Goal: Transaction & Acquisition: Purchase product/service

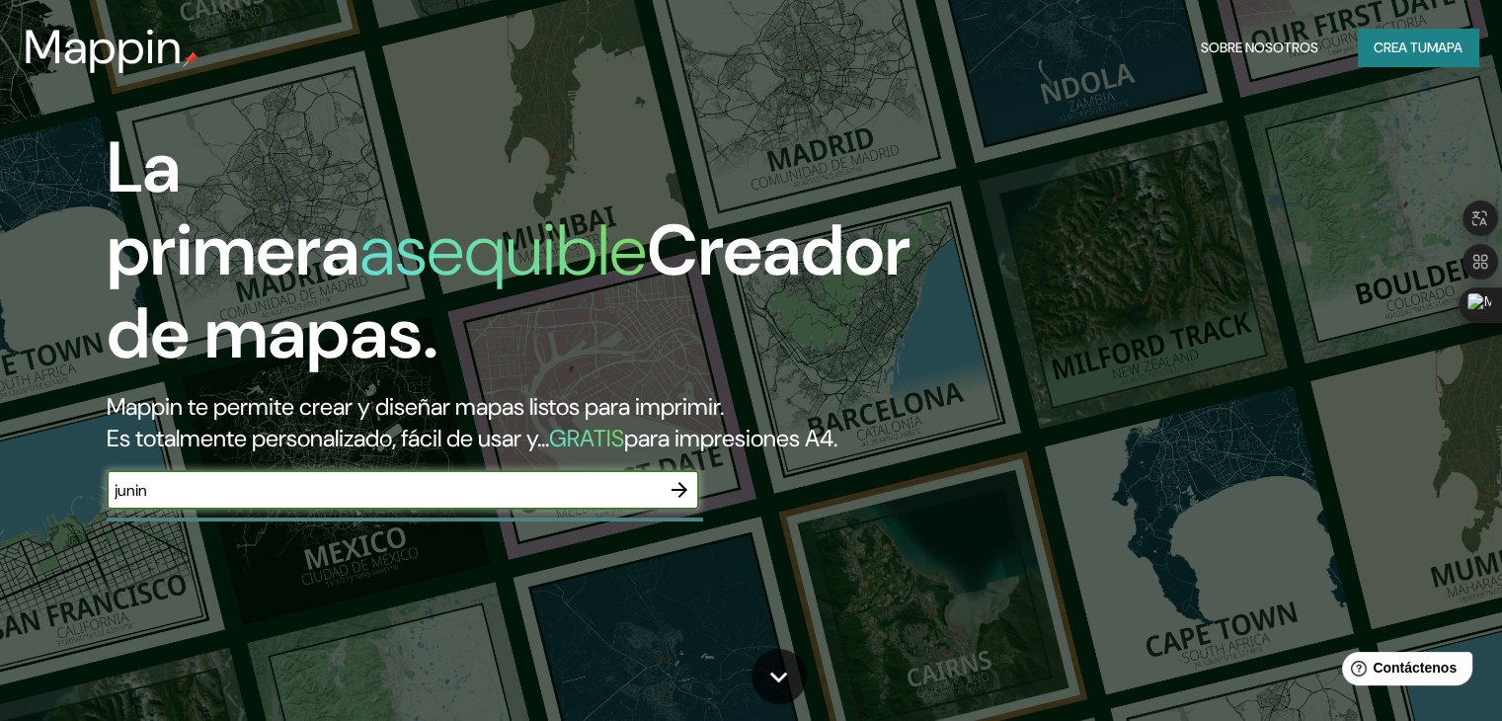
type input "junin"
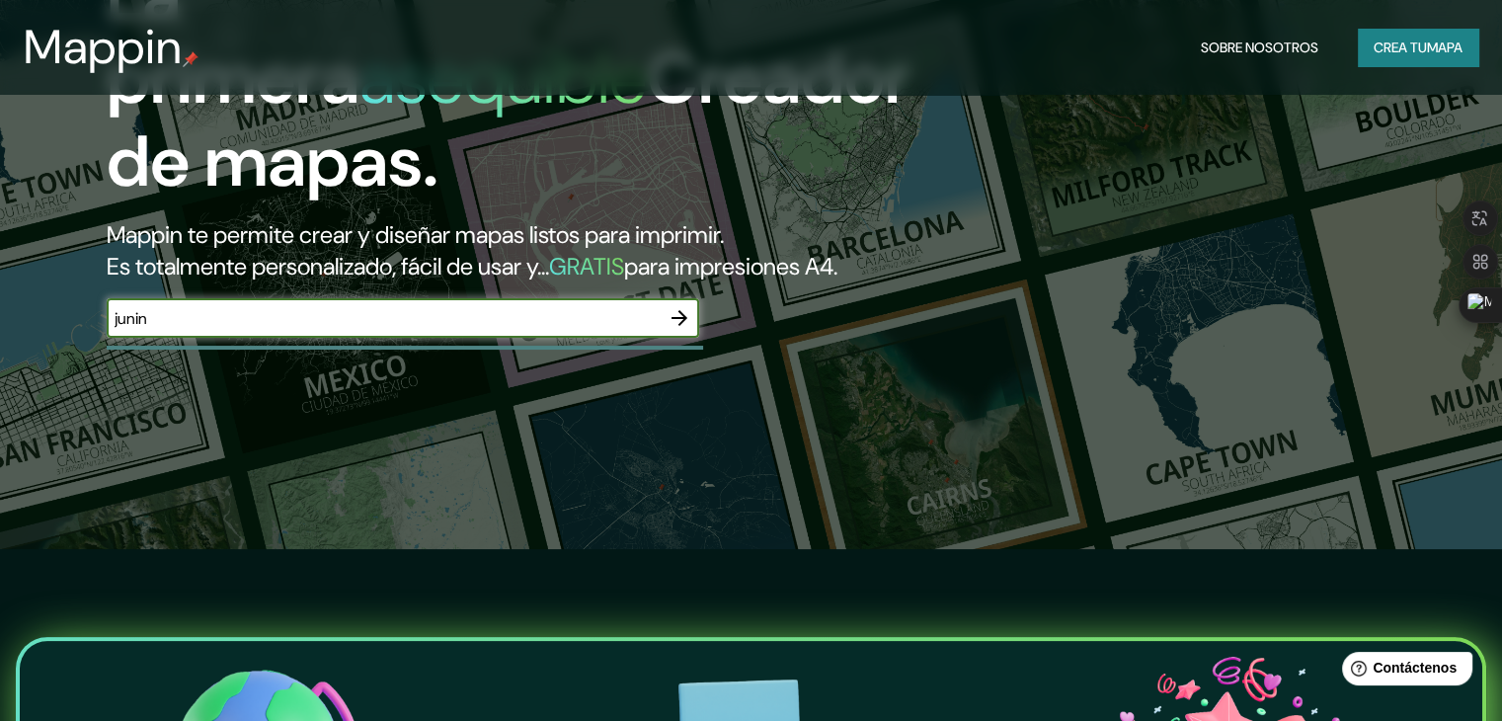
scroll to position [198, 0]
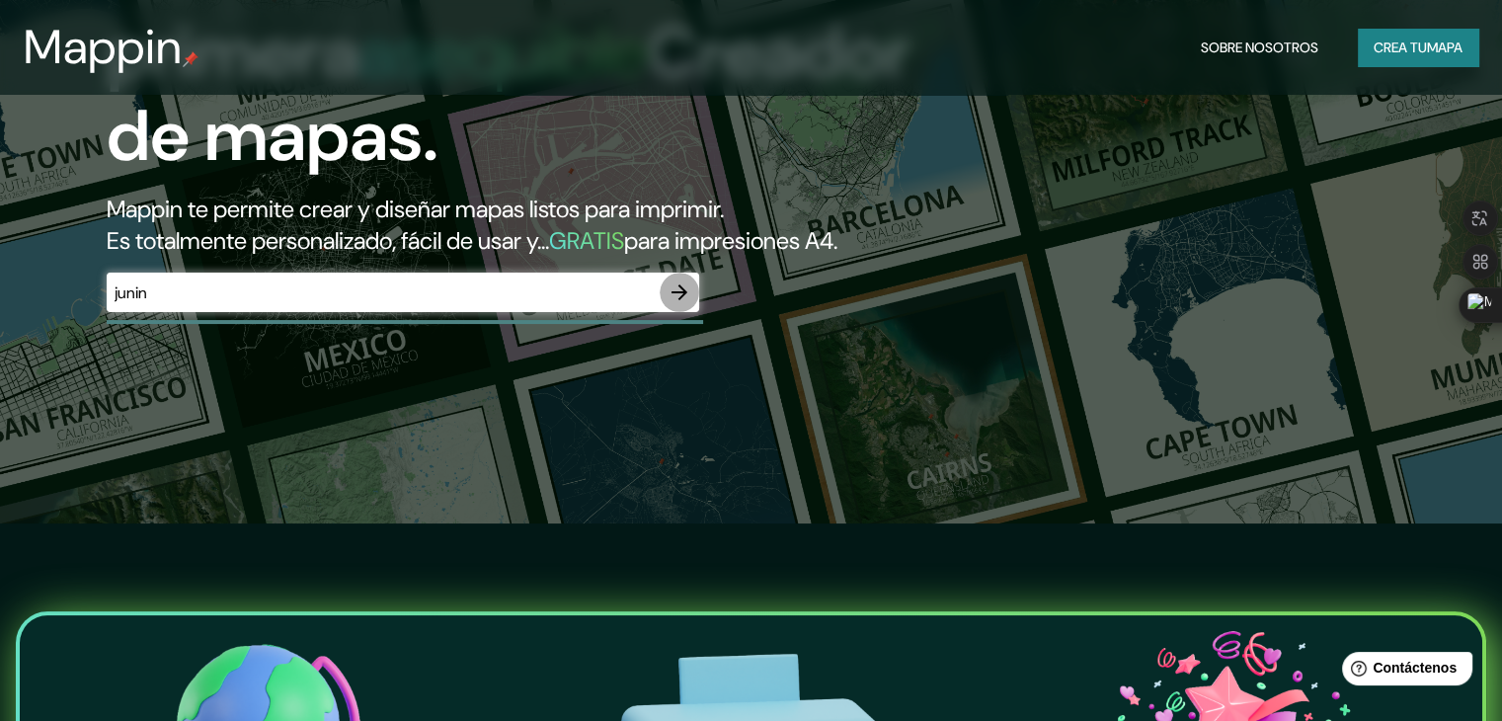
click at [672, 304] on icon "button" at bounding box center [680, 293] width 24 height 24
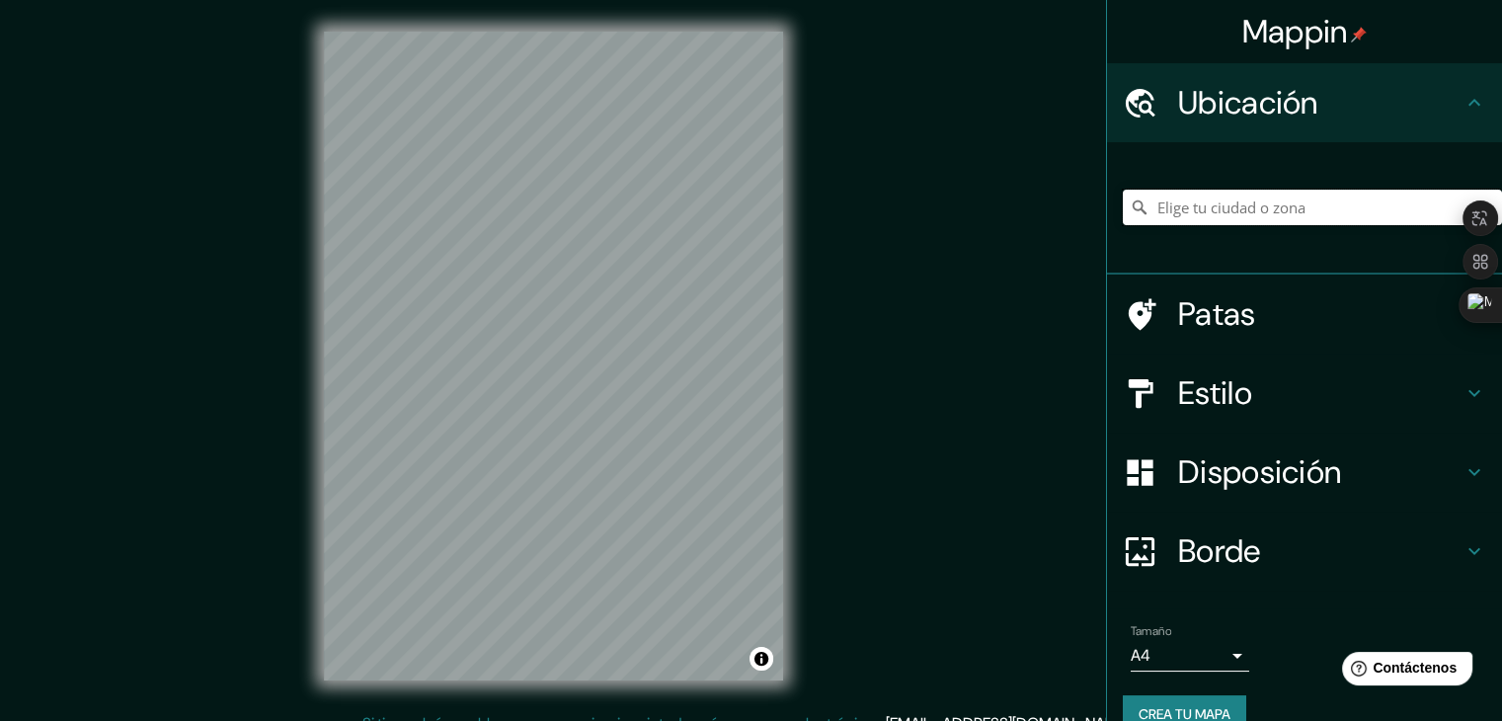
click at [1177, 215] on input "Elige tu ciudad o zona" at bounding box center [1312, 208] width 379 height 36
type input "[GEOGRAPHIC_DATA], [GEOGRAPHIC_DATA], [GEOGRAPHIC_DATA]"
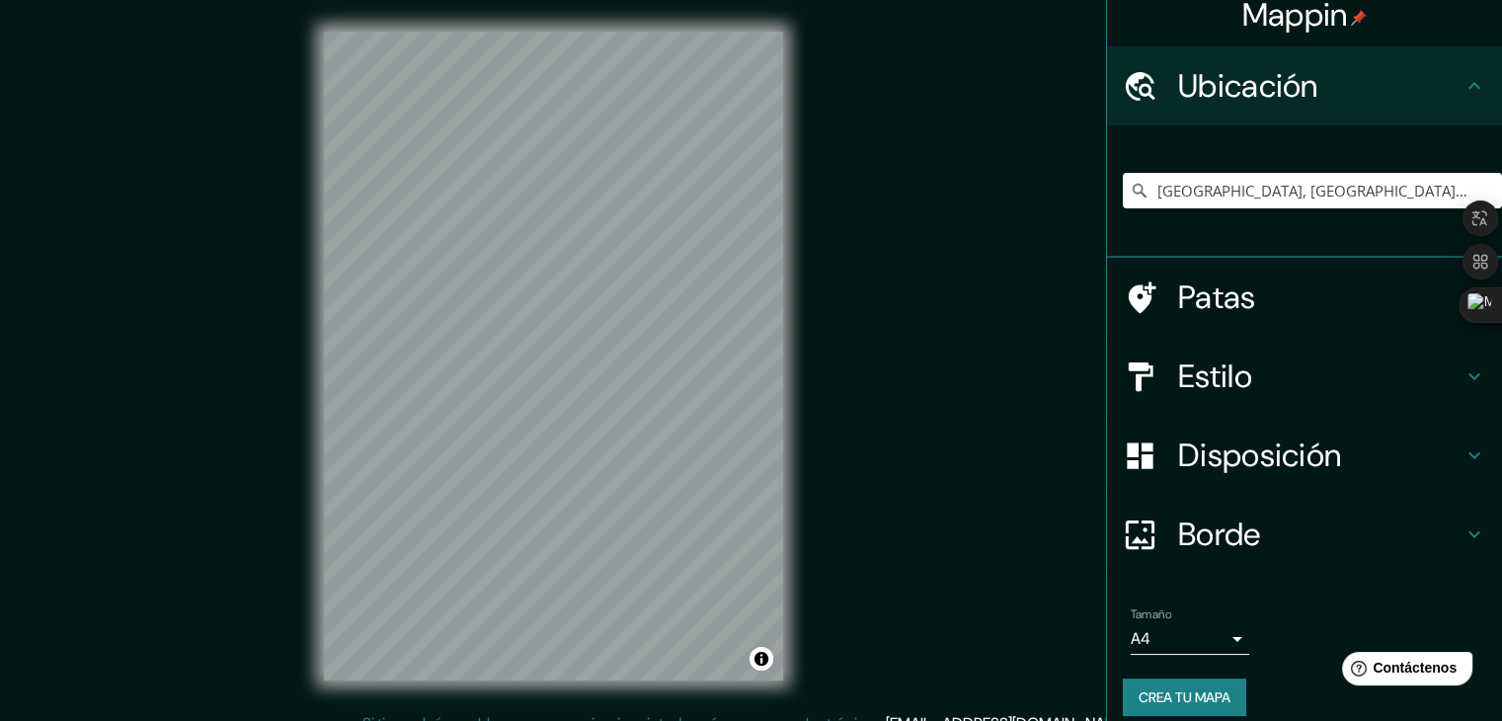
scroll to position [35, 0]
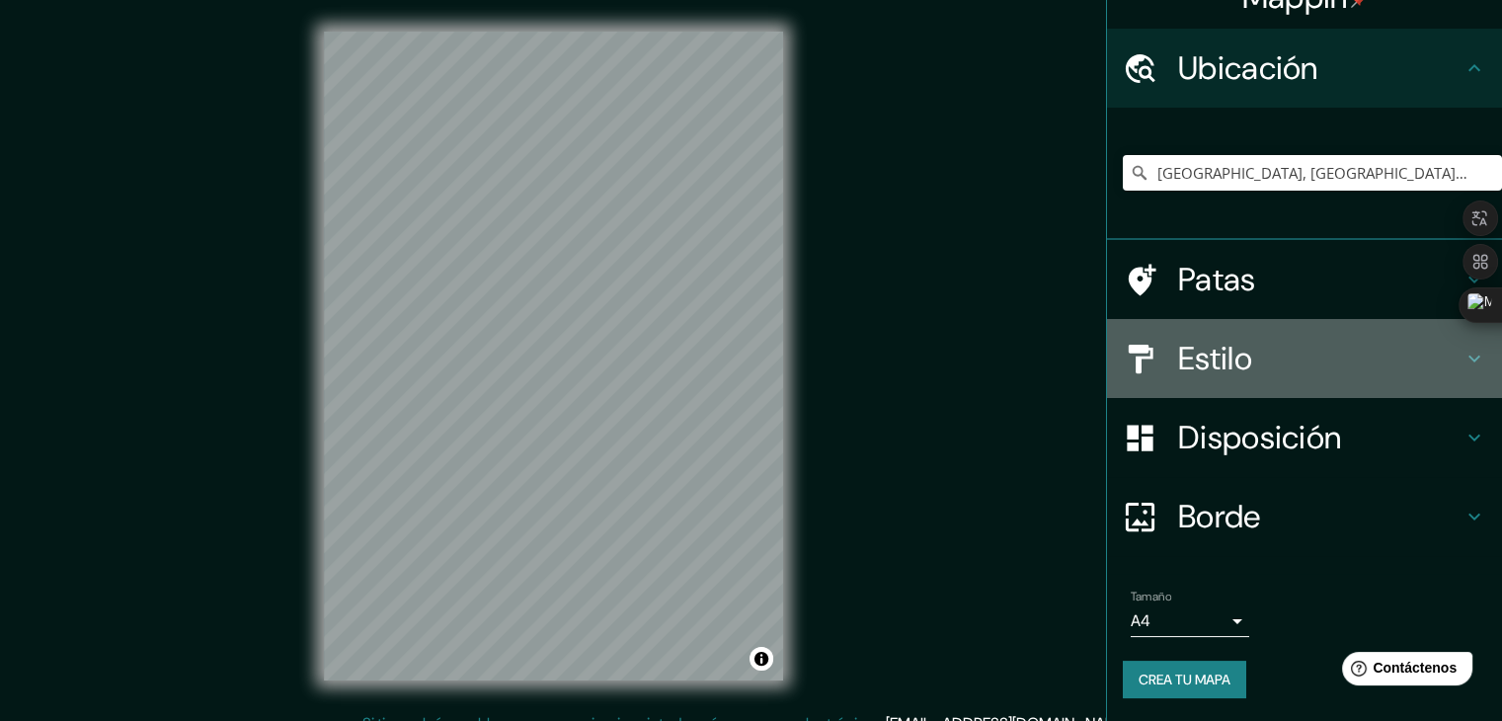
click at [1205, 365] on font "Estilo" at bounding box center [1215, 358] width 74 height 41
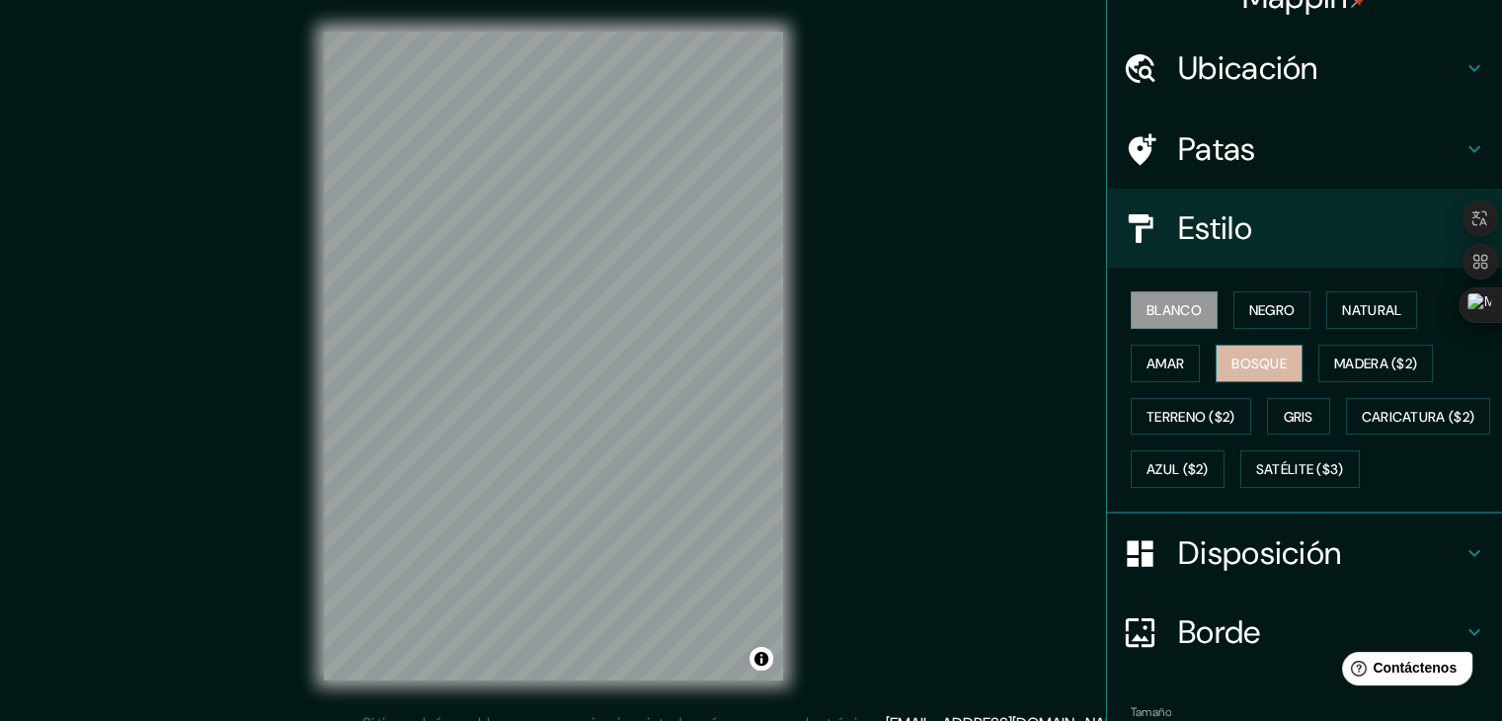
click at [1240, 368] on font "Bosque" at bounding box center [1259, 364] width 55 height 18
click at [1162, 301] on font "Blanco" at bounding box center [1174, 310] width 55 height 18
click at [1209, 476] on font "Azul ($2)" at bounding box center [1178, 469] width 62 height 26
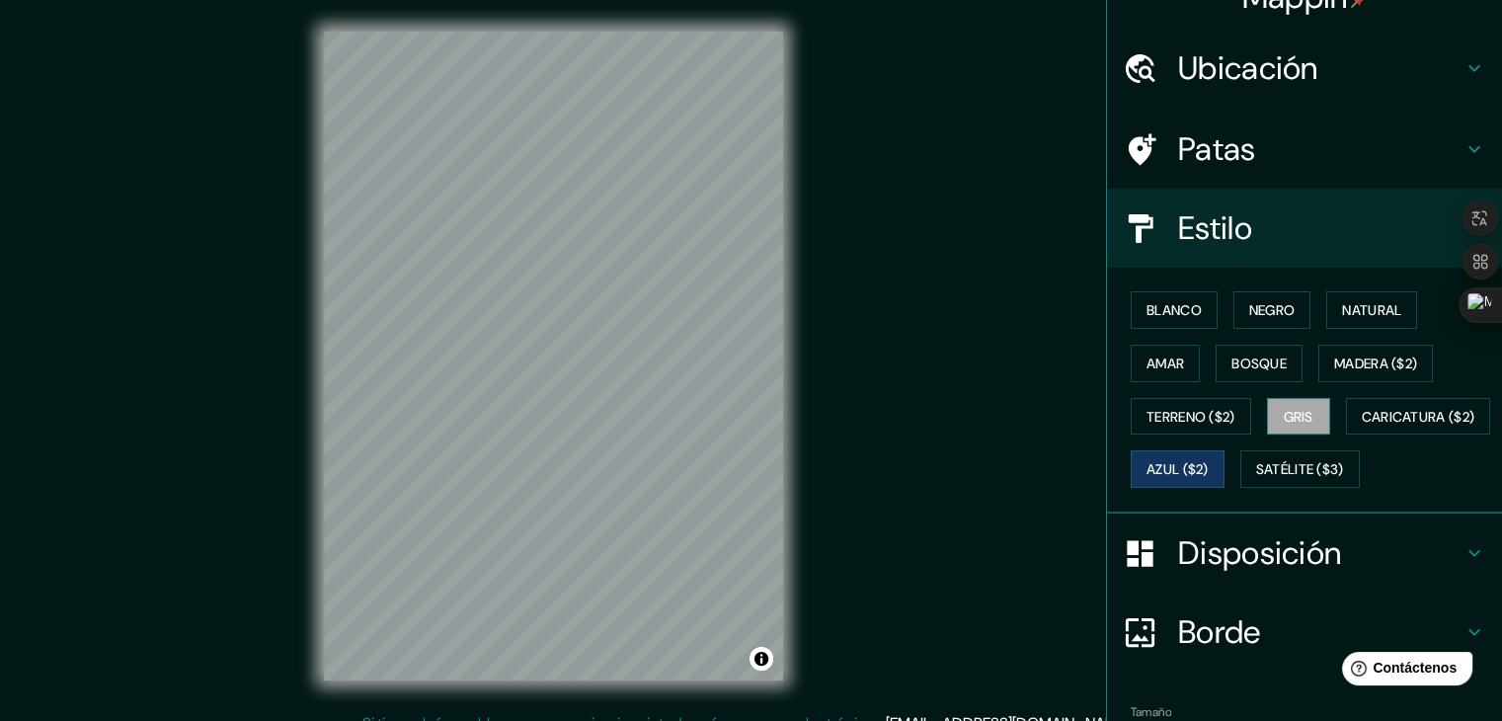
click at [1284, 417] on font "Gris" at bounding box center [1299, 417] width 30 height 18
click at [1362, 426] on font "Caricatura ($2)" at bounding box center [1419, 417] width 114 height 18
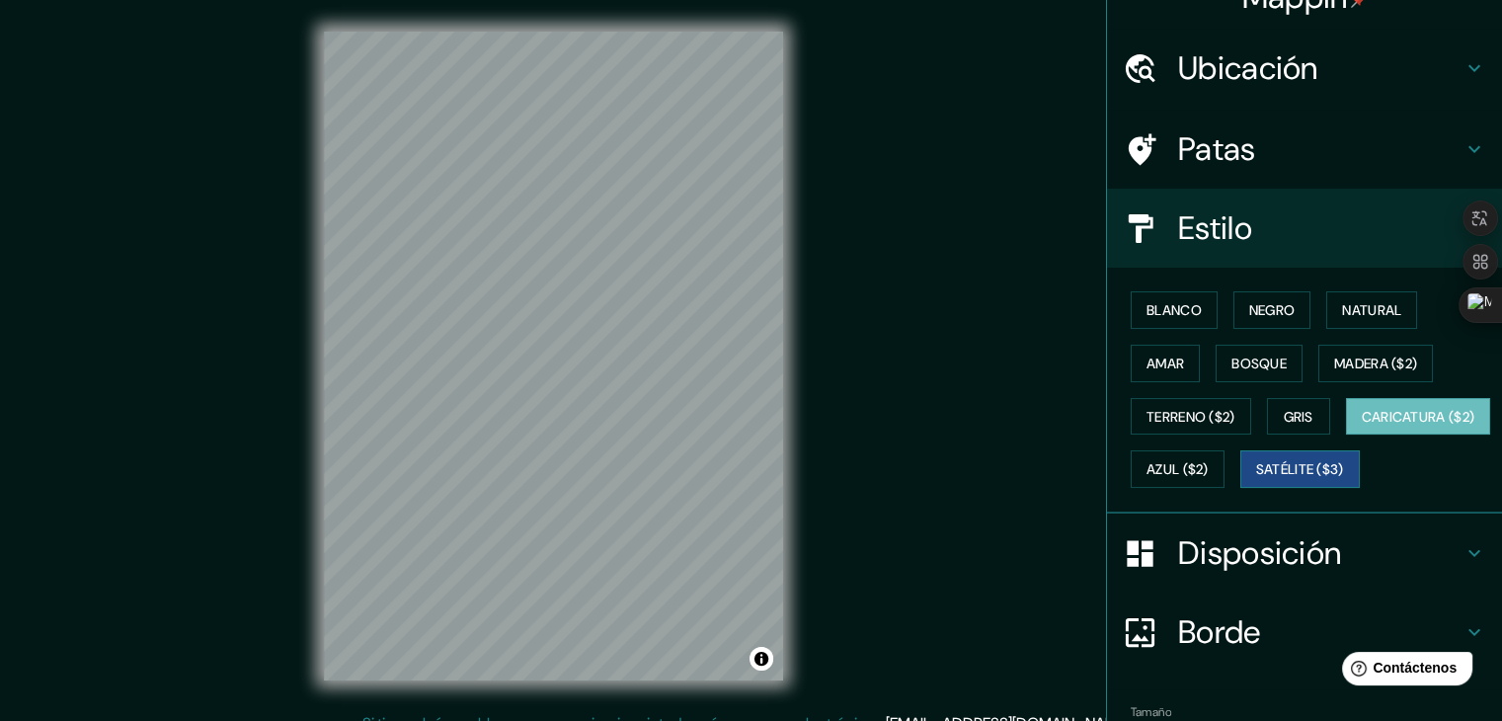
click at [1256, 479] on font "Satélite ($3)" at bounding box center [1300, 470] width 88 height 18
click at [1346, 436] on button "Caricatura ($2)" at bounding box center [1418, 417] width 145 height 38
click at [1250, 309] on font "Negro" at bounding box center [1273, 310] width 46 height 18
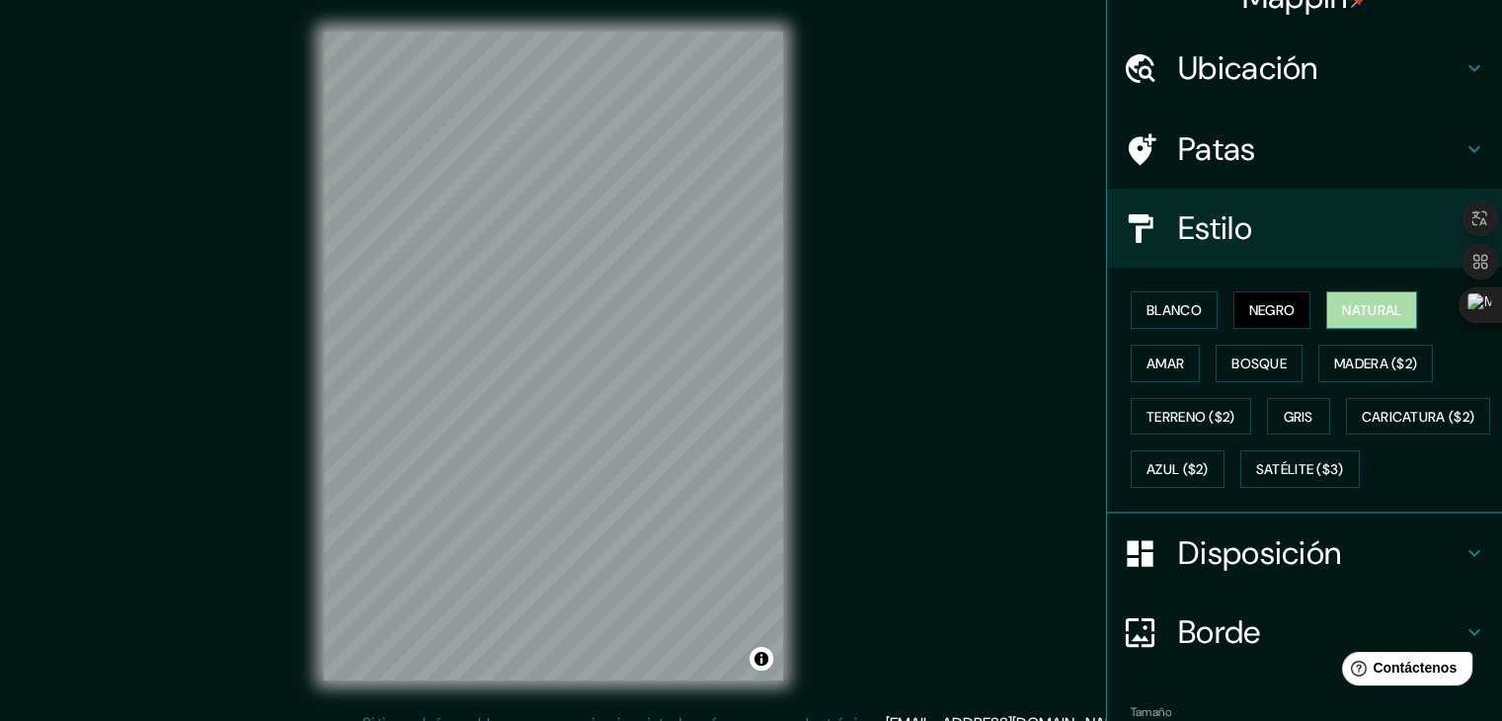
click at [1344, 302] on font "Natural" at bounding box center [1371, 310] width 59 height 18
click at [1343, 365] on font "Madera ($2)" at bounding box center [1376, 364] width 83 height 18
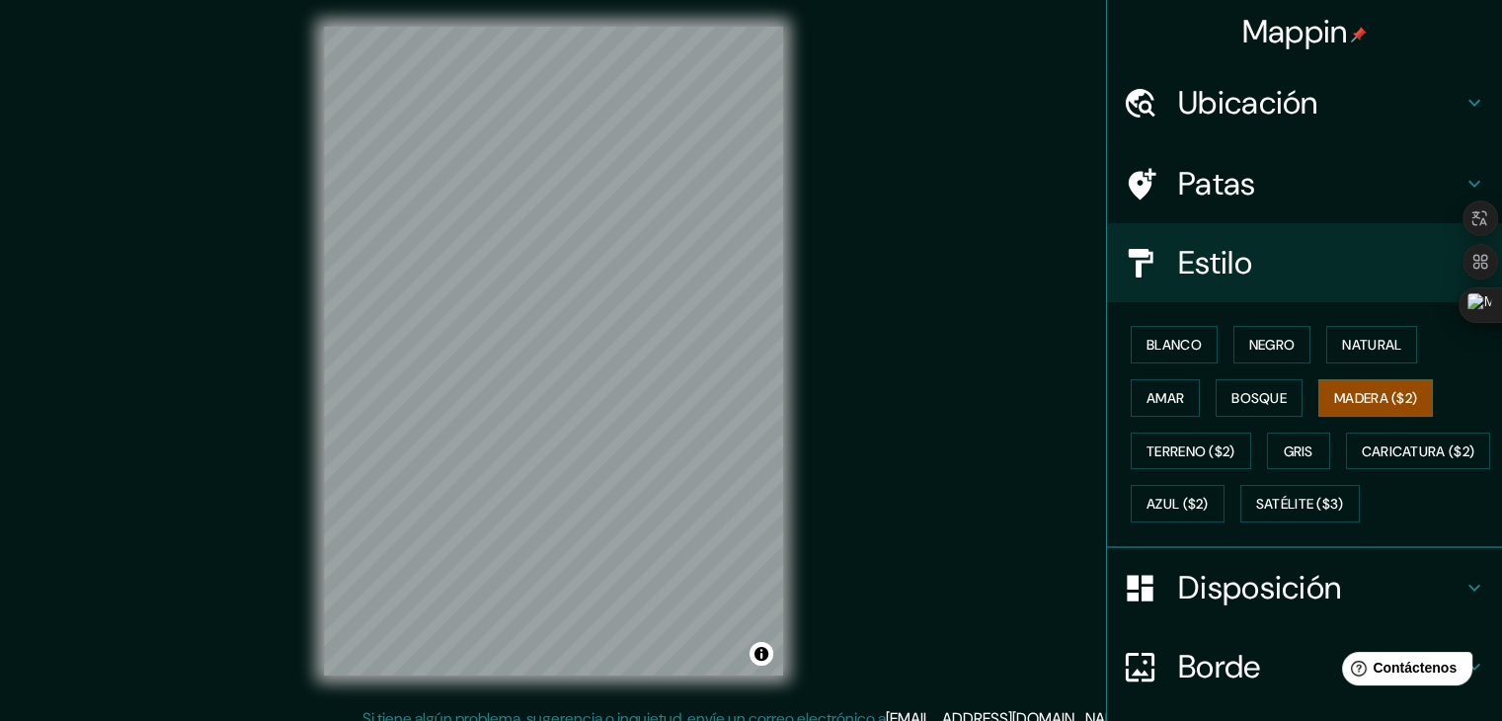
scroll to position [0, 0]
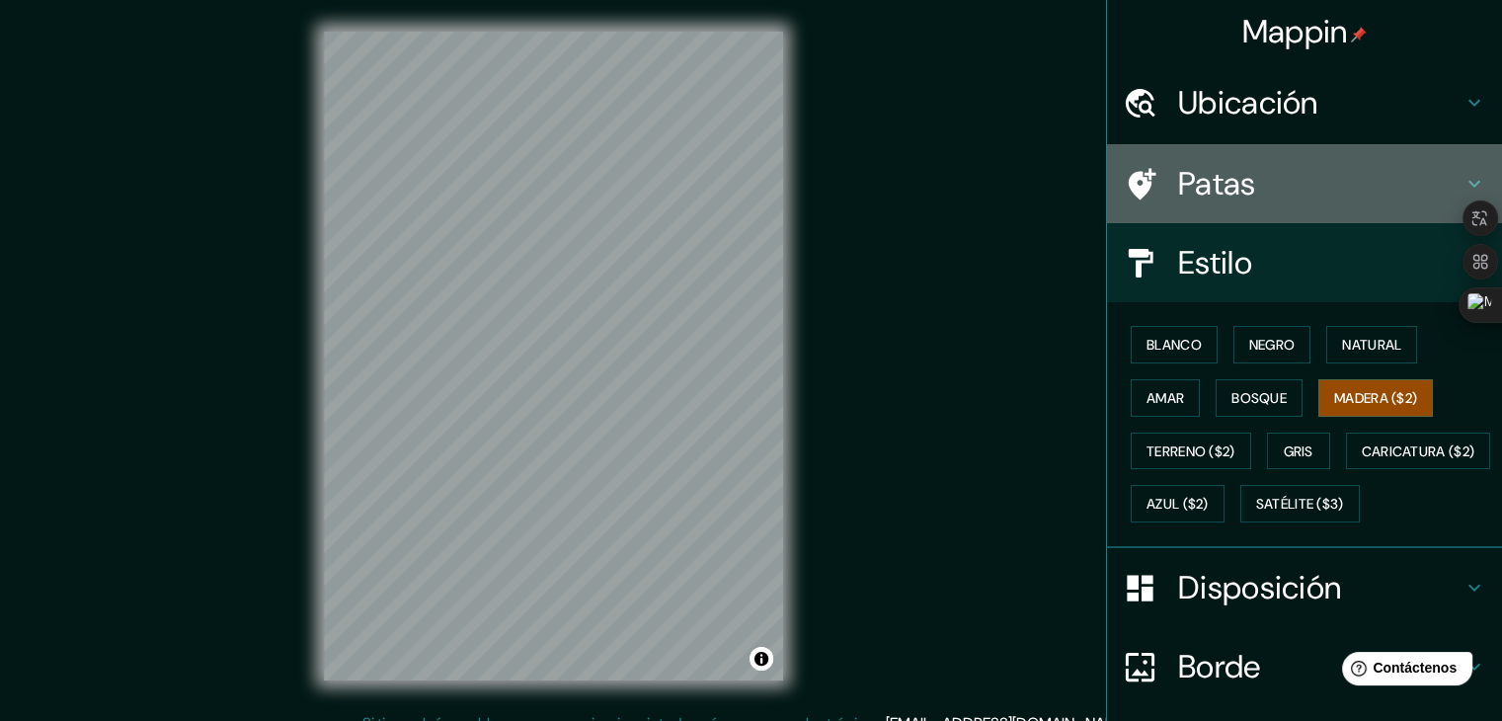
click at [1231, 202] on font "Patas" at bounding box center [1217, 183] width 78 height 41
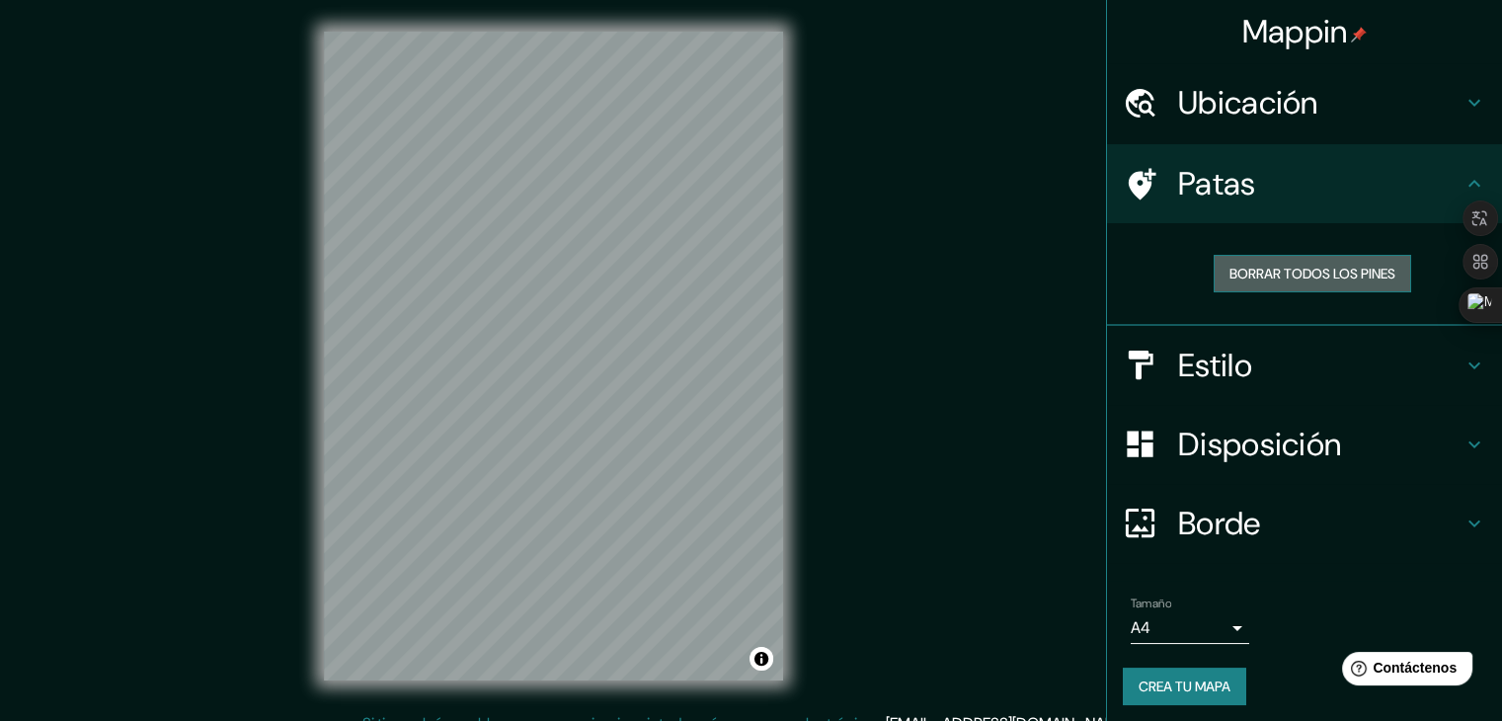
click at [1245, 274] on font "Borrar todos los pines" at bounding box center [1313, 274] width 166 height 18
click at [1230, 272] on font "Borrar todos los pines" at bounding box center [1313, 274] width 166 height 18
click at [1134, 171] on icon at bounding box center [1143, 184] width 28 height 32
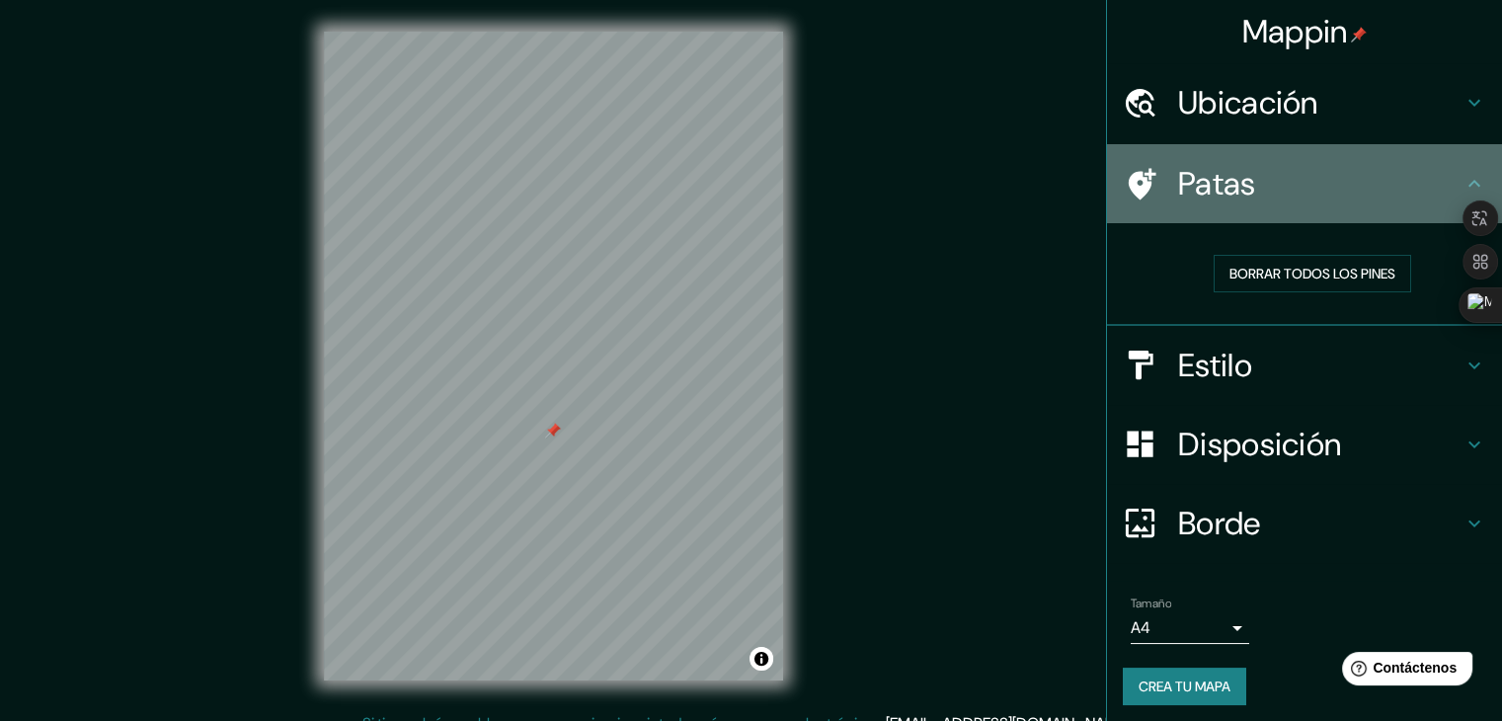
click at [1429, 187] on h4 "Patas" at bounding box center [1320, 184] width 284 height 40
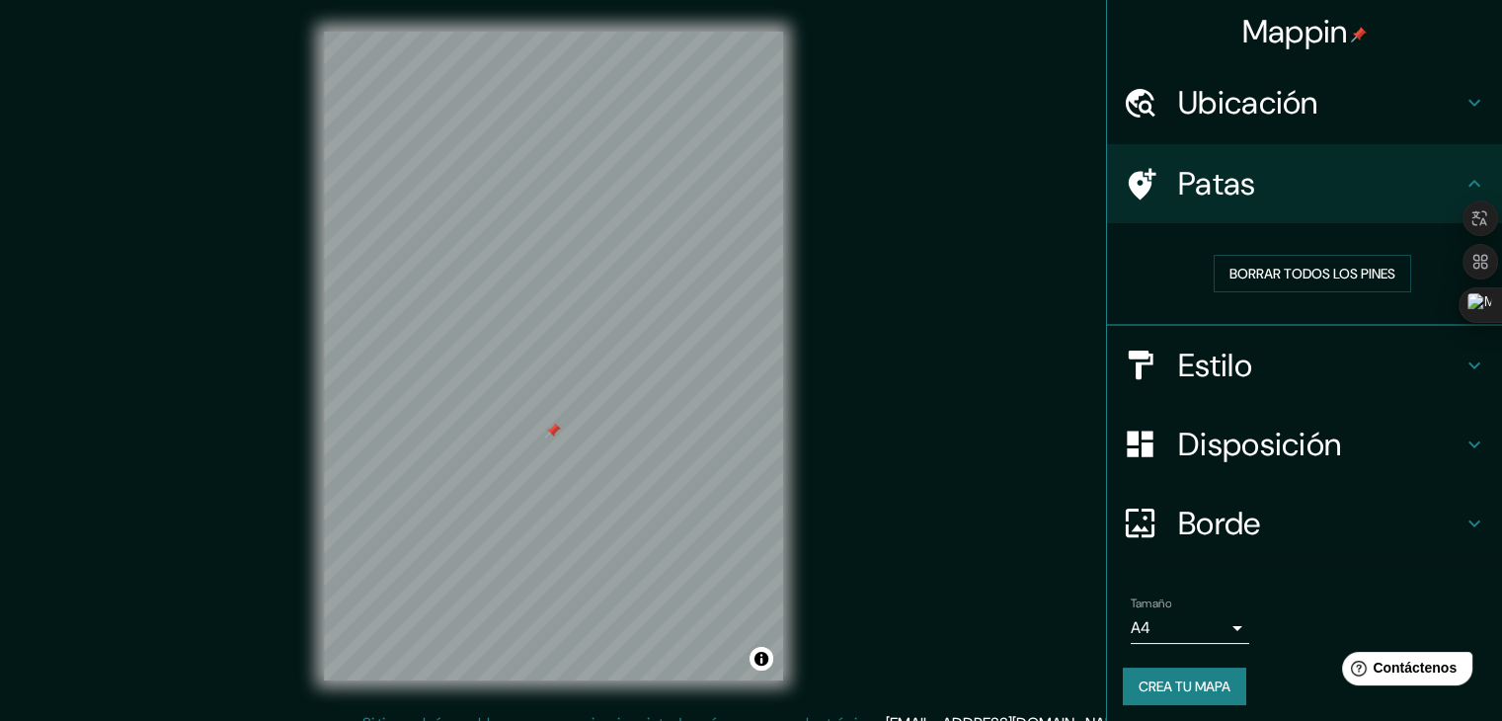
click at [1398, 98] on h4 "Ubicación" at bounding box center [1320, 103] width 284 height 40
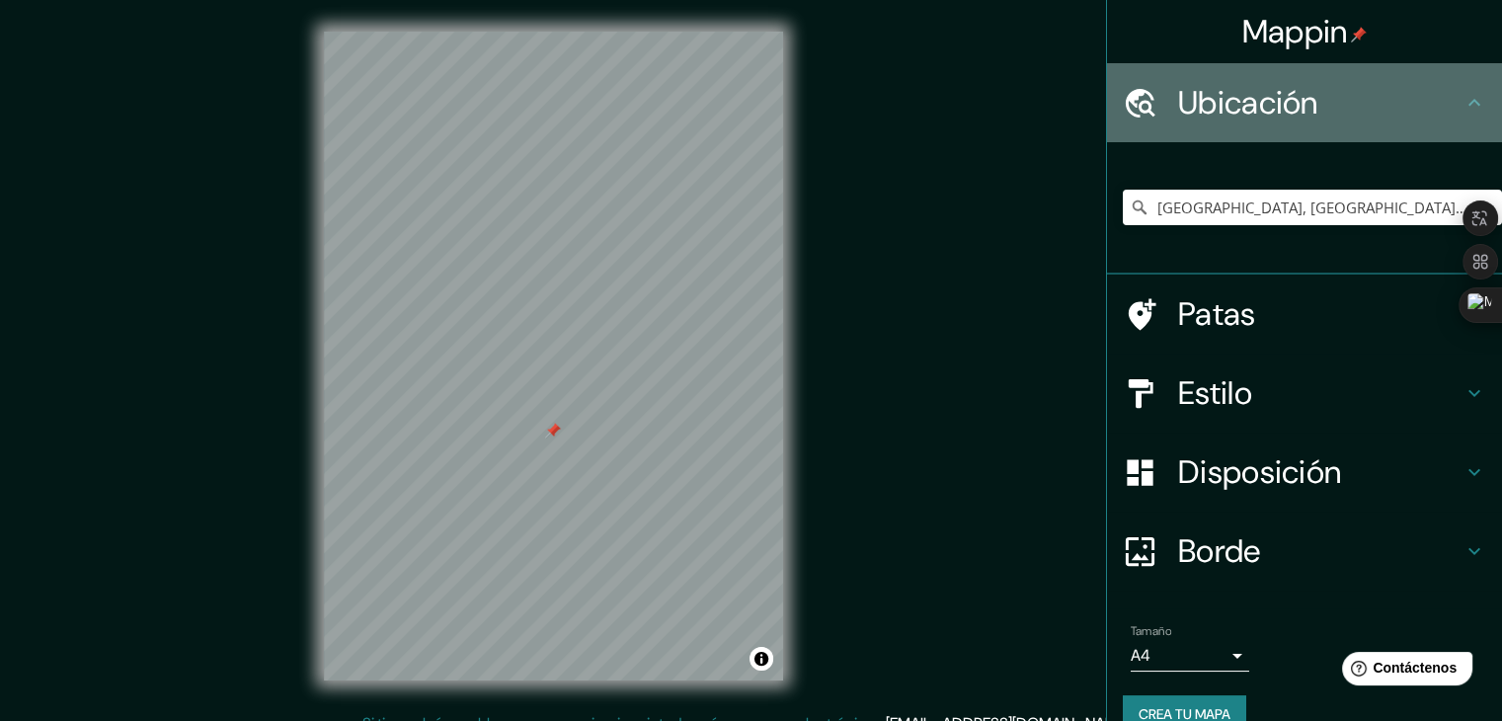
click at [1403, 101] on h4 "Ubicación" at bounding box center [1320, 103] width 284 height 40
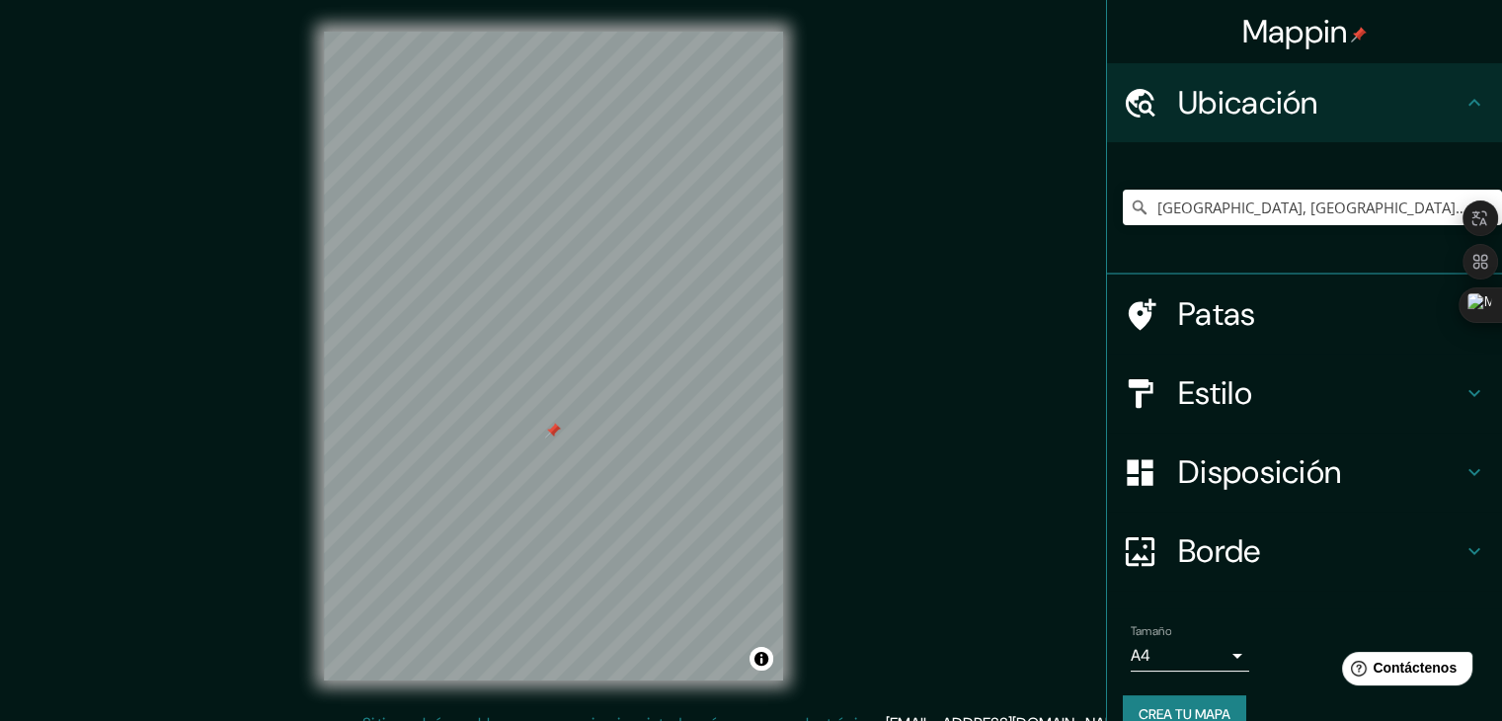
click at [1367, 125] on div "Ubicación" at bounding box center [1304, 102] width 395 height 79
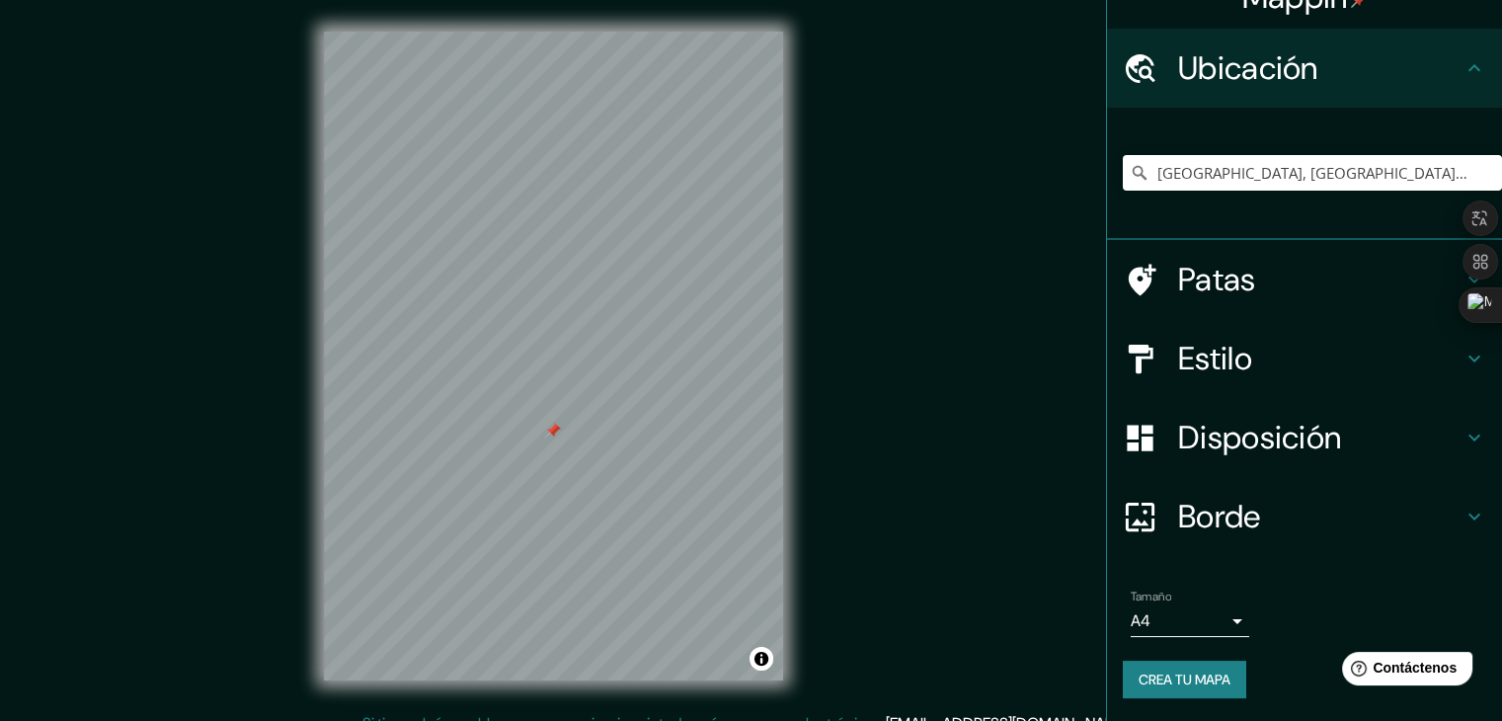
click at [1208, 522] on font "Borde" at bounding box center [1219, 516] width 83 height 41
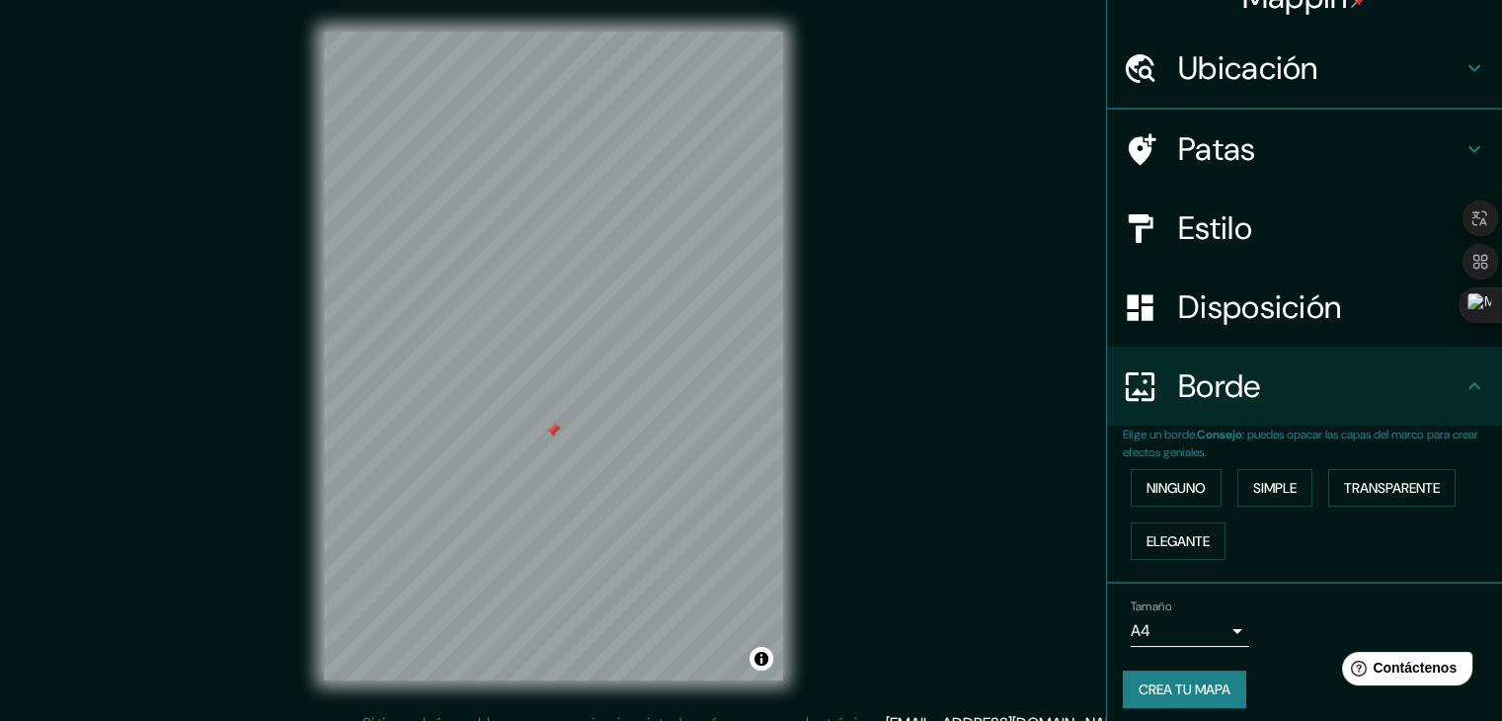
scroll to position [35, 0]
click at [1266, 484] on font "Simple" at bounding box center [1275, 488] width 43 height 18
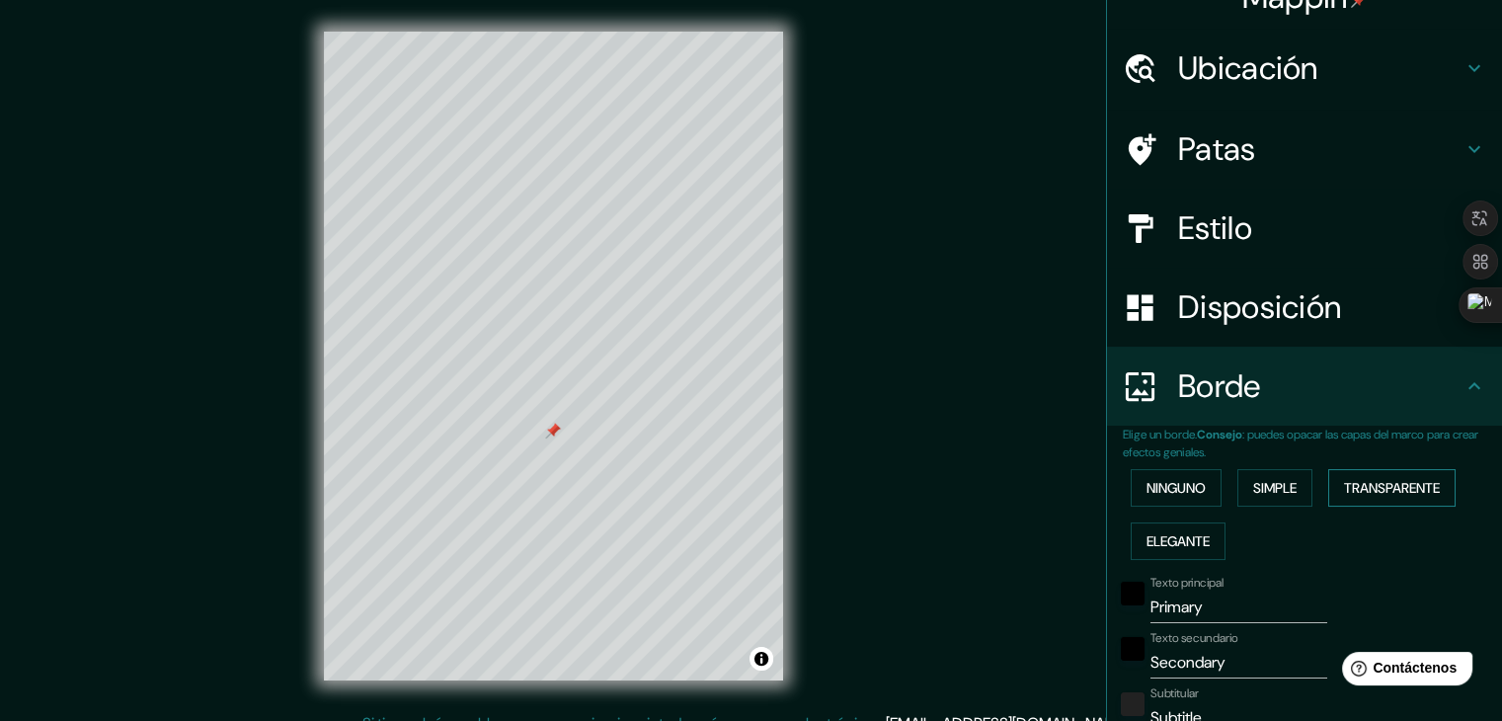
click at [1377, 479] on font "Transparente" at bounding box center [1392, 488] width 96 height 18
click at [1174, 493] on font "Ninguno" at bounding box center [1176, 488] width 59 height 18
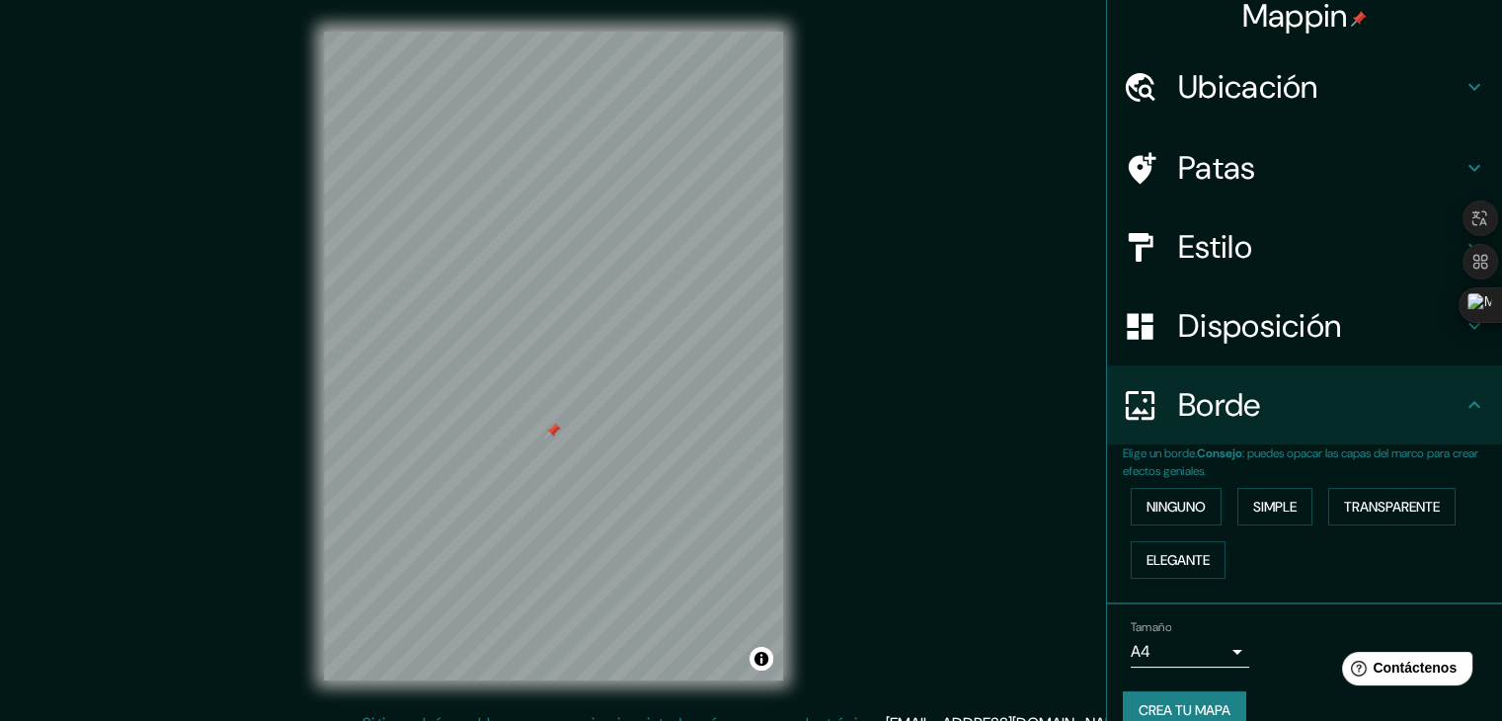
scroll to position [0, 0]
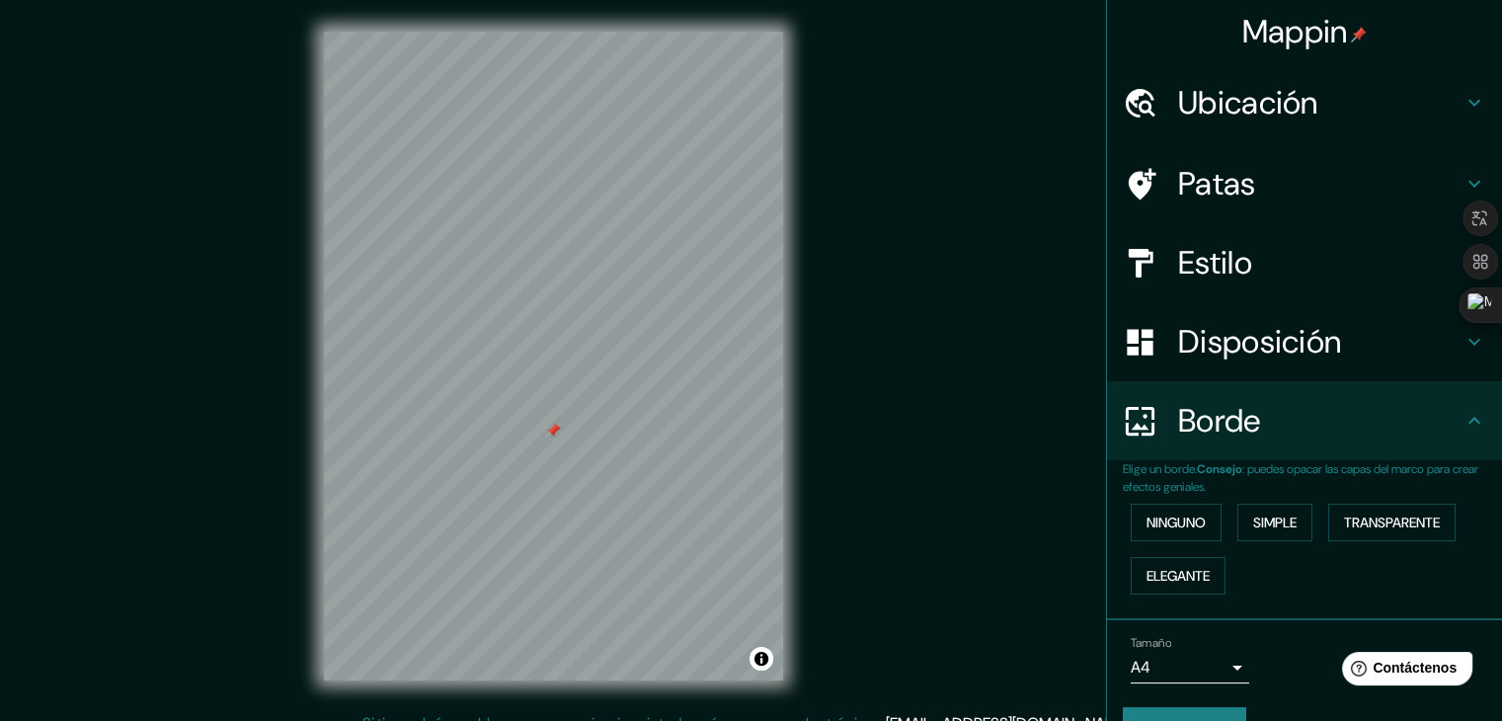
click at [1222, 344] on font "Disposición" at bounding box center [1259, 341] width 163 height 41
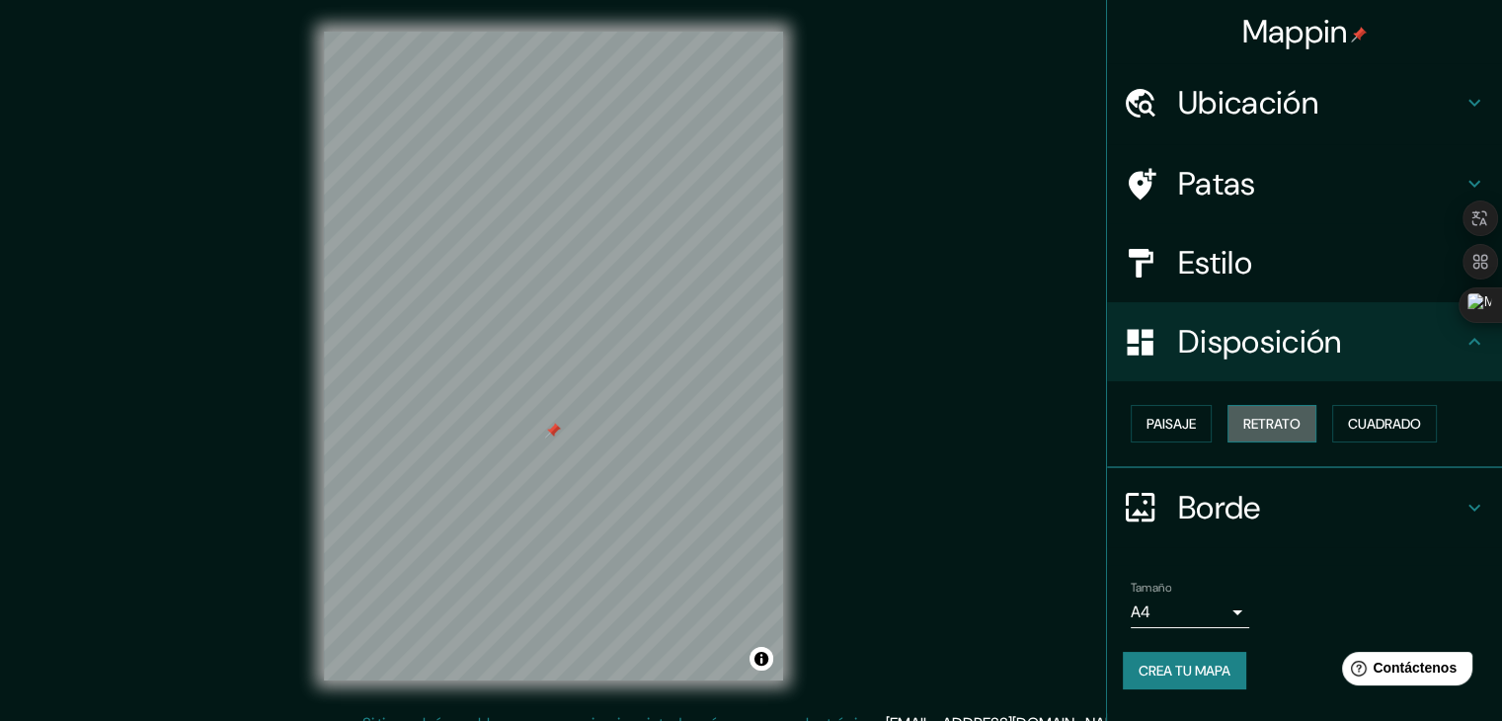
click at [1268, 429] on font "Retrato" at bounding box center [1272, 424] width 57 height 18
click at [598, 459] on div at bounding box center [592, 453] width 16 height 16
click at [1265, 420] on font "Retrato" at bounding box center [1272, 424] width 57 height 18
click at [1176, 426] on font "Paisaje" at bounding box center [1171, 424] width 49 height 18
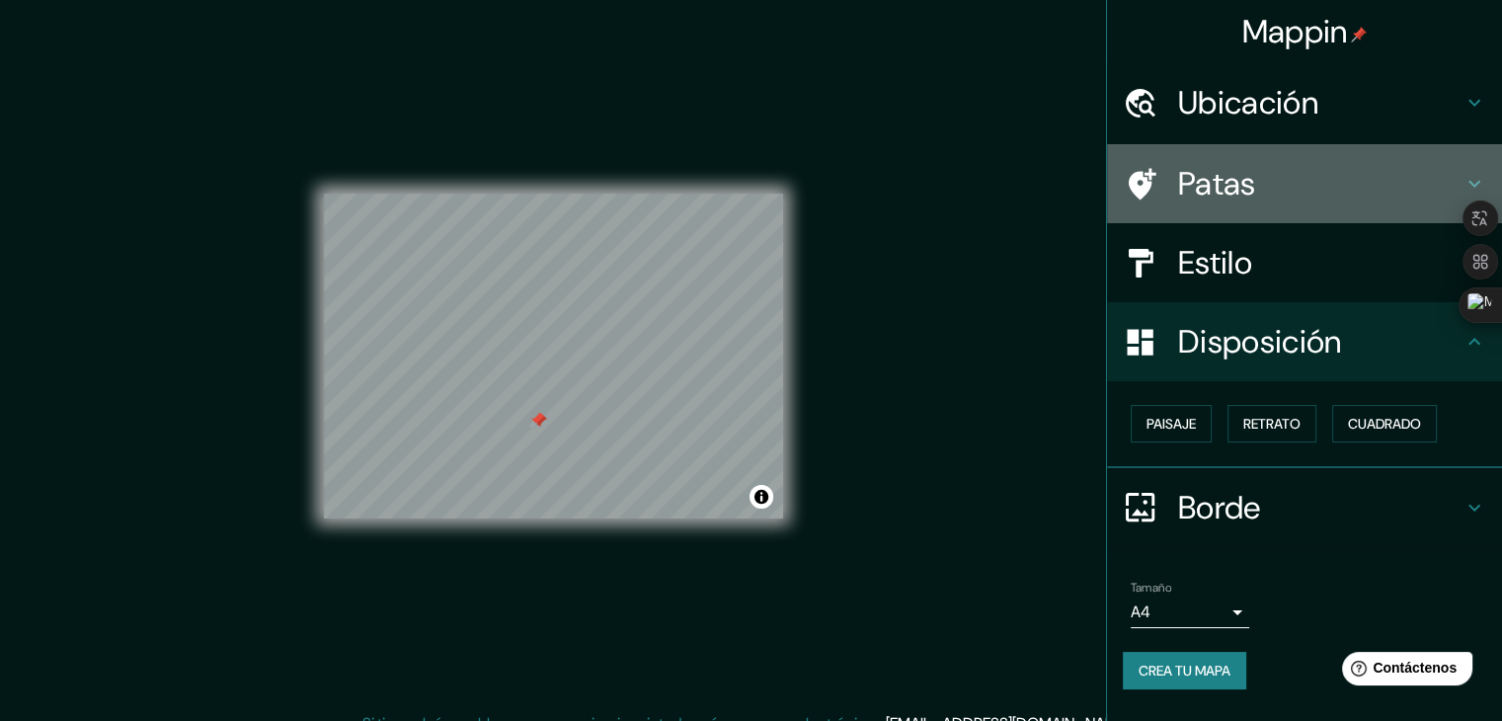
click at [1280, 177] on h4 "Patas" at bounding box center [1320, 184] width 284 height 40
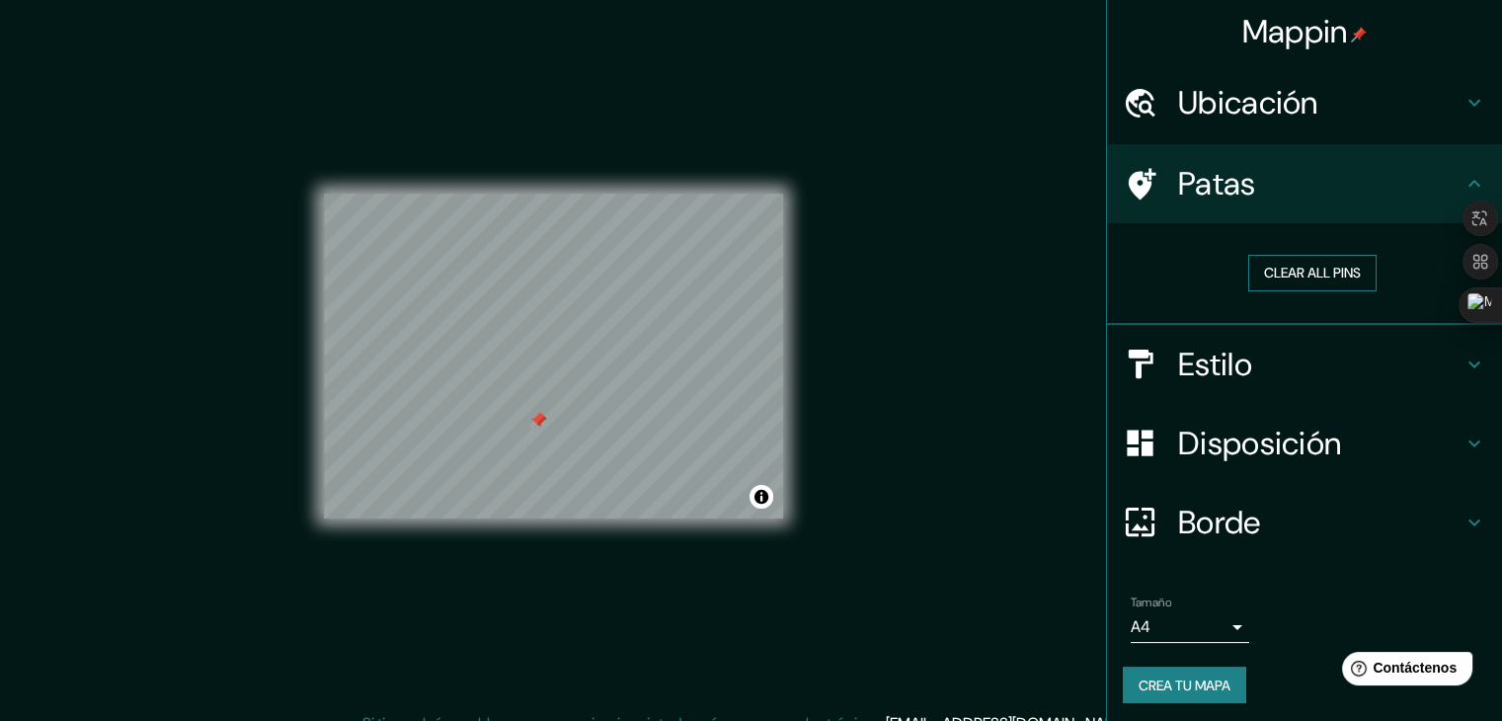
click at [1274, 278] on button "Clear all pins" at bounding box center [1313, 273] width 128 height 37
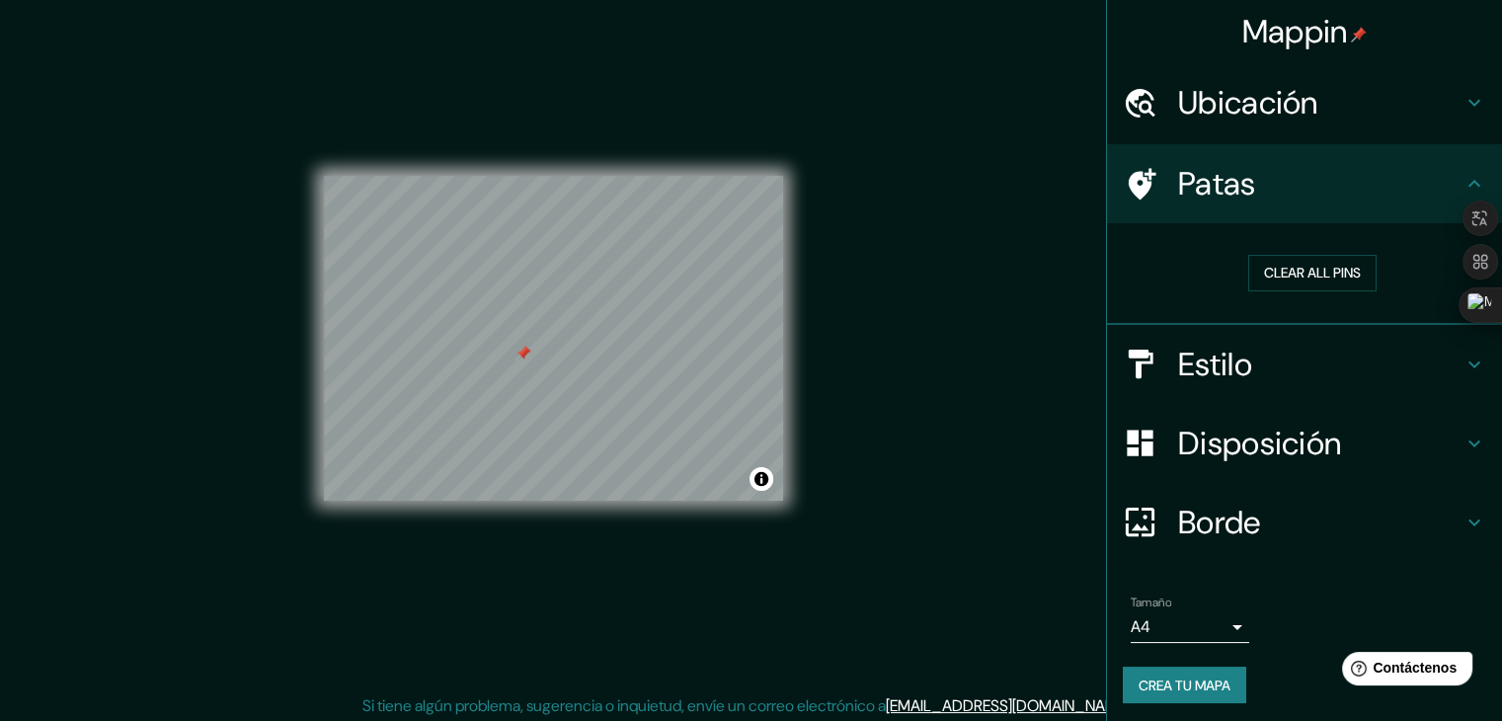
scroll to position [23, 0]
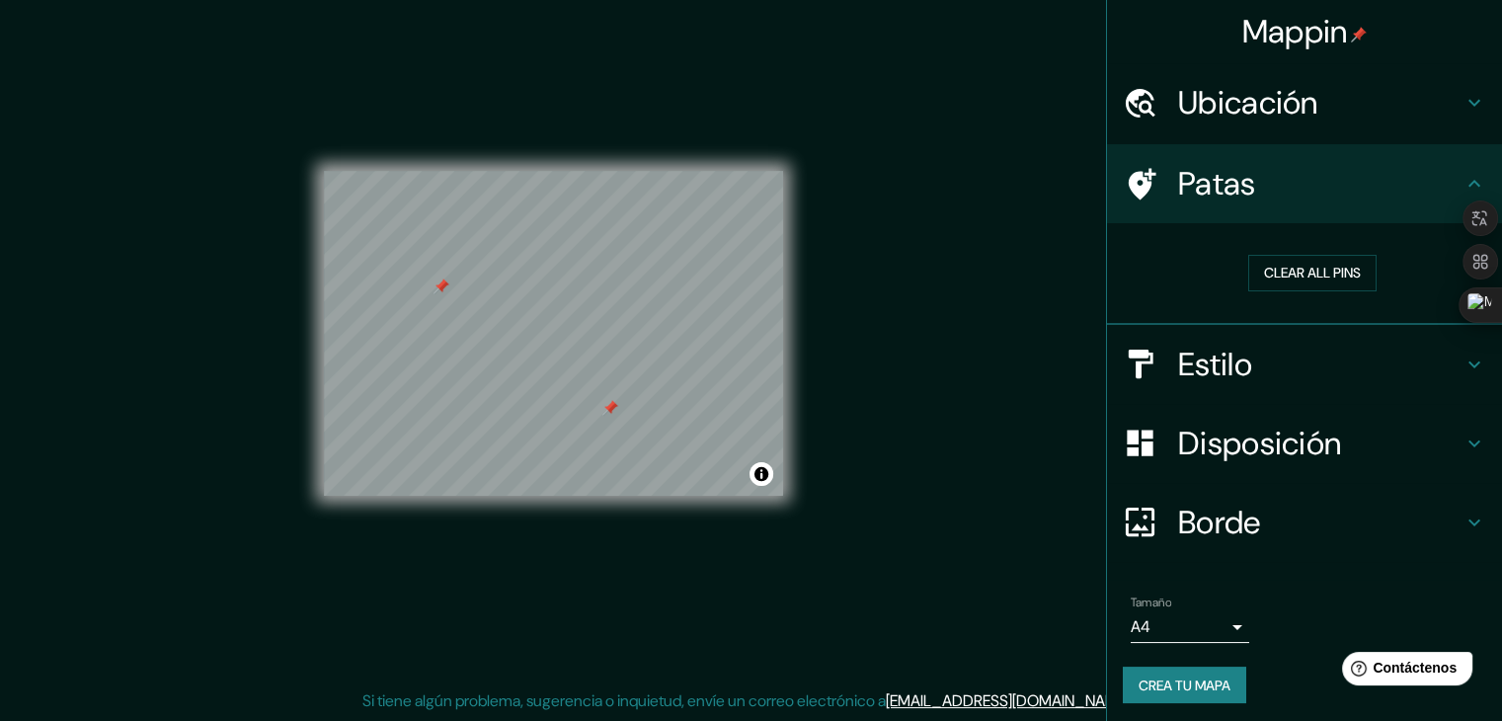
click at [1363, 193] on h4 "Patas" at bounding box center [1320, 184] width 284 height 40
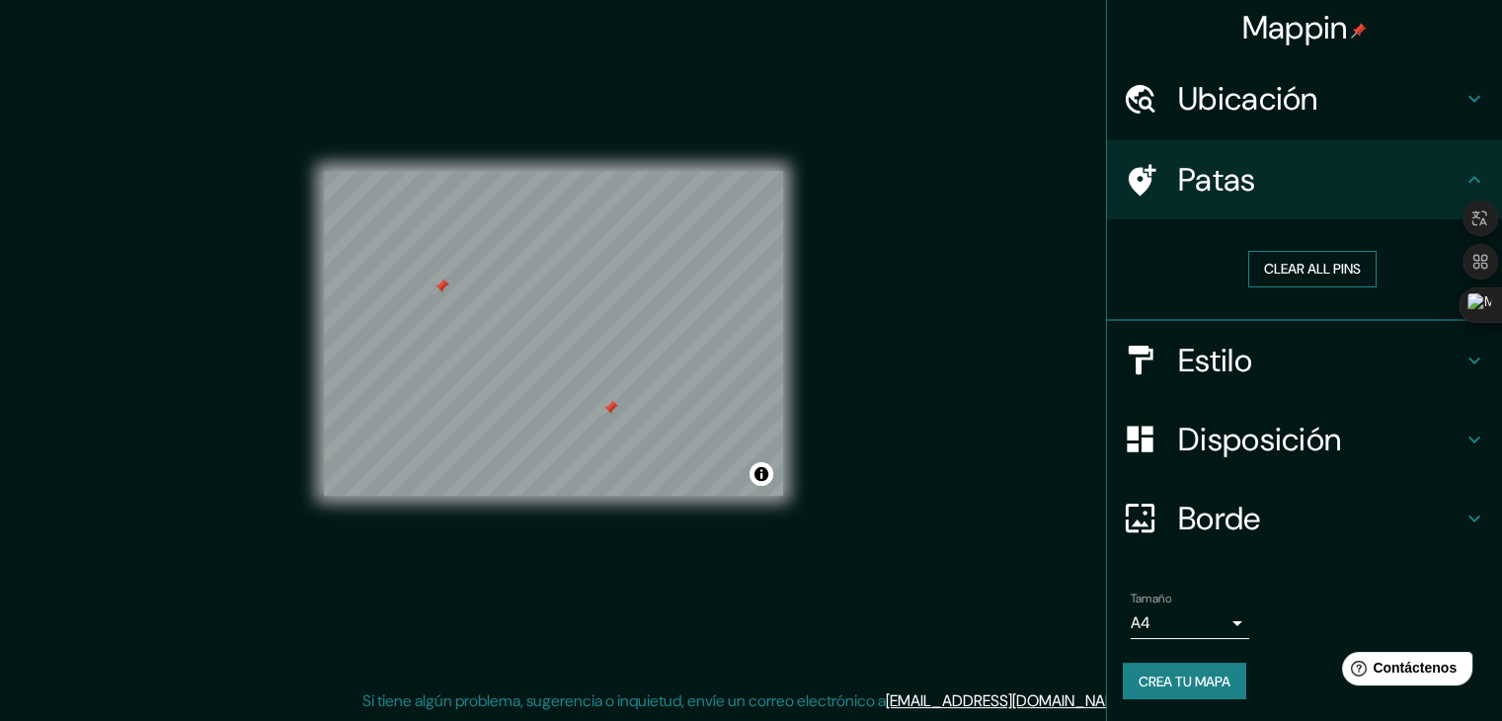
scroll to position [4, 0]
click at [1205, 175] on font "Patas" at bounding box center [1217, 179] width 78 height 41
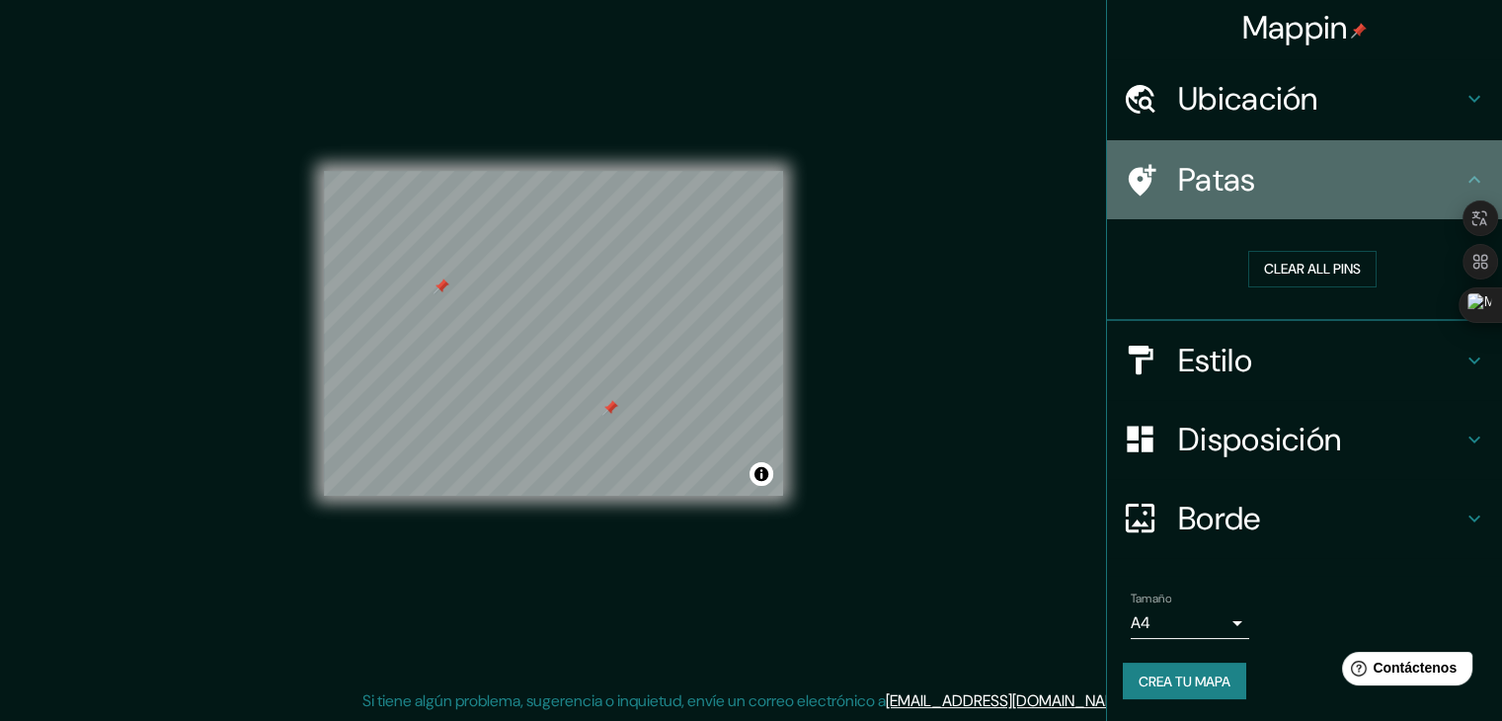
drag, startPoint x: 1135, startPoint y: 182, endPoint x: 1182, endPoint y: 218, distance: 59.9
click at [1137, 182] on icon at bounding box center [1140, 180] width 35 height 35
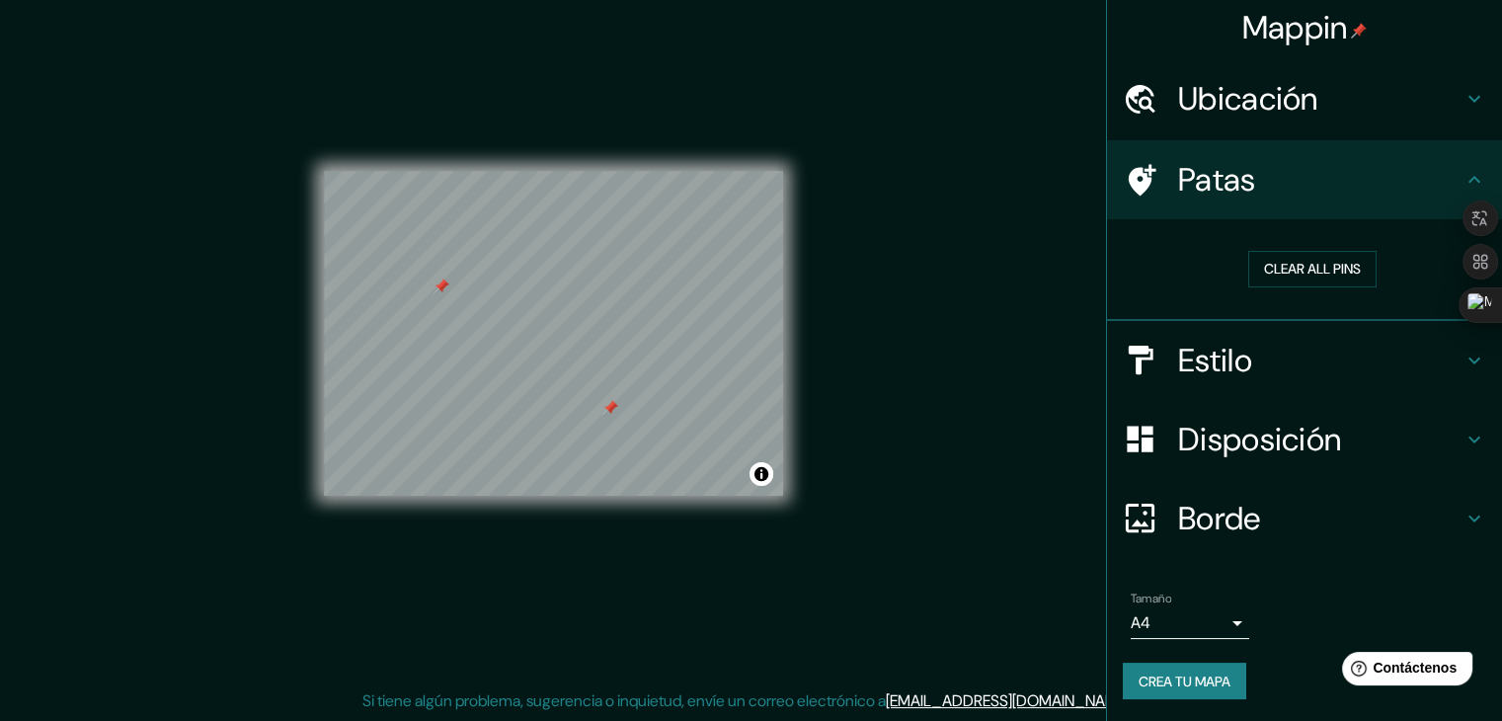
click at [1202, 345] on font "Estilo" at bounding box center [1215, 360] width 74 height 41
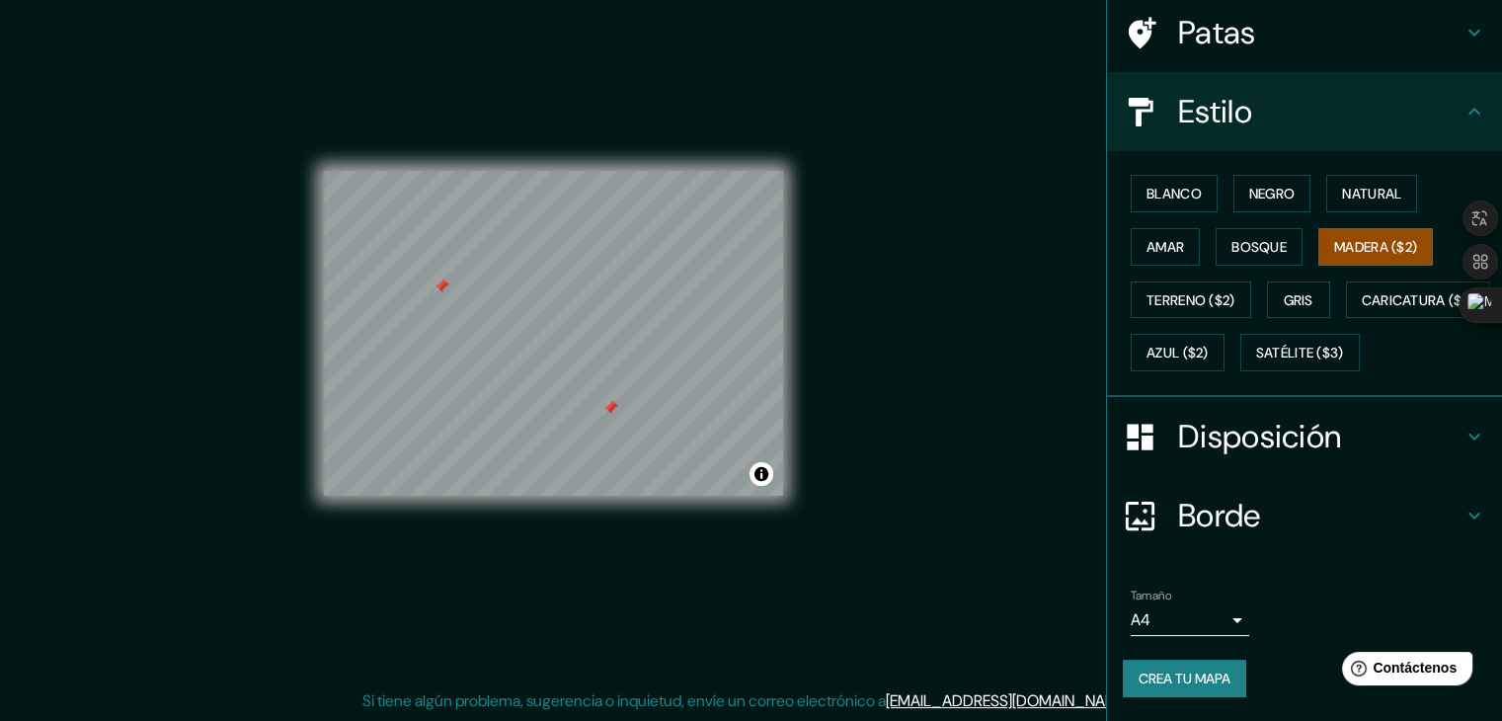
click at [1243, 446] on font "Disposición" at bounding box center [1259, 436] width 163 height 41
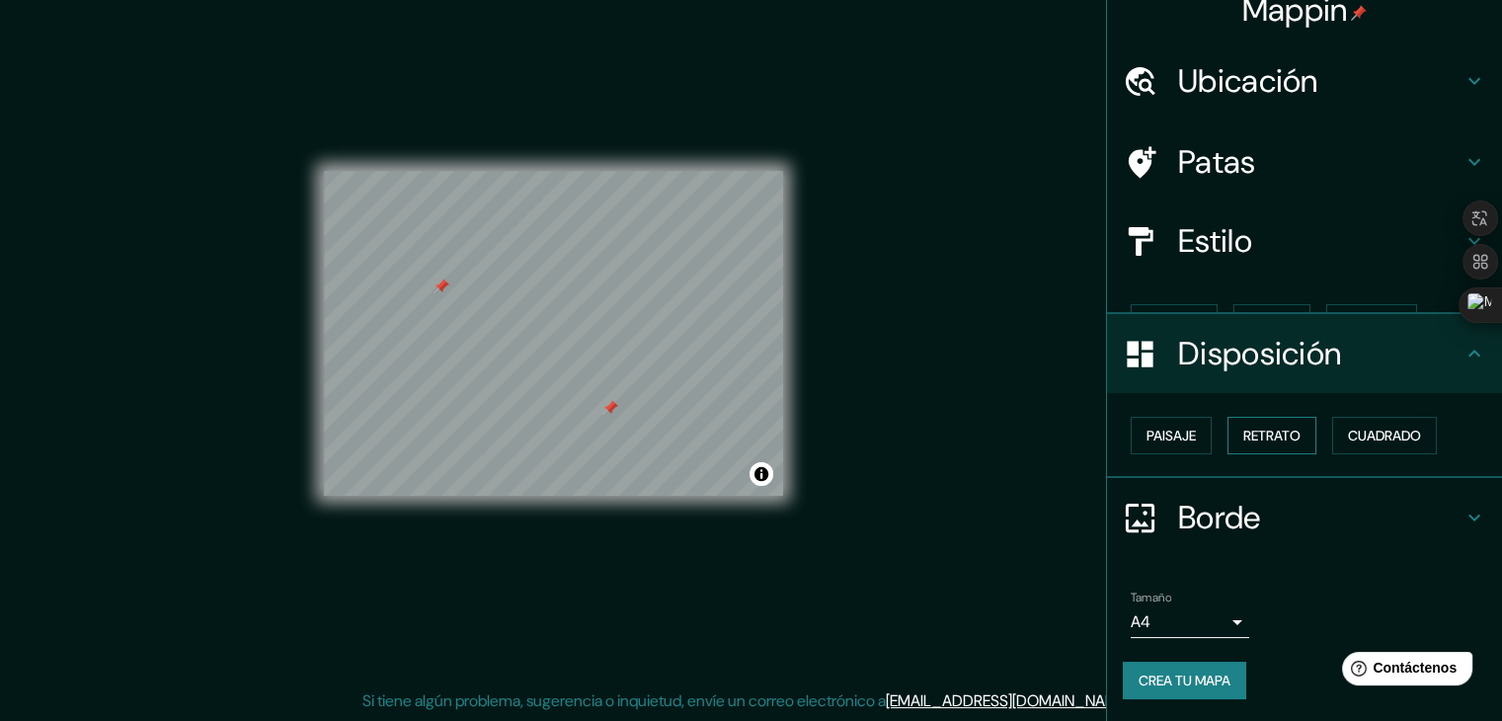
scroll to position [0, 0]
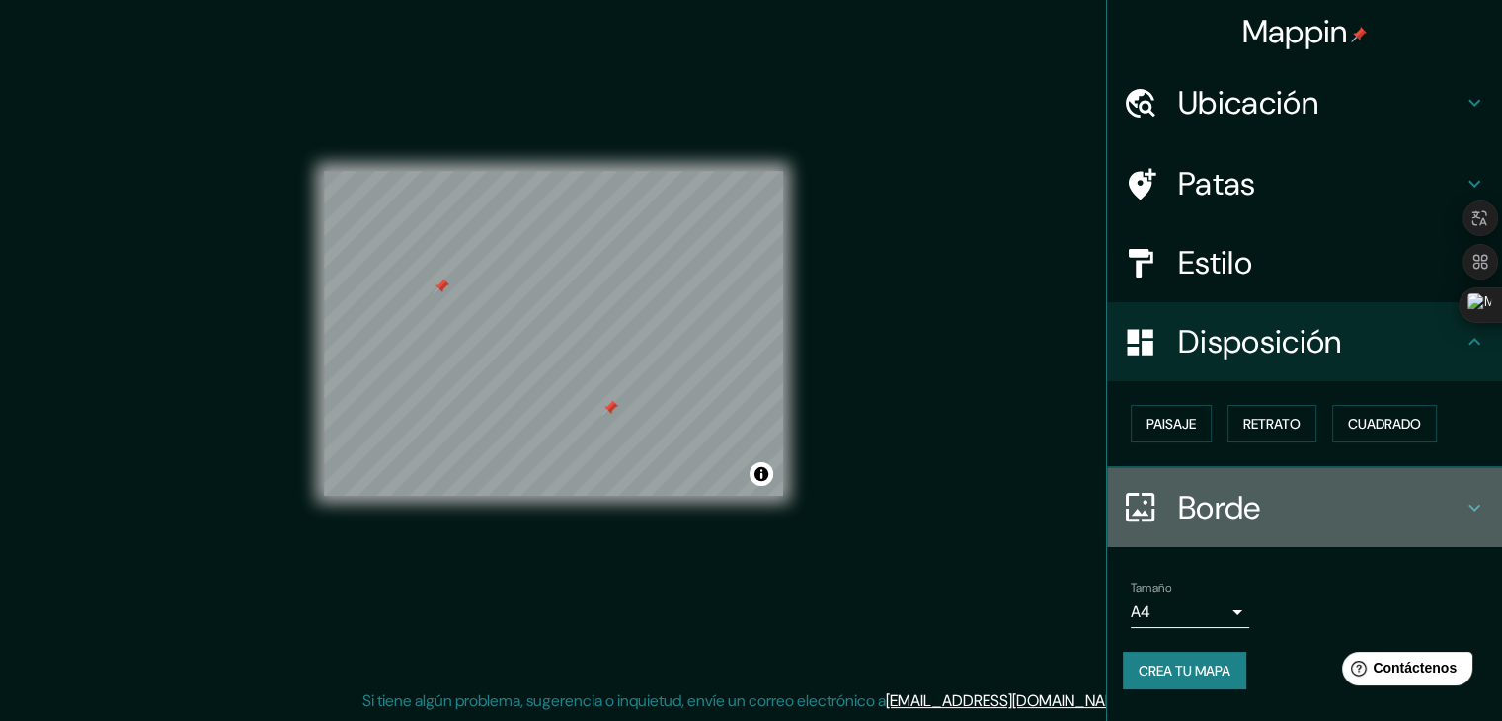
click at [1201, 491] on font "Borde" at bounding box center [1219, 507] width 83 height 41
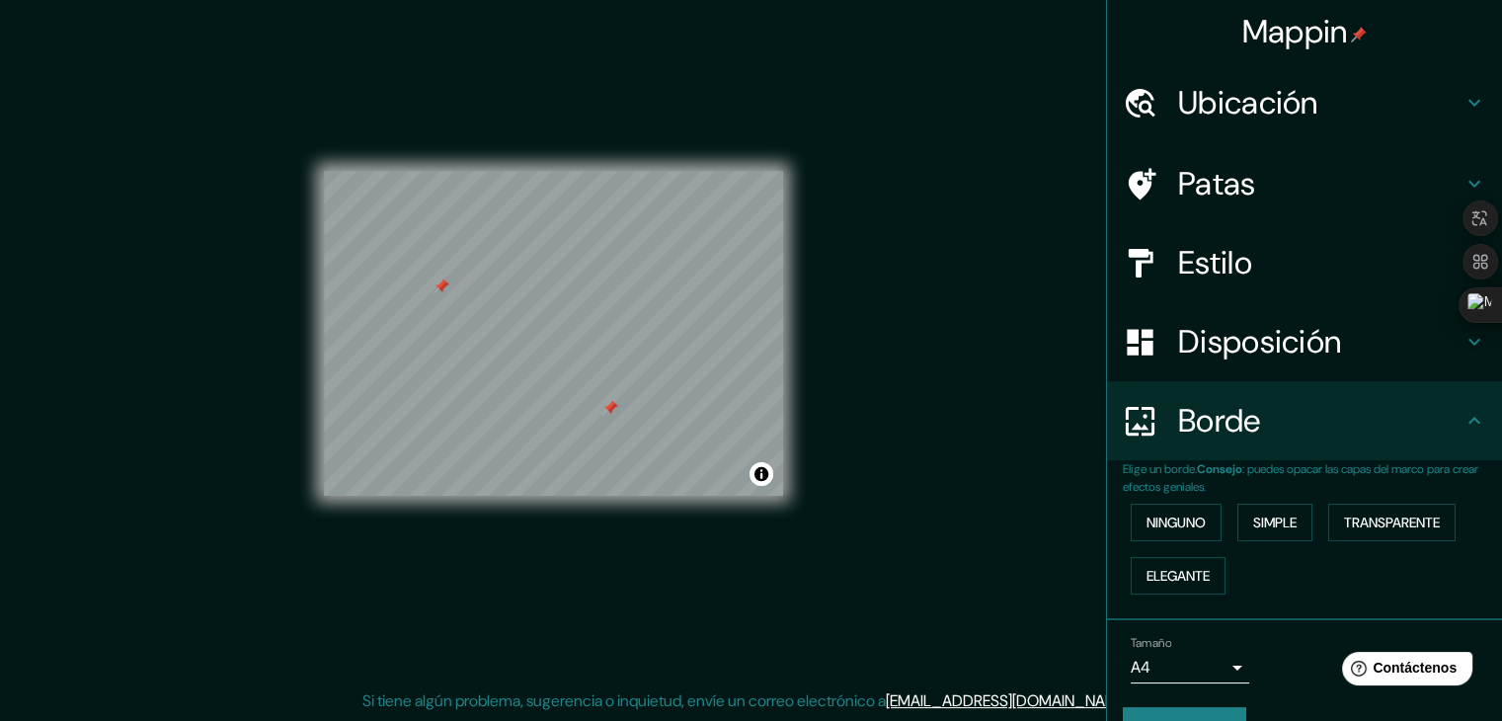
click at [1197, 420] on font "Borde" at bounding box center [1219, 420] width 83 height 41
click at [1225, 345] on font "Disposición" at bounding box center [1259, 341] width 163 height 41
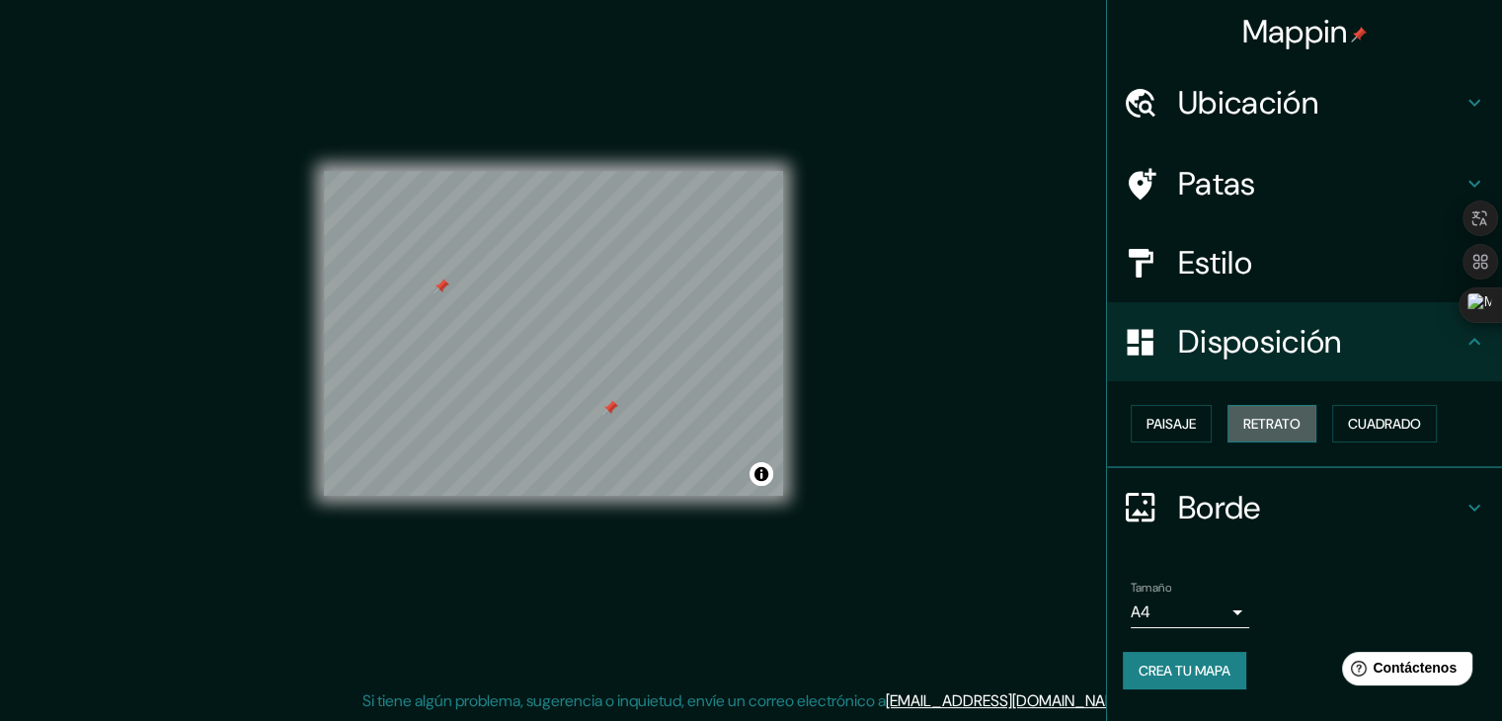
click at [1268, 424] on font "Retrato" at bounding box center [1272, 424] width 57 height 18
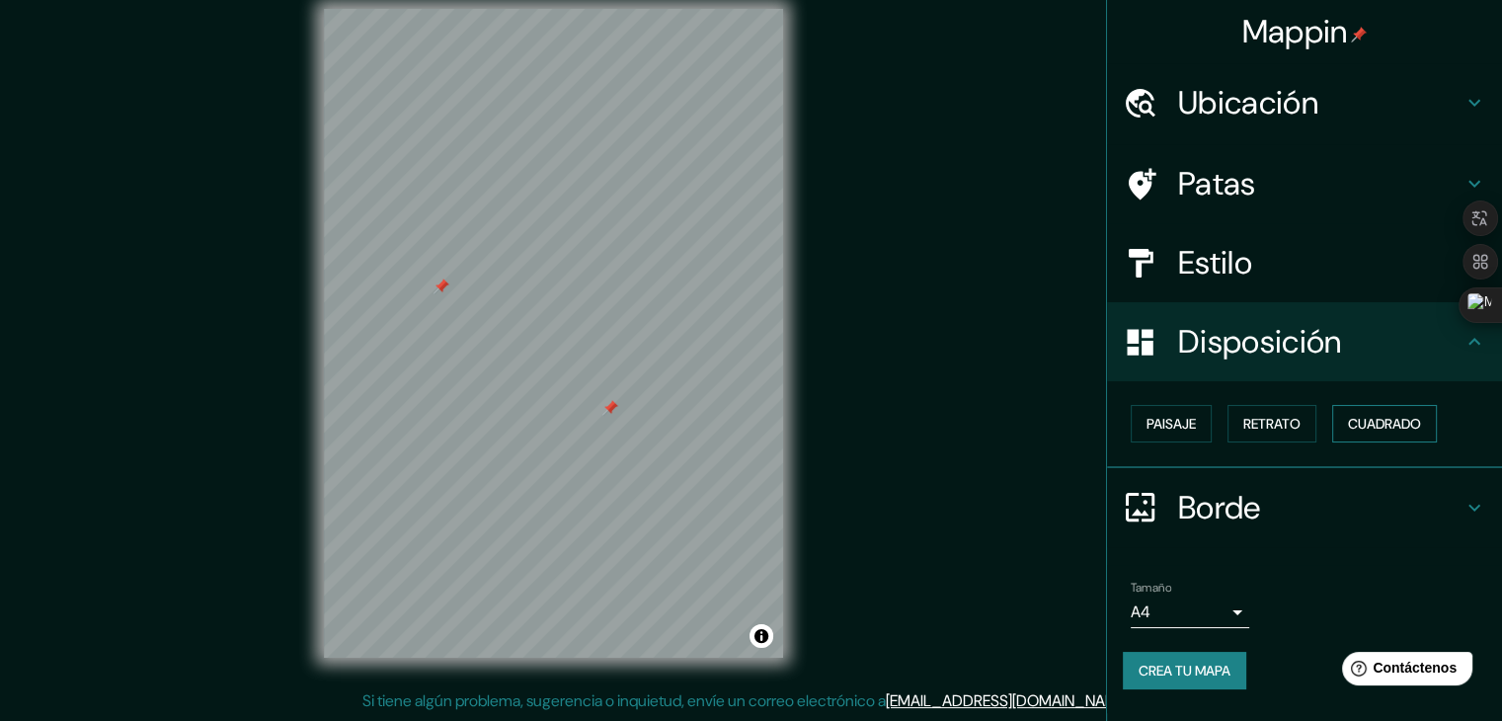
click at [1412, 429] on font "Cuadrado" at bounding box center [1384, 424] width 73 height 18
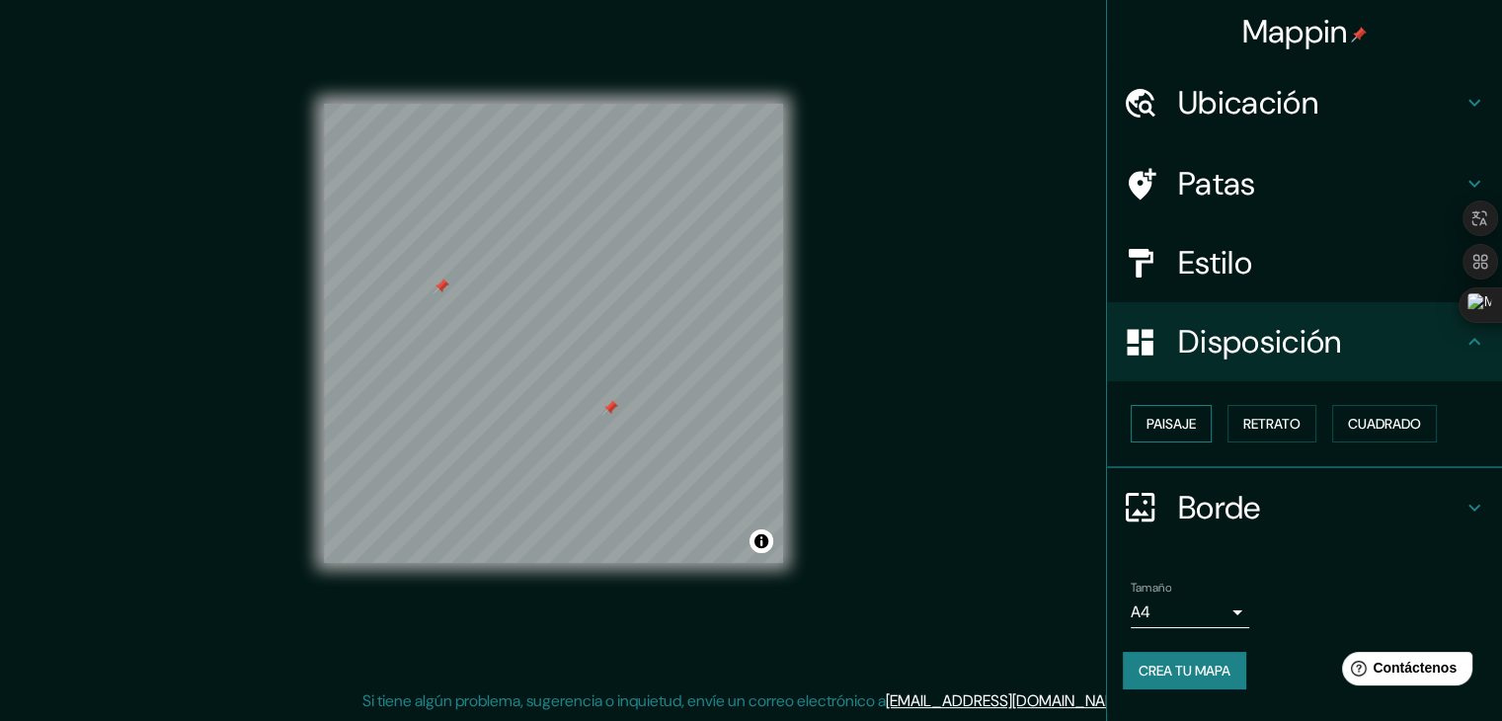
click at [1190, 426] on font "Paisaje" at bounding box center [1171, 424] width 49 height 18
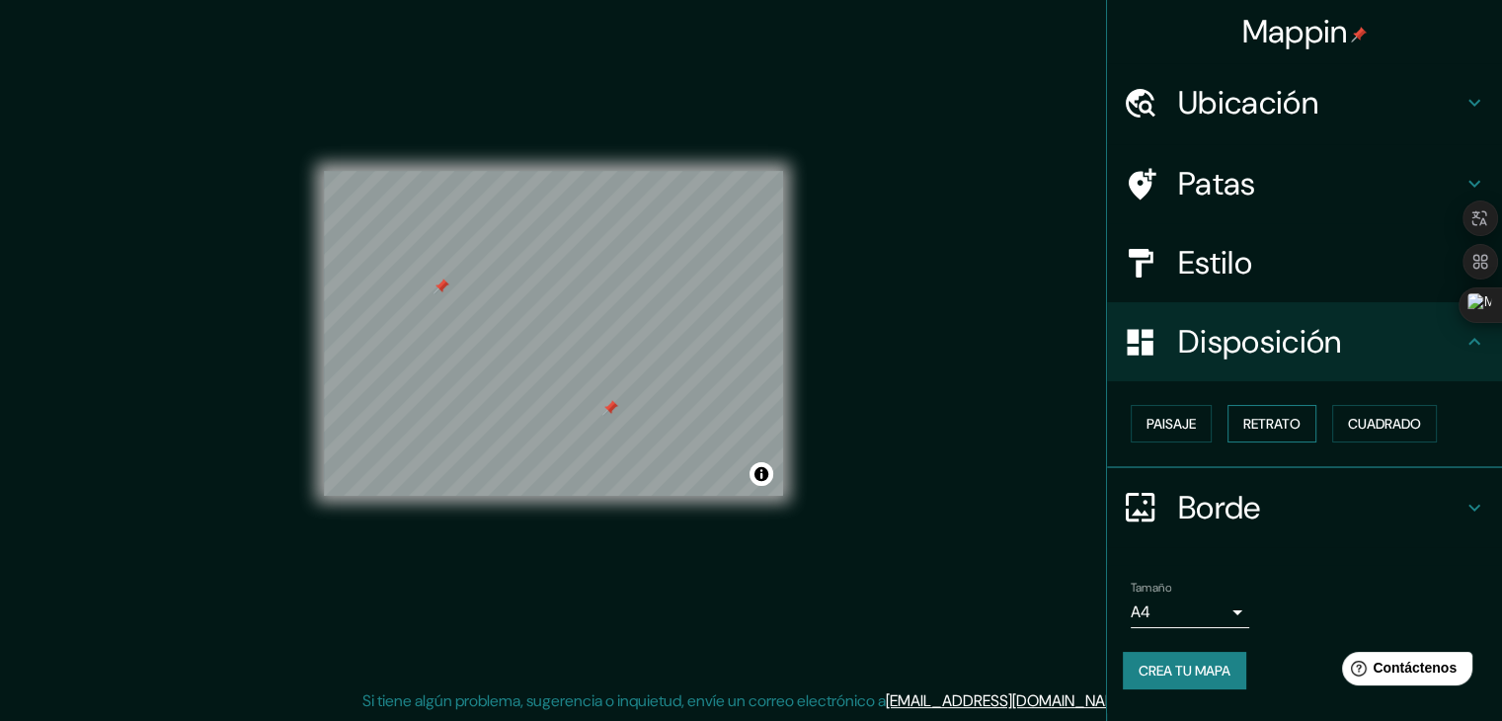
click at [1284, 424] on font "Retrato" at bounding box center [1272, 424] width 57 height 18
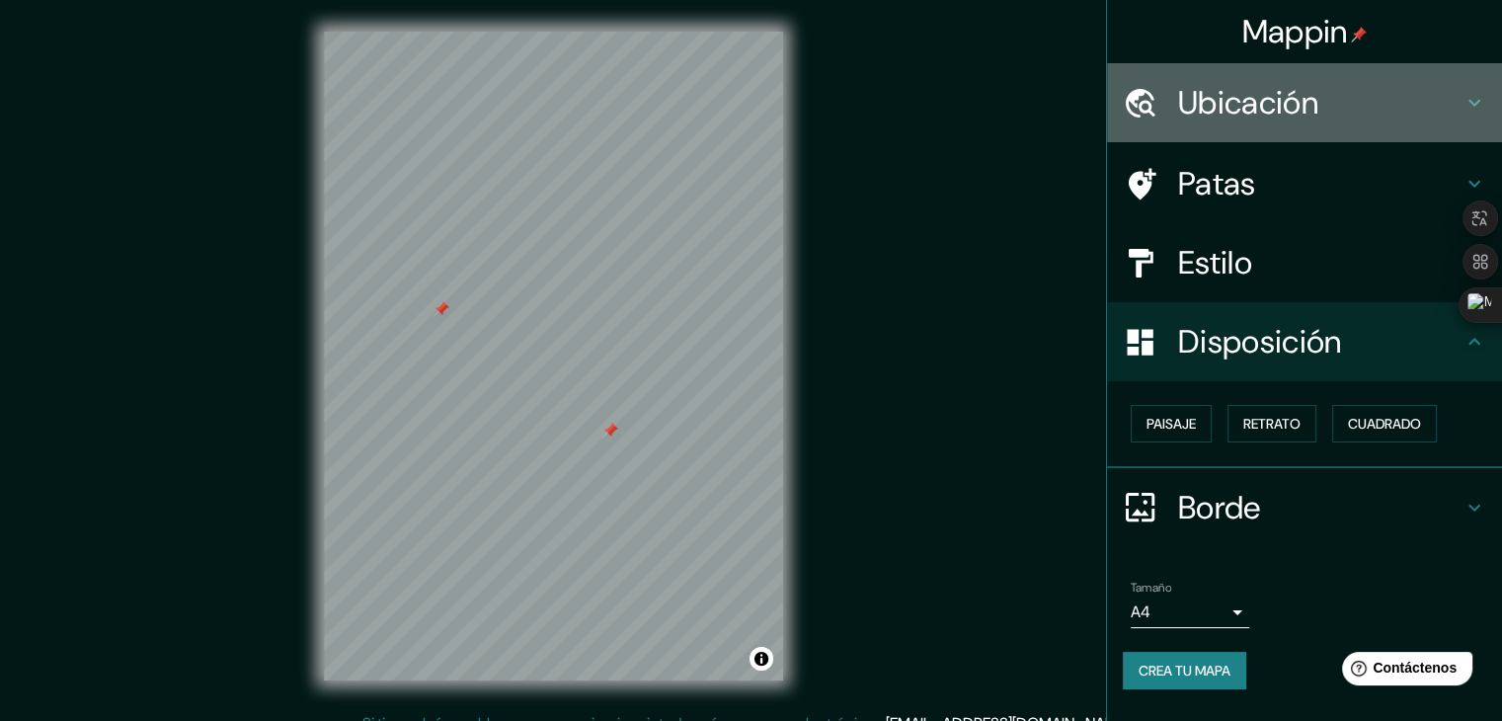
click at [1482, 100] on icon at bounding box center [1475, 103] width 24 height 24
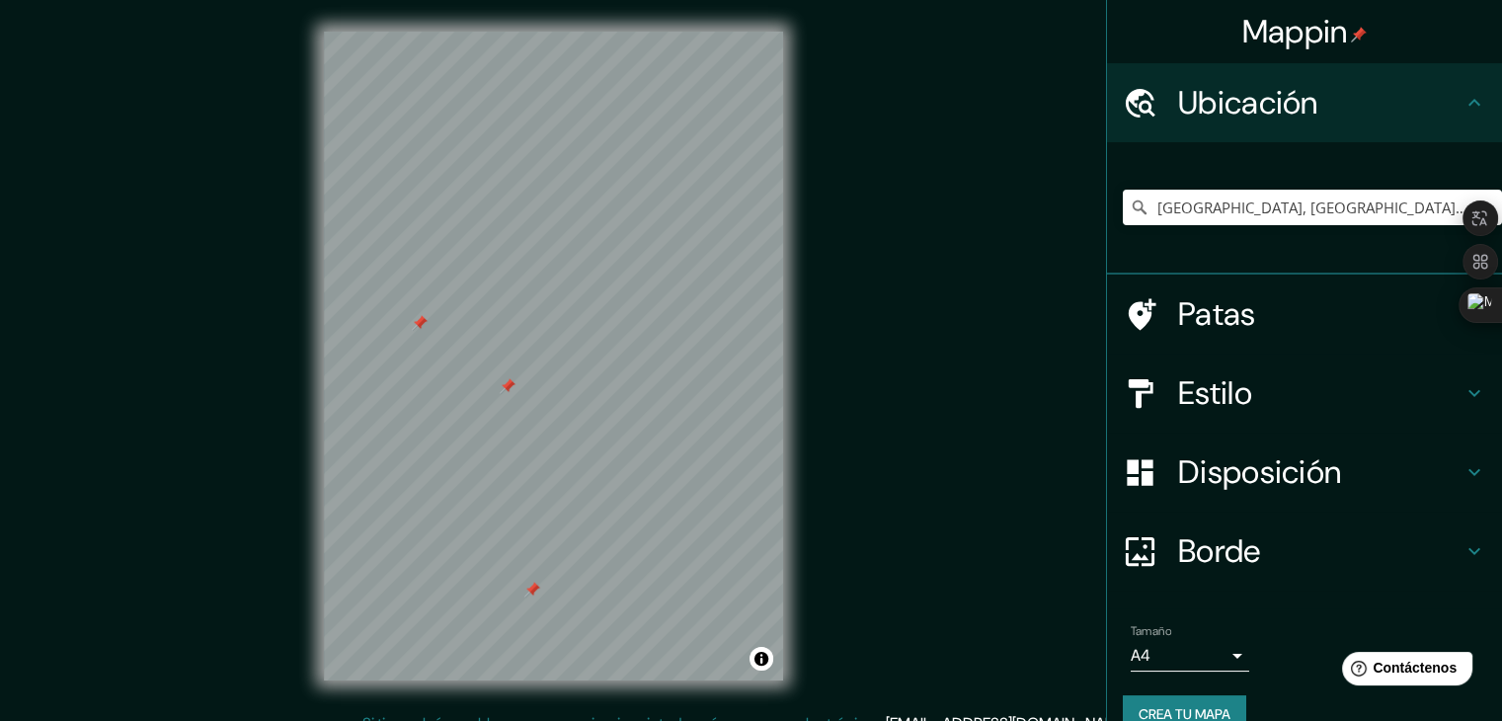
click at [1205, 391] on font "Estilo" at bounding box center [1215, 392] width 74 height 41
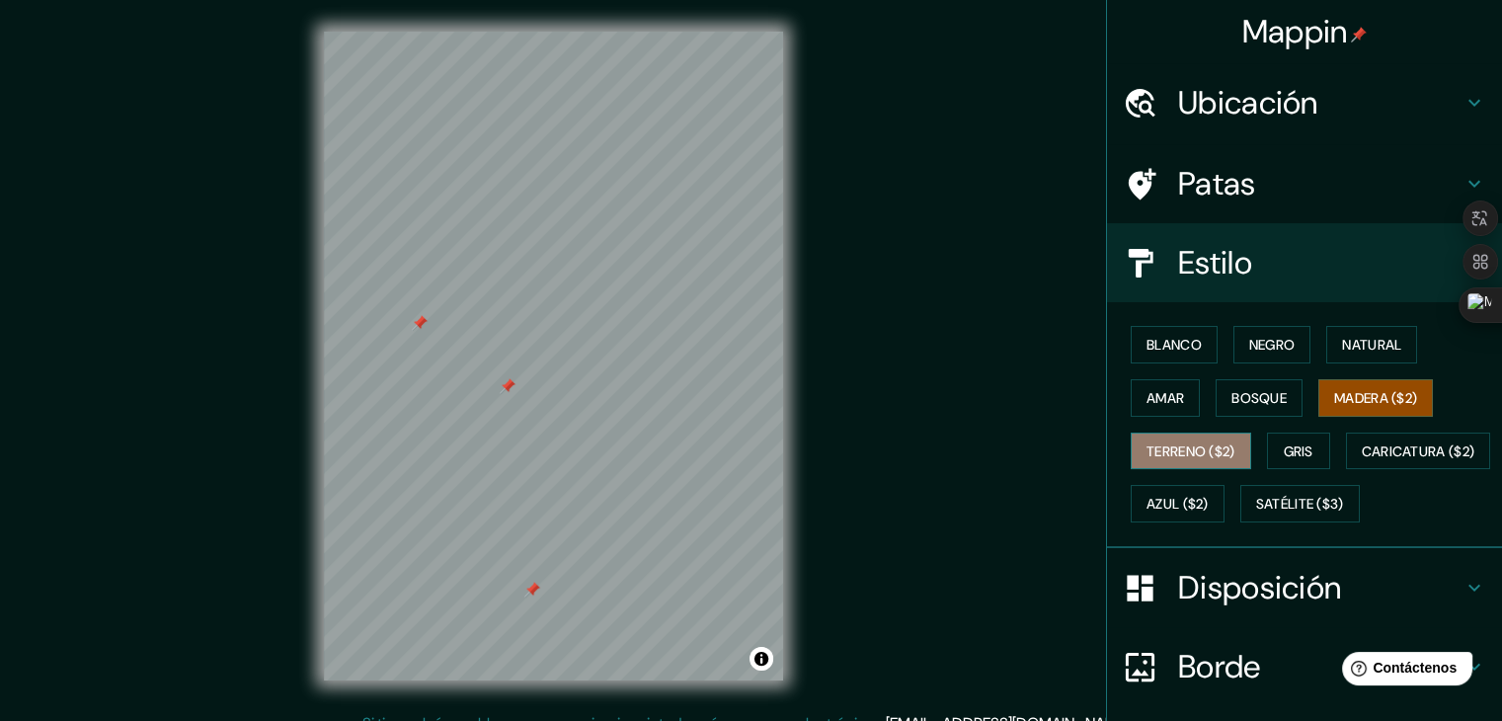
click at [1183, 455] on font "Terreno ($2)" at bounding box center [1191, 452] width 89 height 18
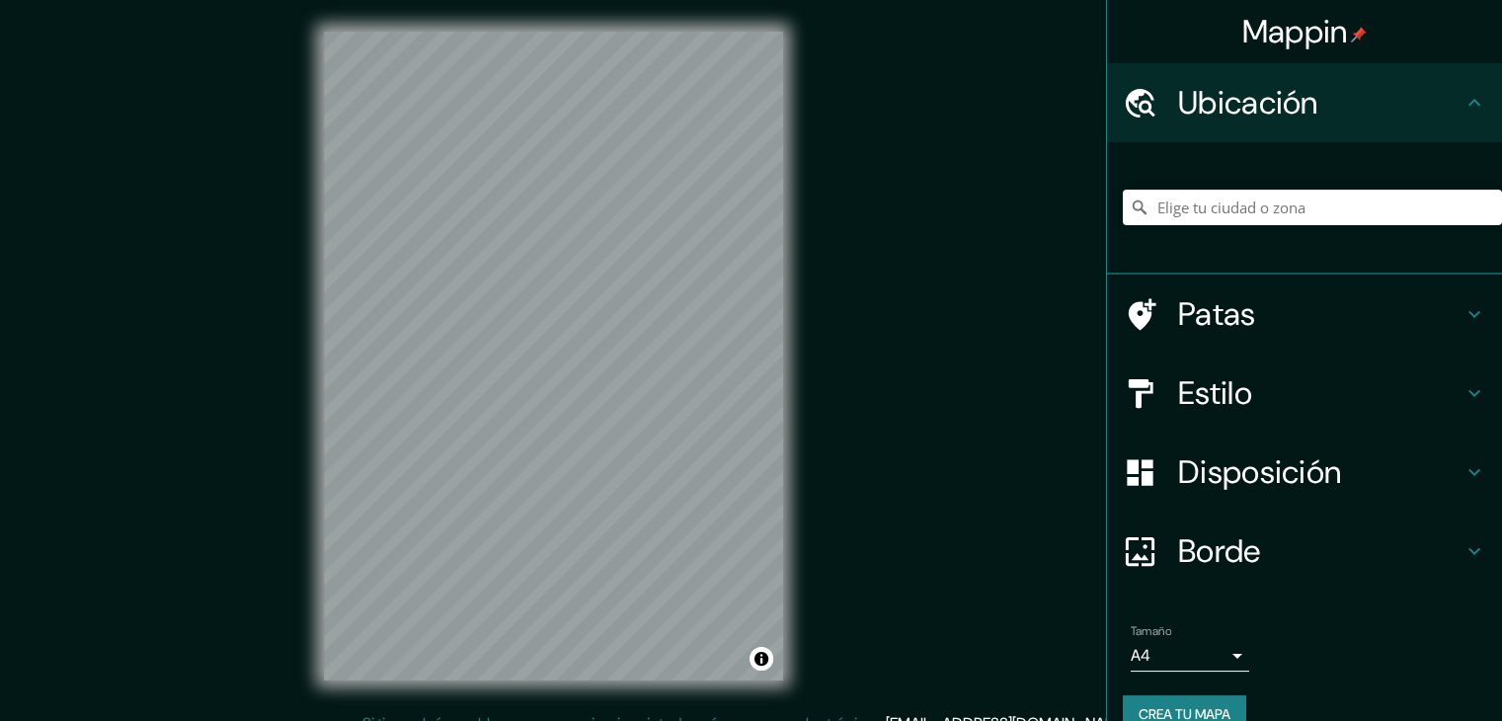
click at [908, 275] on div "Mappin Ubicación Patas Estilo Disposición Borde Elige un borde. Consejo : puede…" at bounding box center [751, 372] width 1502 height 744
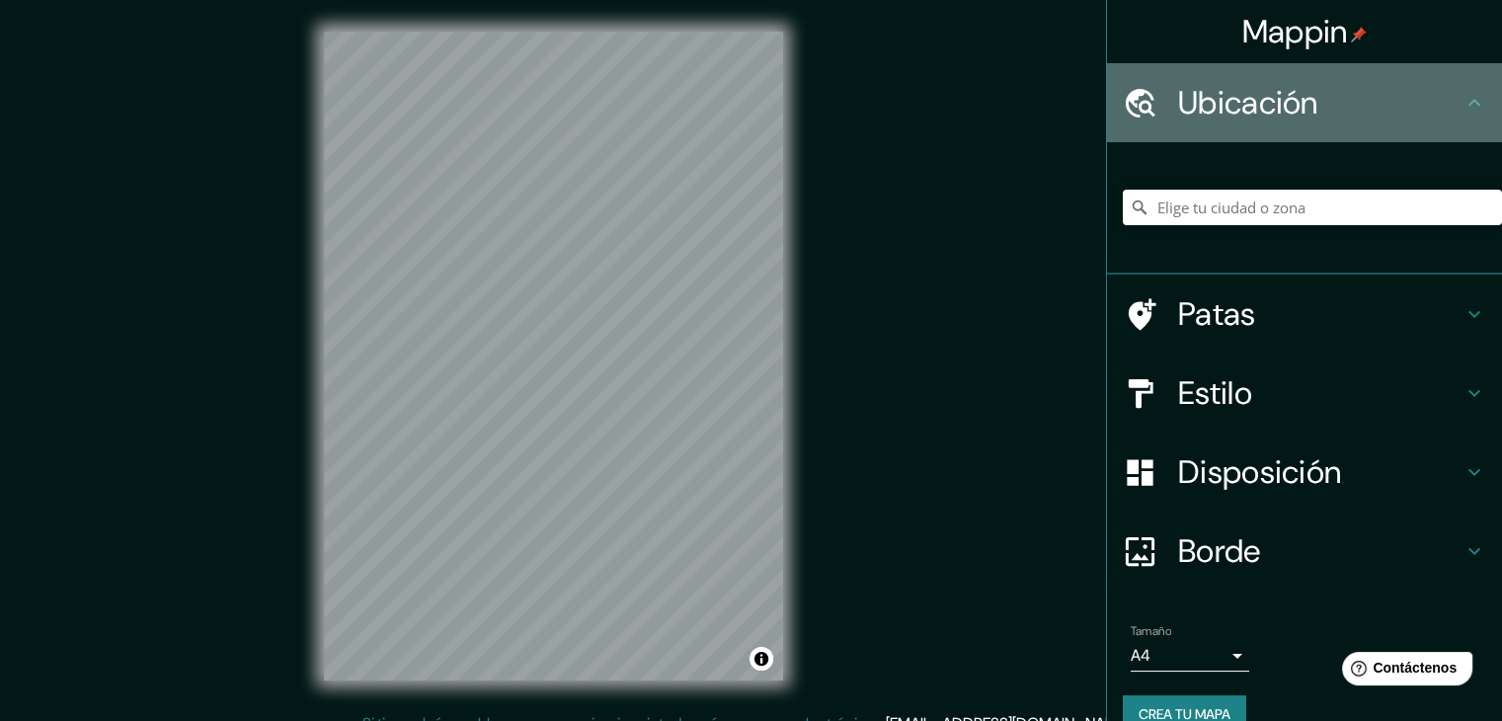
click at [1251, 102] on font "Ubicación" at bounding box center [1248, 102] width 140 height 41
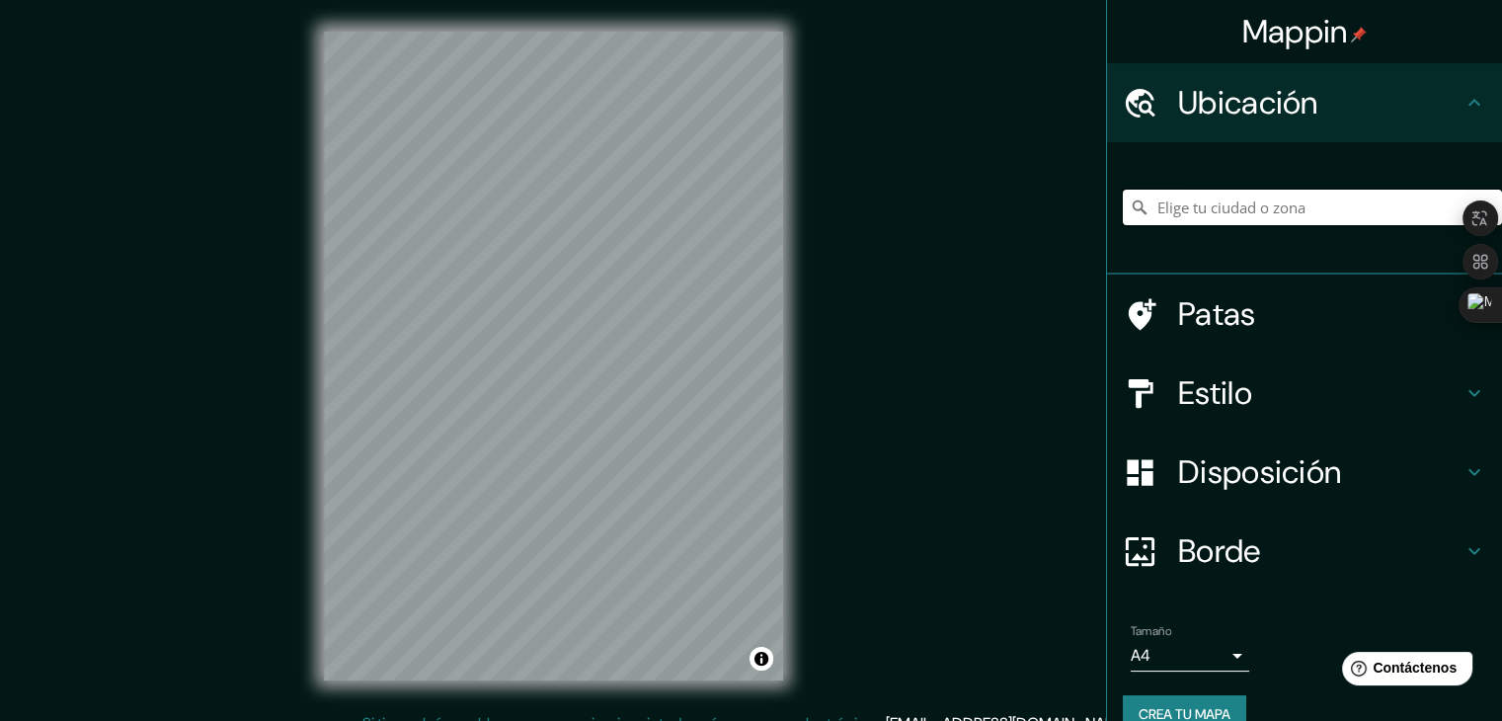
click at [1205, 199] on input "Elige tu ciudad o zona" at bounding box center [1312, 208] width 379 height 36
type input "[GEOGRAPHIC_DATA], [GEOGRAPHIC_DATA], [GEOGRAPHIC_DATA]"
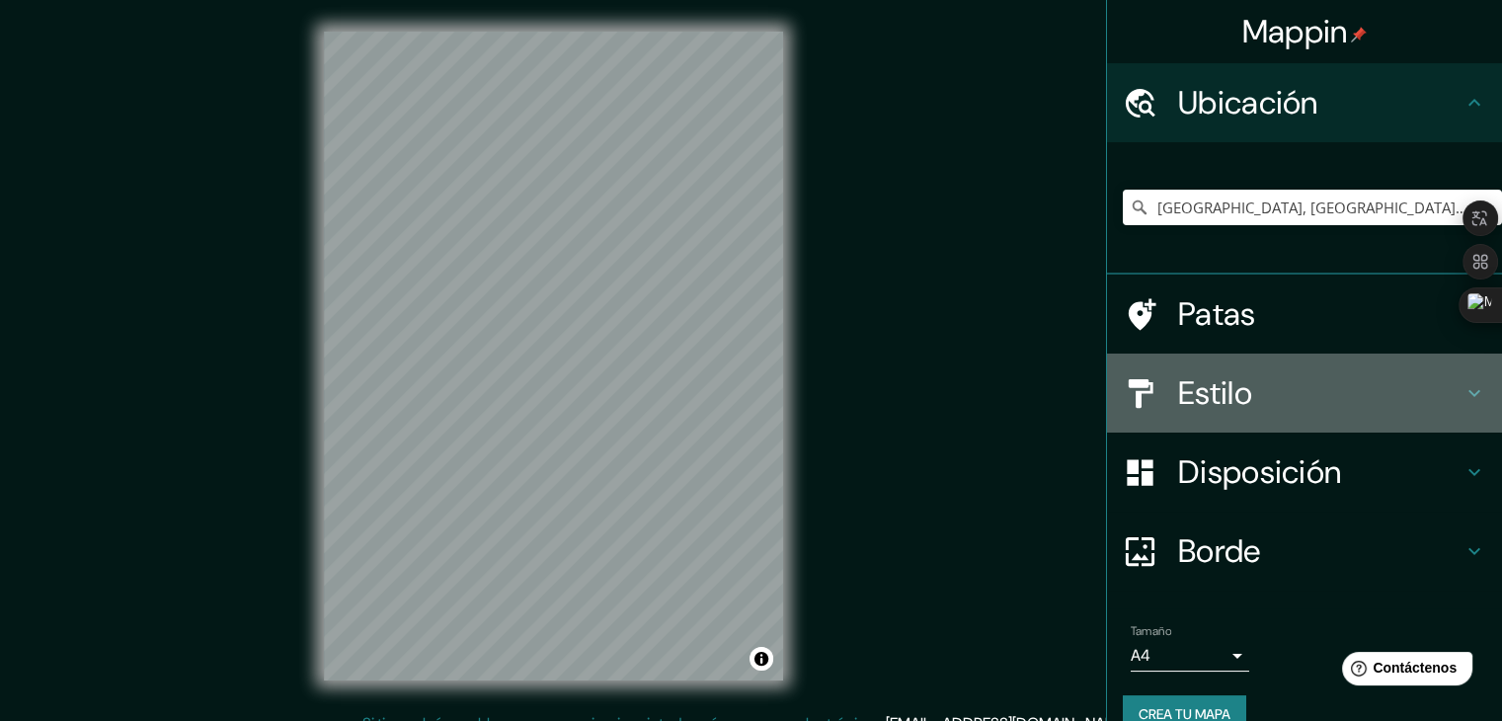
click at [1264, 390] on h4 "Estilo" at bounding box center [1320, 393] width 284 height 40
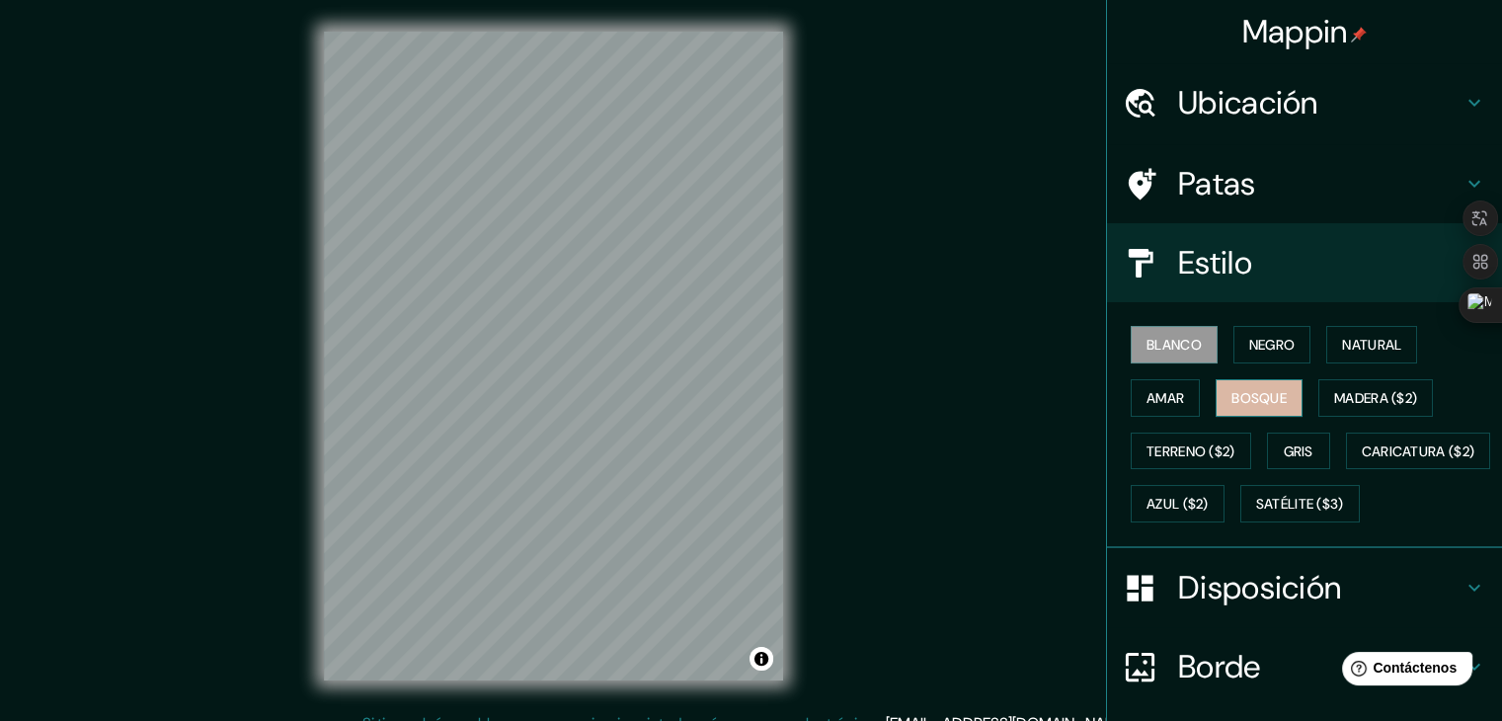
click at [1256, 400] on font "Bosque" at bounding box center [1259, 398] width 55 height 18
click at [1255, 350] on font "Negro" at bounding box center [1273, 345] width 46 height 18
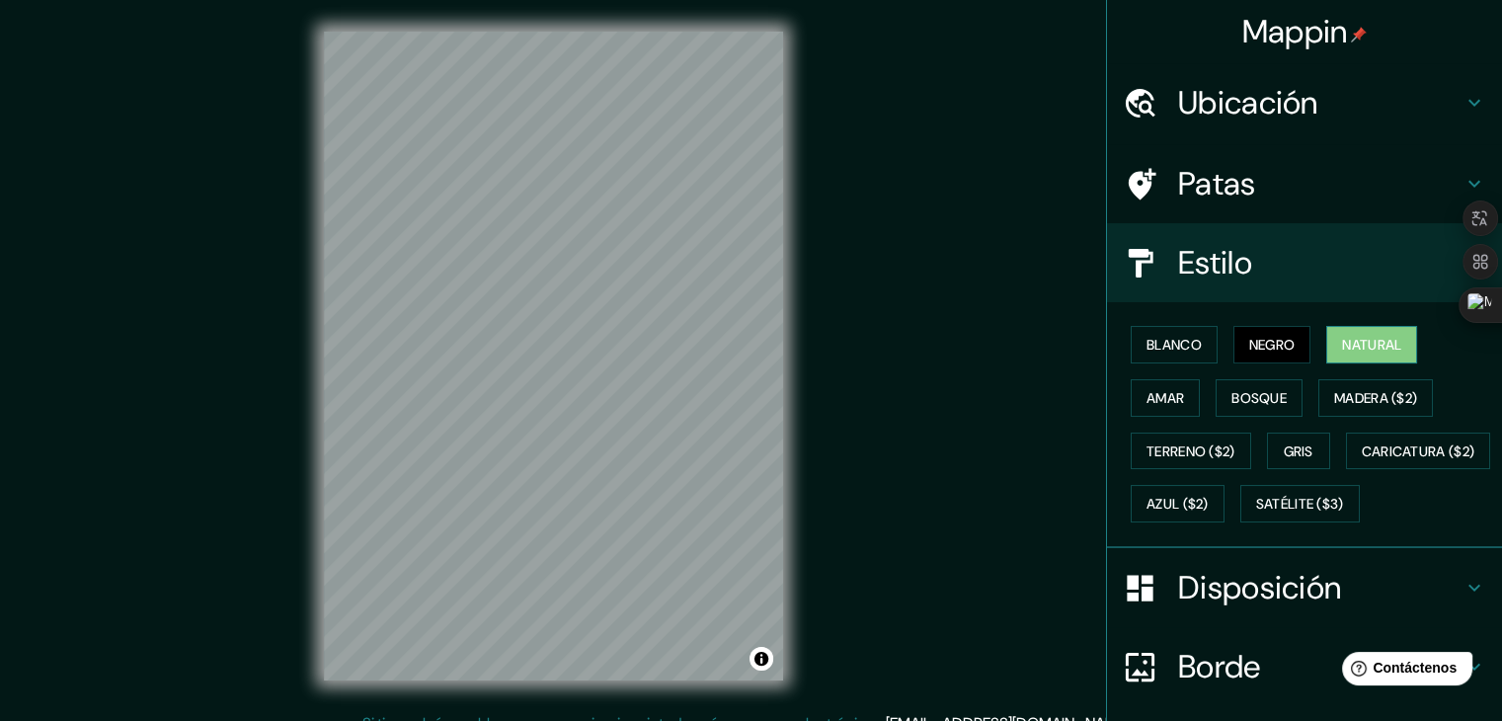
click at [1343, 352] on font "Natural" at bounding box center [1371, 345] width 59 height 18
click at [1170, 399] on button "Amar" at bounding box center [1165, 398] width 69 height 38
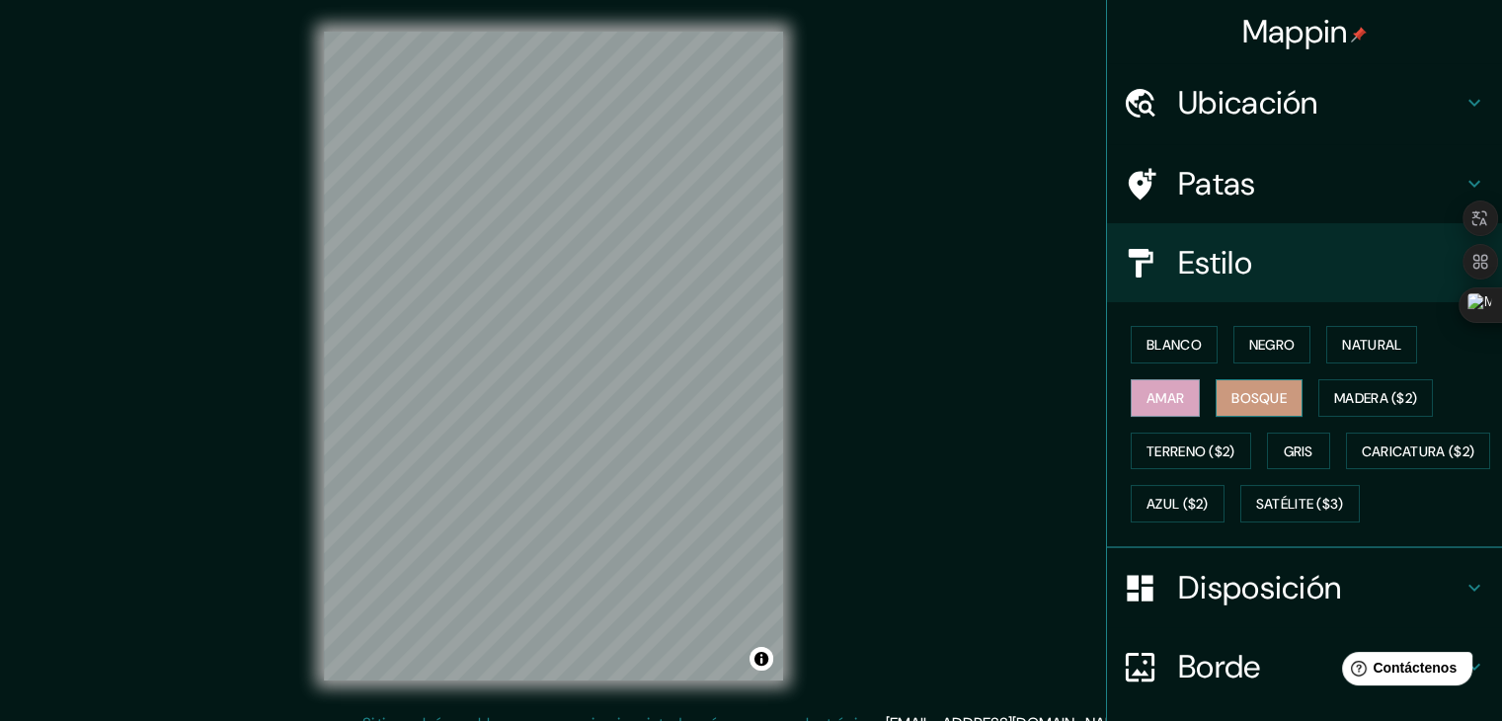
click at [1234, 389] on font "Bosque" at bounding box center [1259, 398] width 55 height 18
click at [1363, 380] on button "Madera ($2)" at bounding box center [1376, 398] width 115 height 38
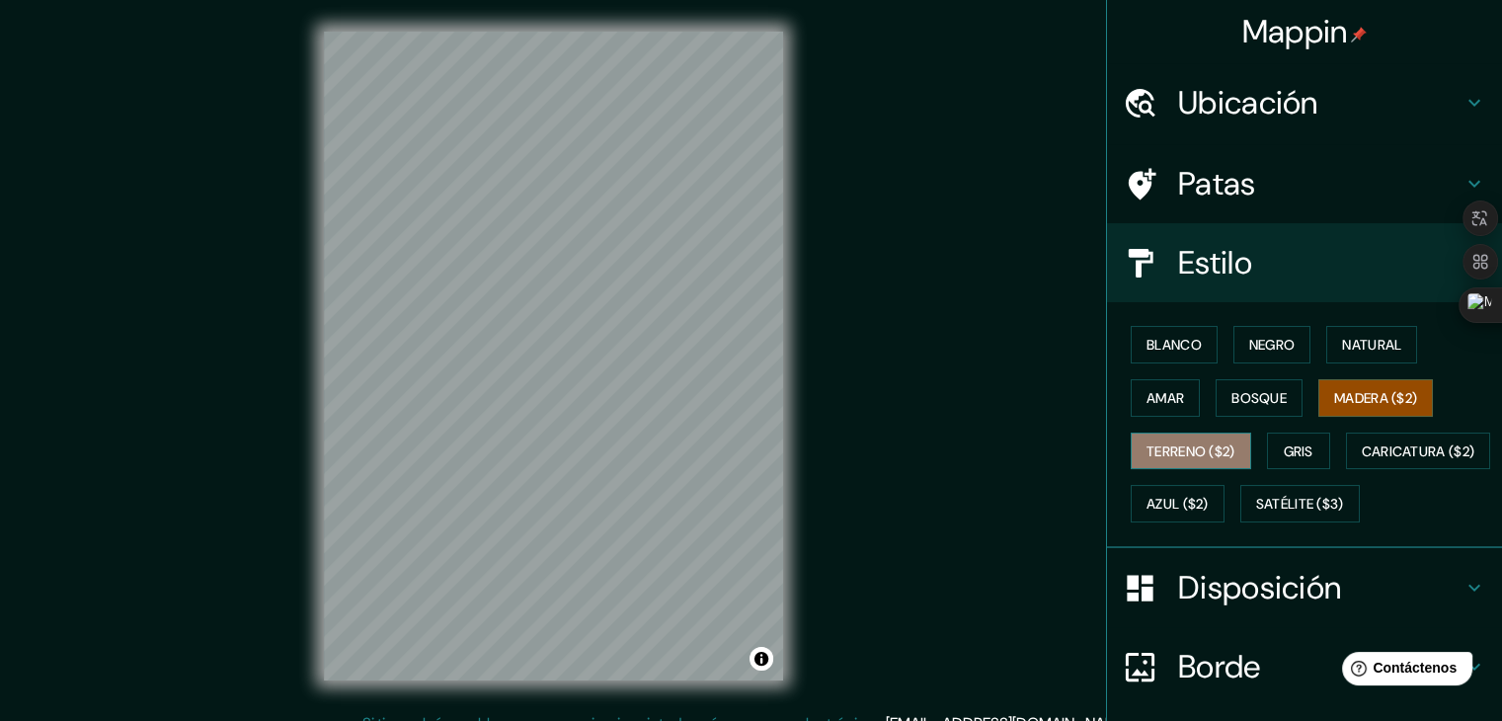
click at [1154, 444] on font "Terreno ($2)" at bounding box center [1191, 452] width 89 height 18
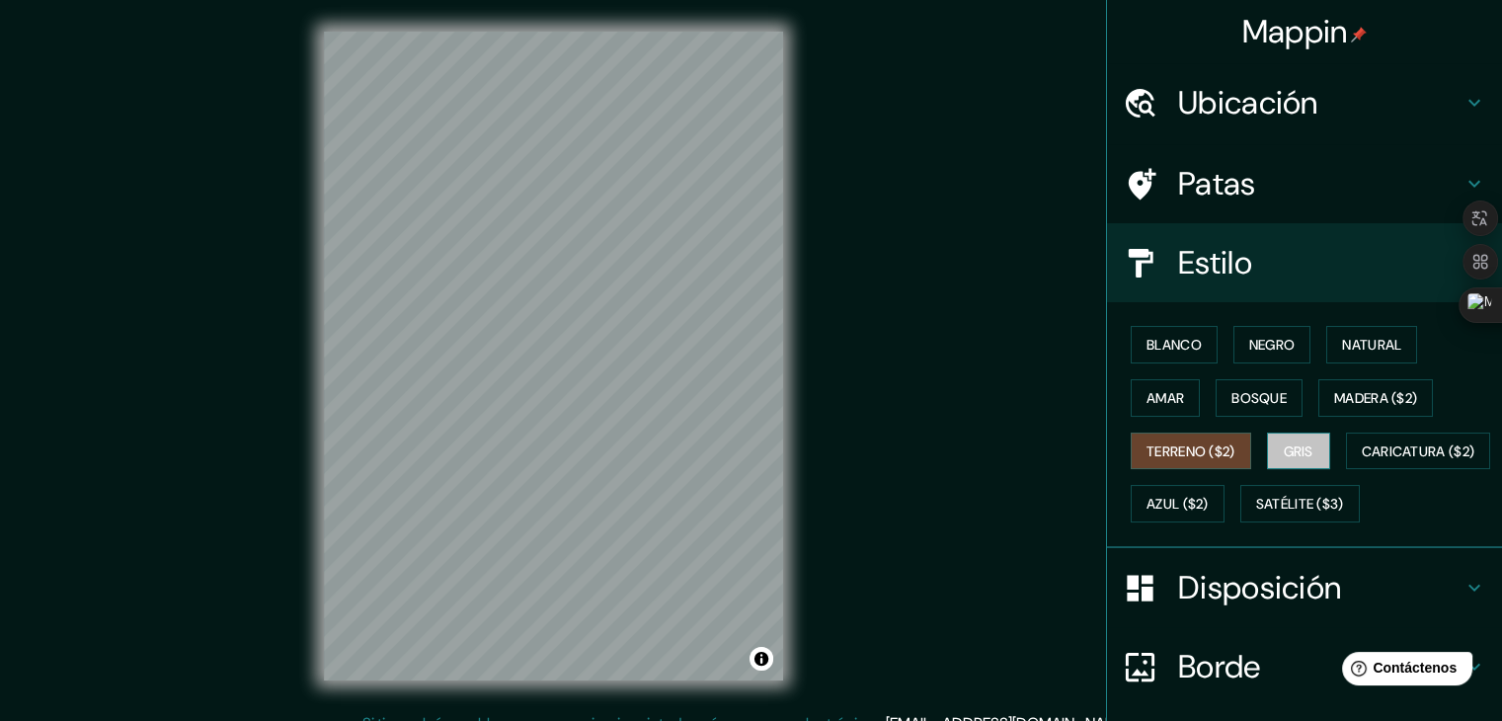
click at [1284, 439] on font "Gris" at bounding box center [1299, 452] width 30 height 26
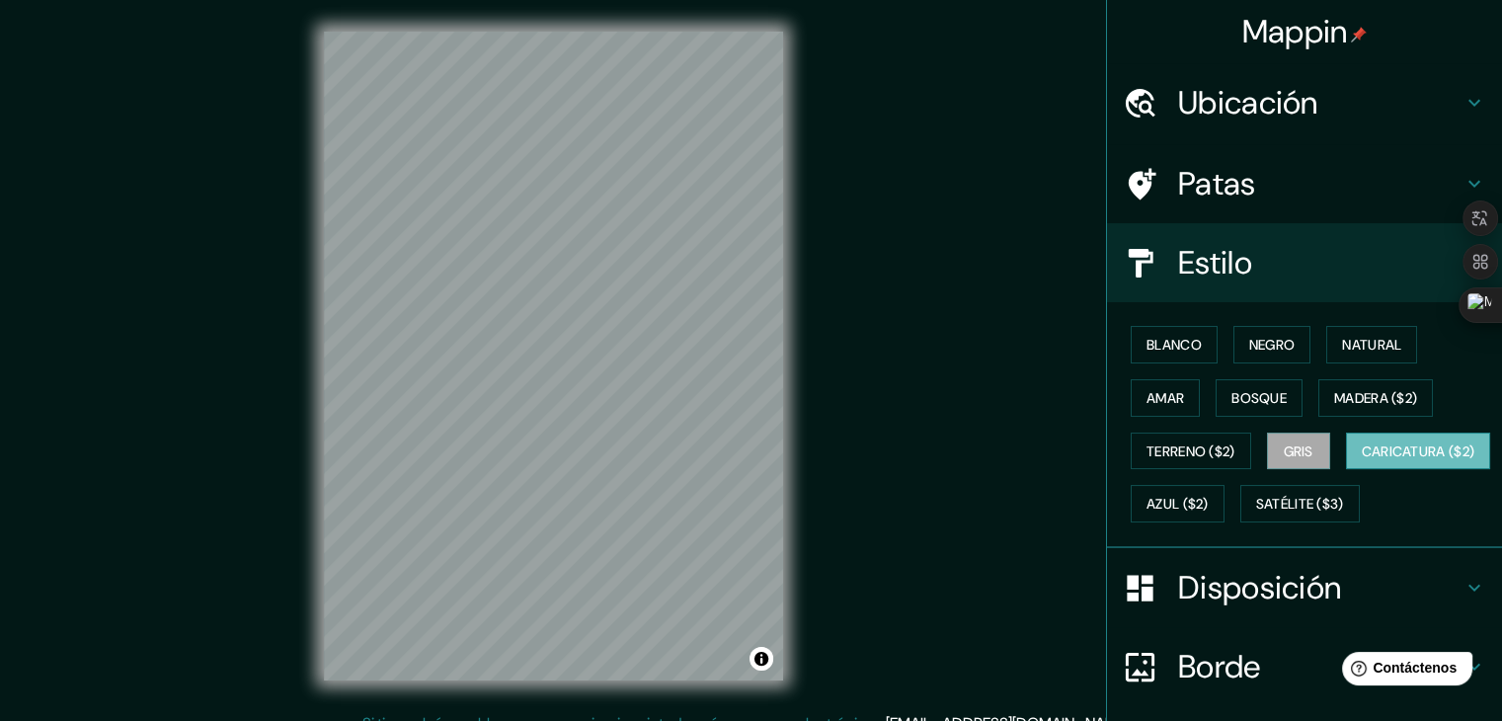
click at [1362, 460] on font "Caricatura ($2)" at bounding box center [1419, 452] width 114 height 18
click at [1170, 459] on font "Terreno ($2)" at bounding box center [1191, 452] width 89 height 26
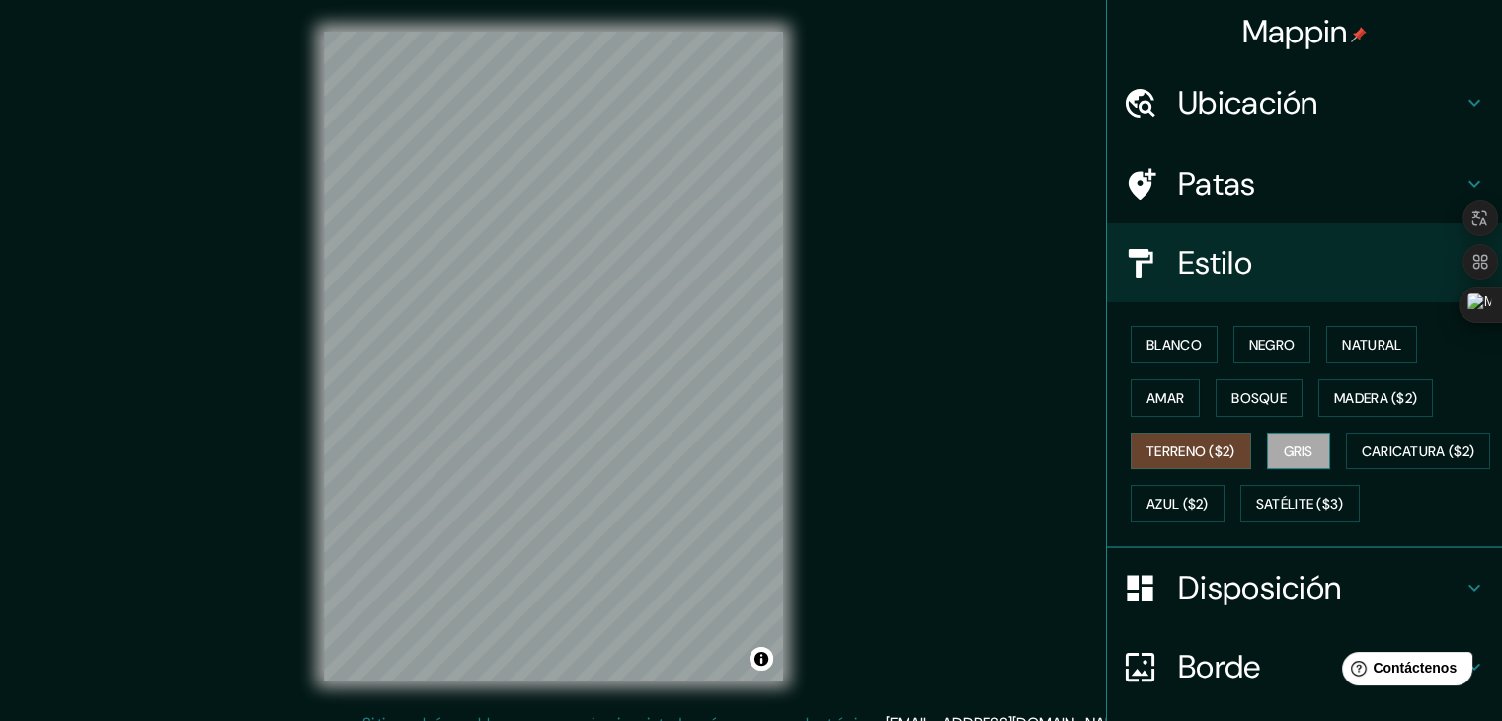
click at [1284, 443] on font "Gris" at bounding box center [1299, 452] width 30 height 18
click at [1225, 500] on button "Azul ($2)" at bounding box center [1178, 504] width 94 height 38
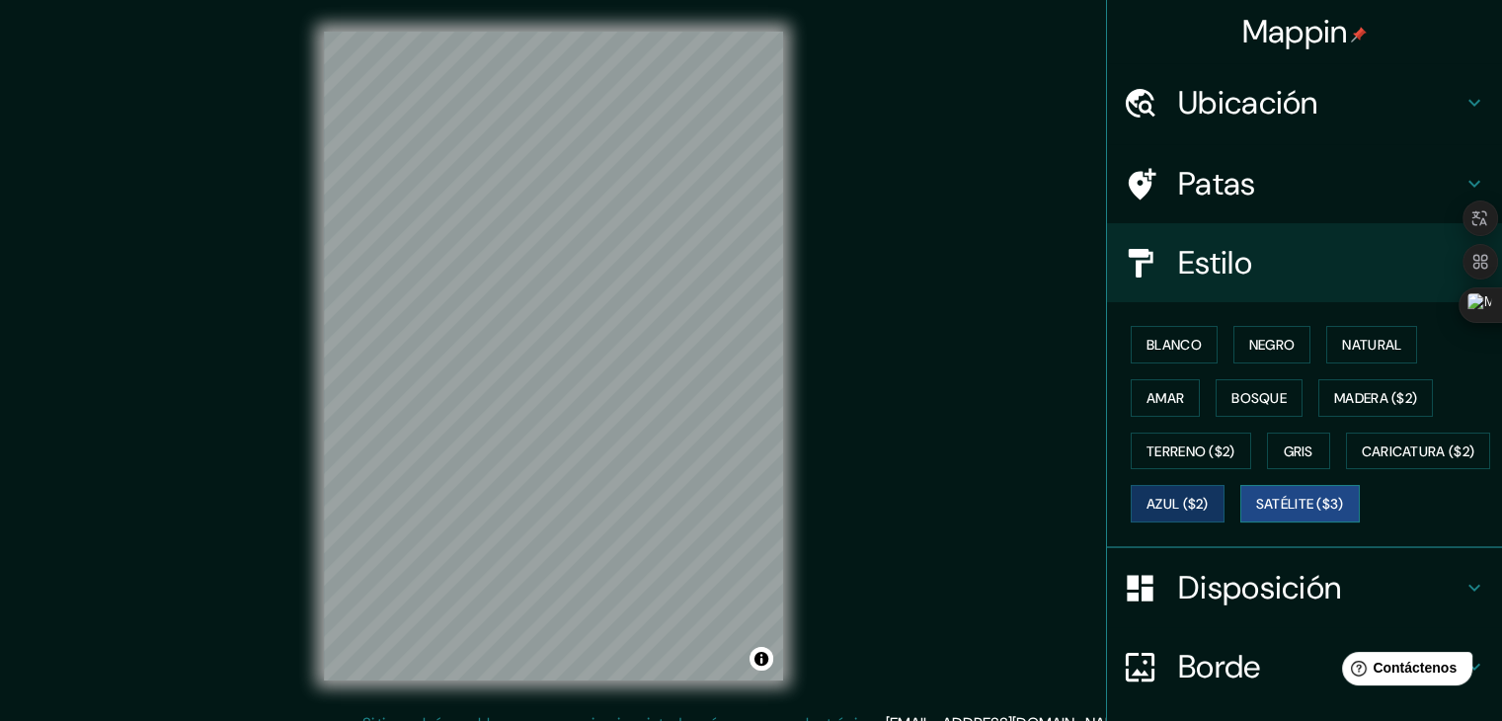
click at [1256, 517] on font "Satélite ($3)" at bounding box center [1300, 504] width 88 height 26
click at [1373, 398] on font "Madera ($2)" at bounding box center [1376, 398] width 83 height 18
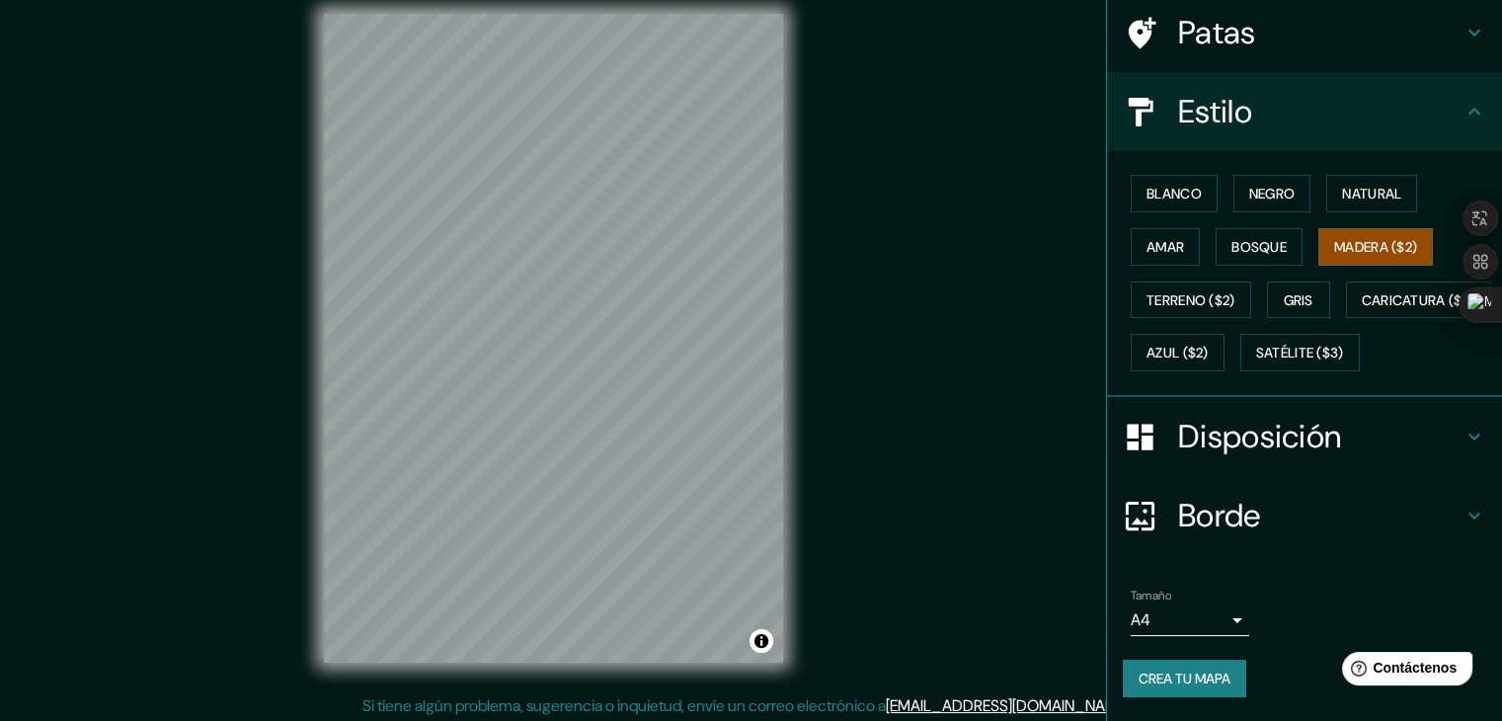
scroll to position [23, 0]
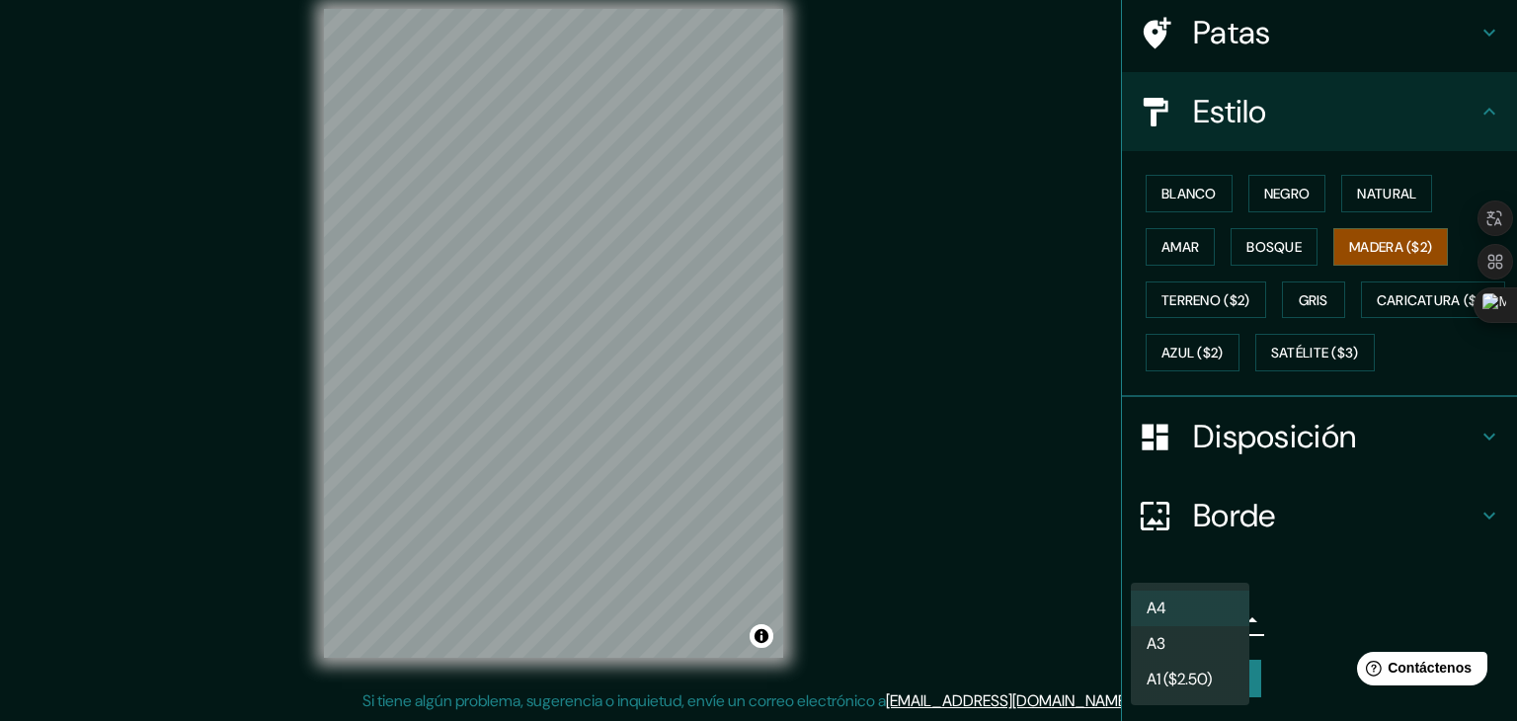
click at [1220, 623] on body "Mappin Ubicación [GEOGRAPHIC_DATA], [GEOGRAPHIC_DATA], [GEOGRAPHIC_DATA] [GEOGR…" at bounding box center [758, 337] width 1517 height 721
click at [1349, 567] on div at bounding box center [758, 360] width 1517 height 721
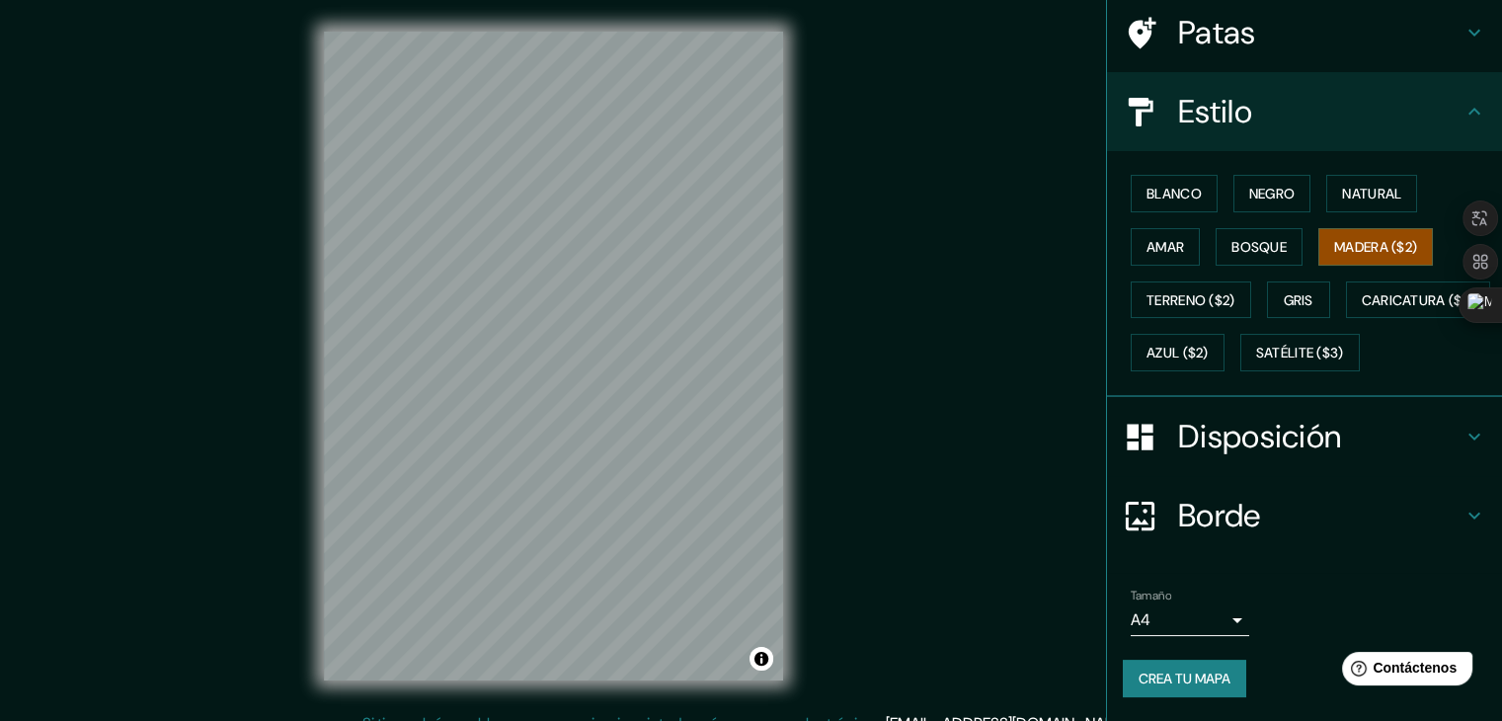
scroll to position [200, 0]
click at [1180, 688] on font "Crea tu mapa" at bounding box center [1185, 679] width 92 height 26
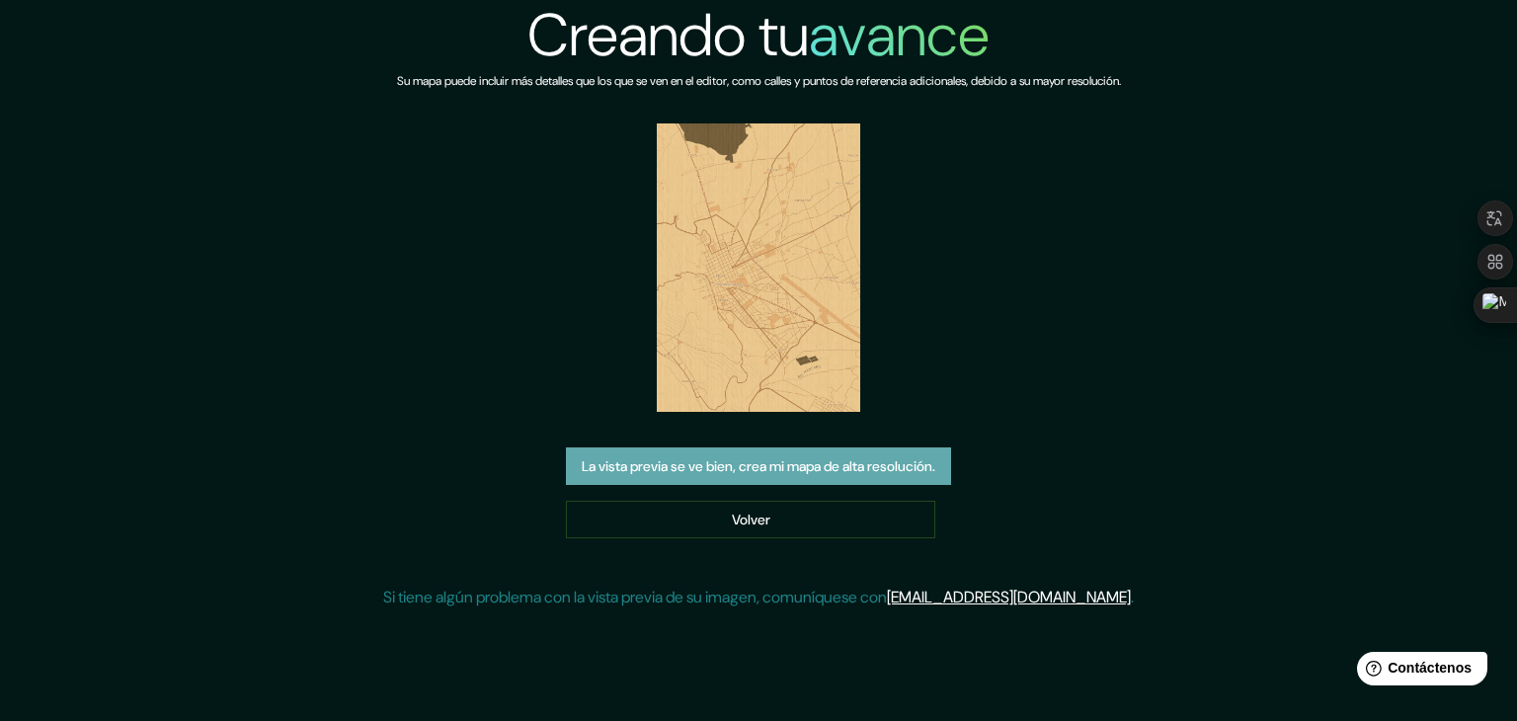
click at [698, 472] on font "La vista previa se ve bien, crea mi mapa de alta resolución." at bounding box center [759, 466] width 354 height 18
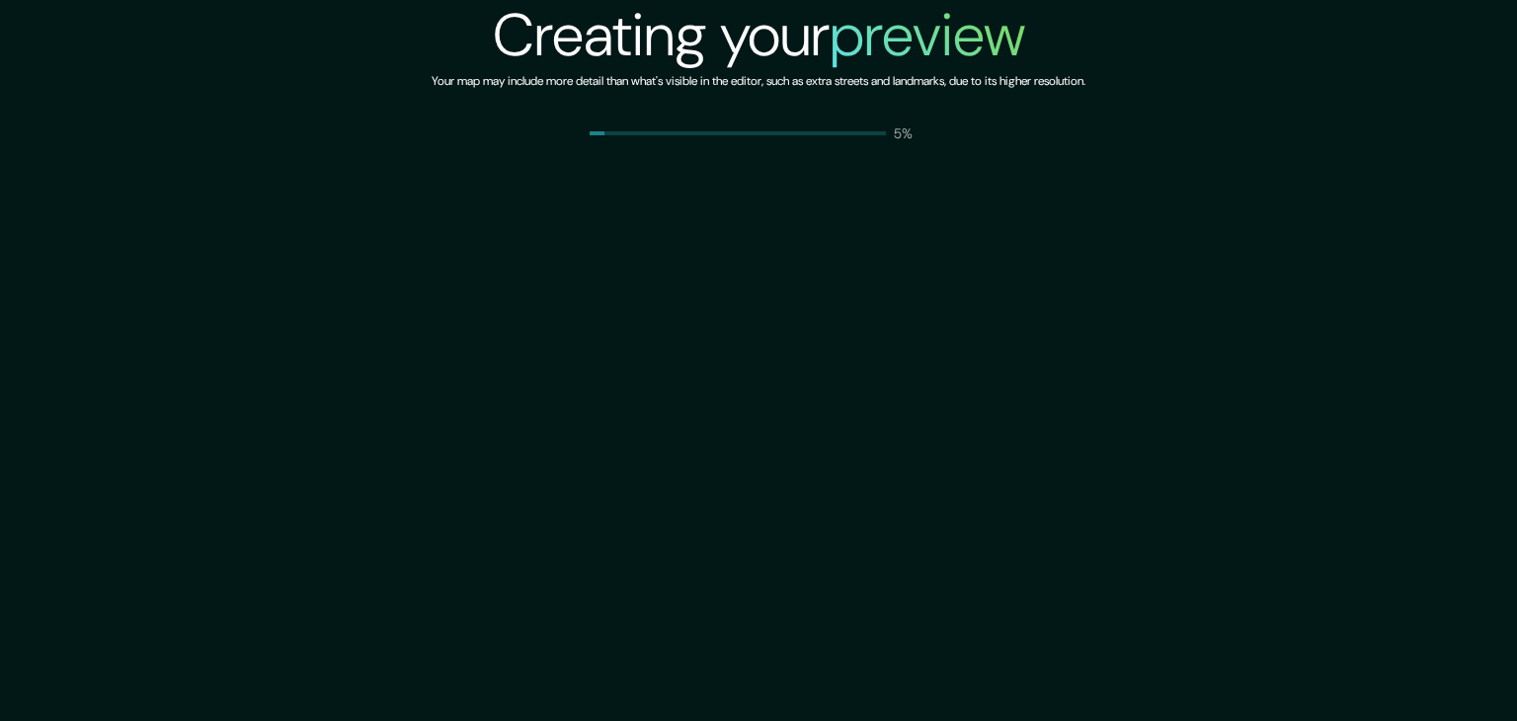
click at [878, 341] on div "Creating your preview Your map may include more detail than what's visible in t…" at bounding box center [758, 360] width 1517 height 721
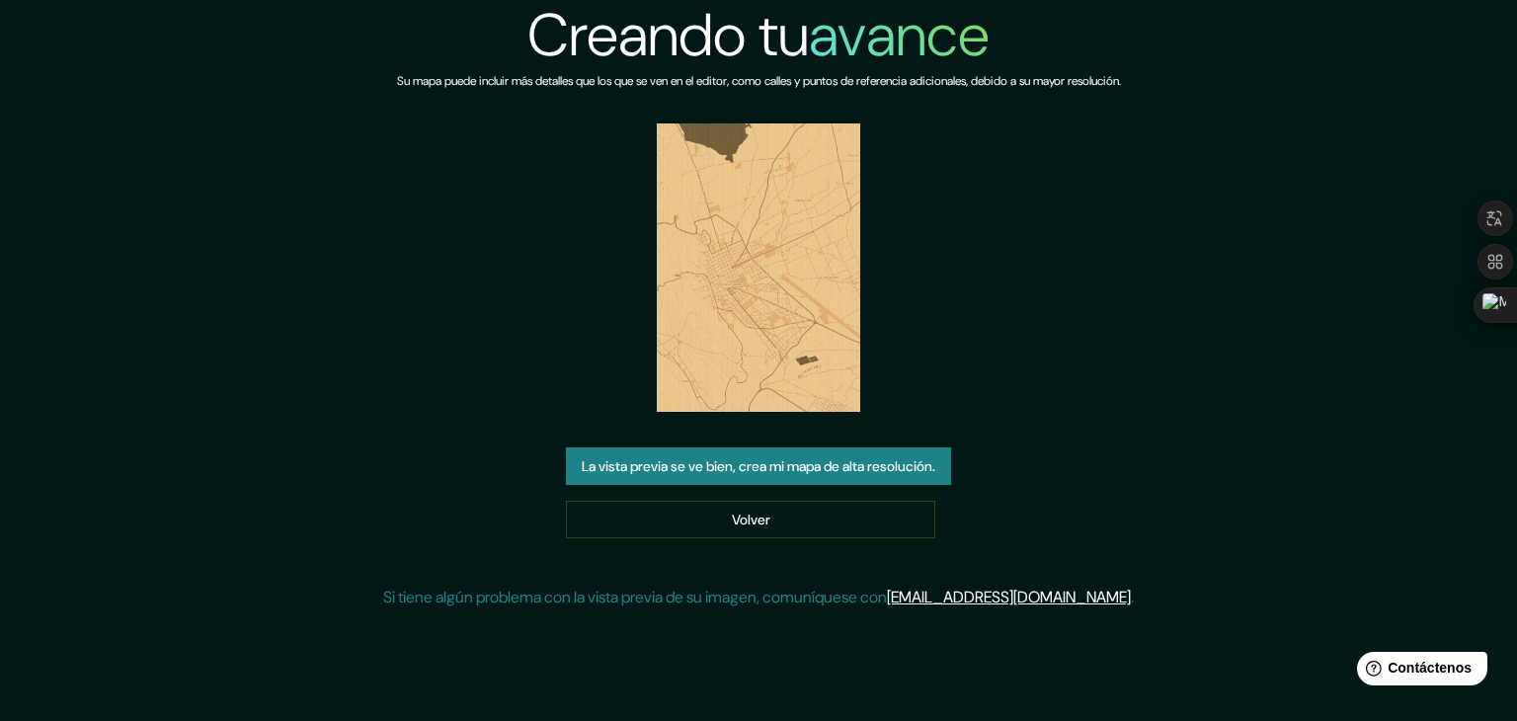
click at [921, 467] on font "La vista previa se ve bien, crea mi mapa de alta resolución." at bounding box center [759, 466] width 354 height 18
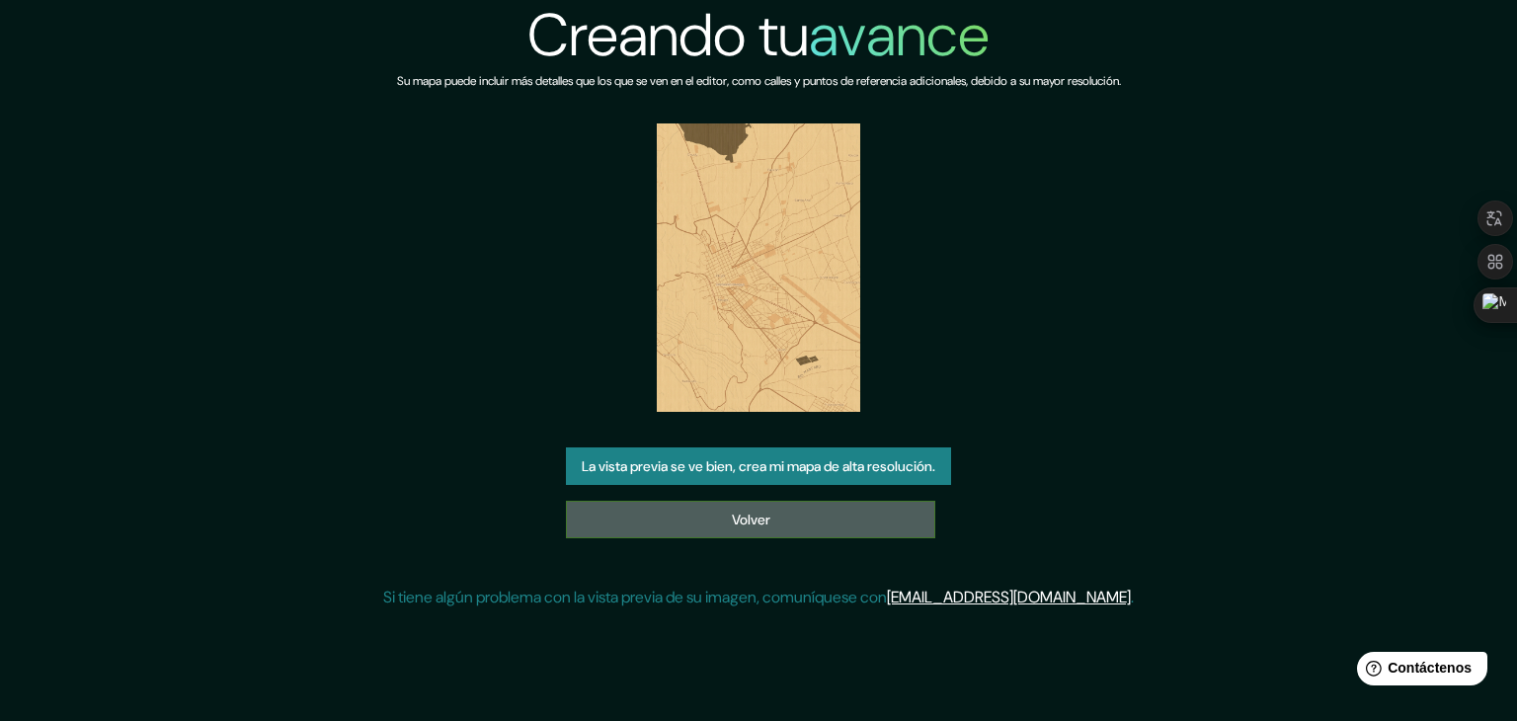
click at [752, 513] on font "Volver" at bounding box center [751, 520] width 39 height 18
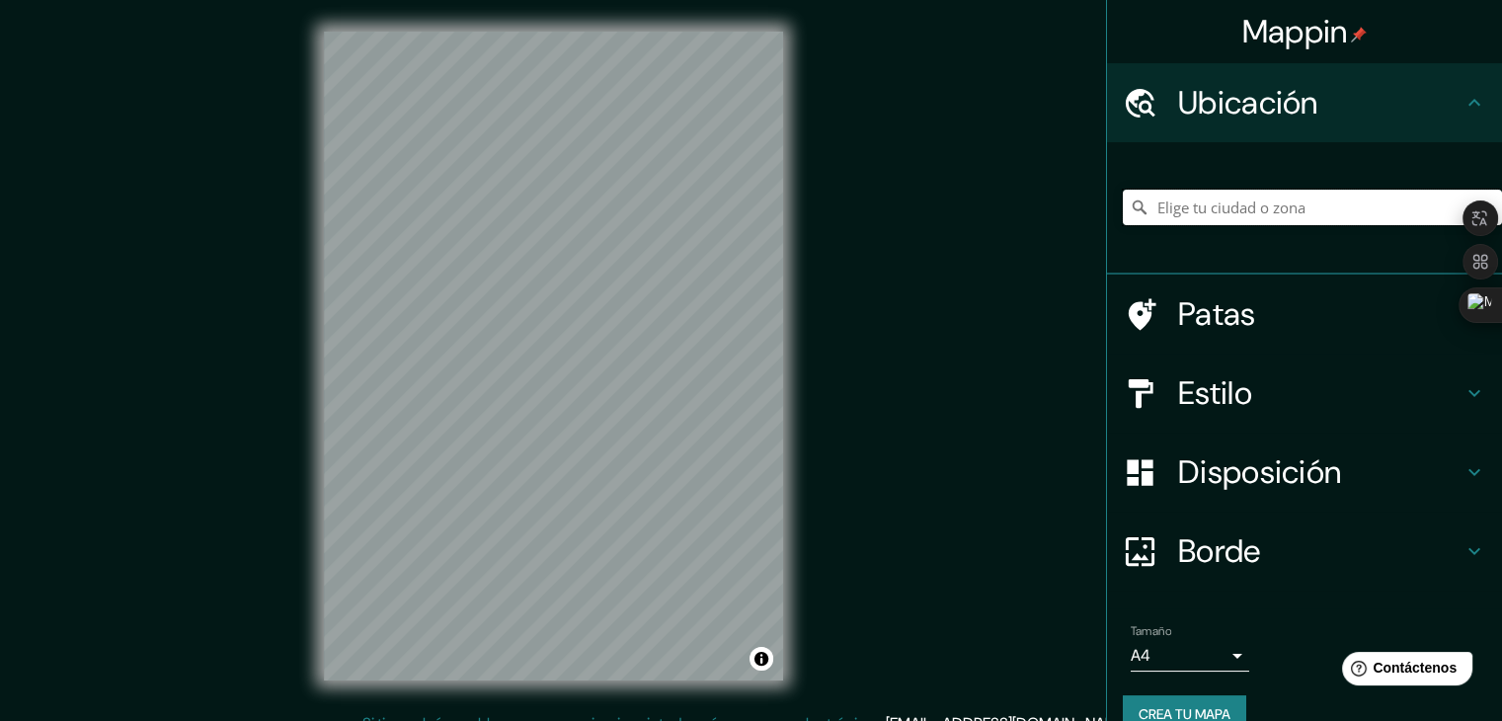
click at [1183, 211] on input "Elige tu ciudad o zona" at bounding box center [1312, 208] width 379 height 36
type input "[GEOGRAPHIC_DATA], [GEOGRAPHIC_DATA], [GEOGRAPHIC_DATA]"
click at [1303, 396] on h4 "Estilo" at bounding box center [1320, 393] width 284 height 40
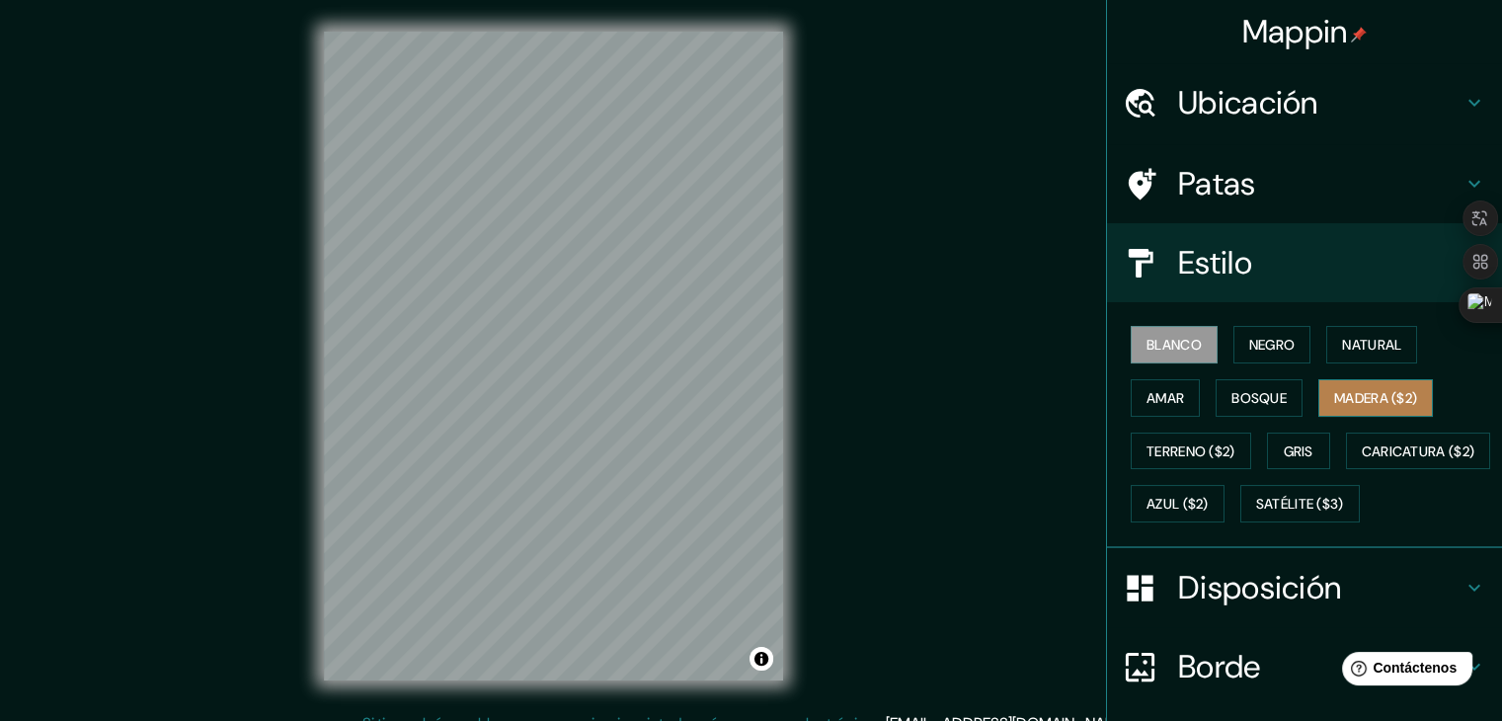
click at [1371, 395] on font "Madera ($2)" at bounding box center [1376, 398] width 83 height 18
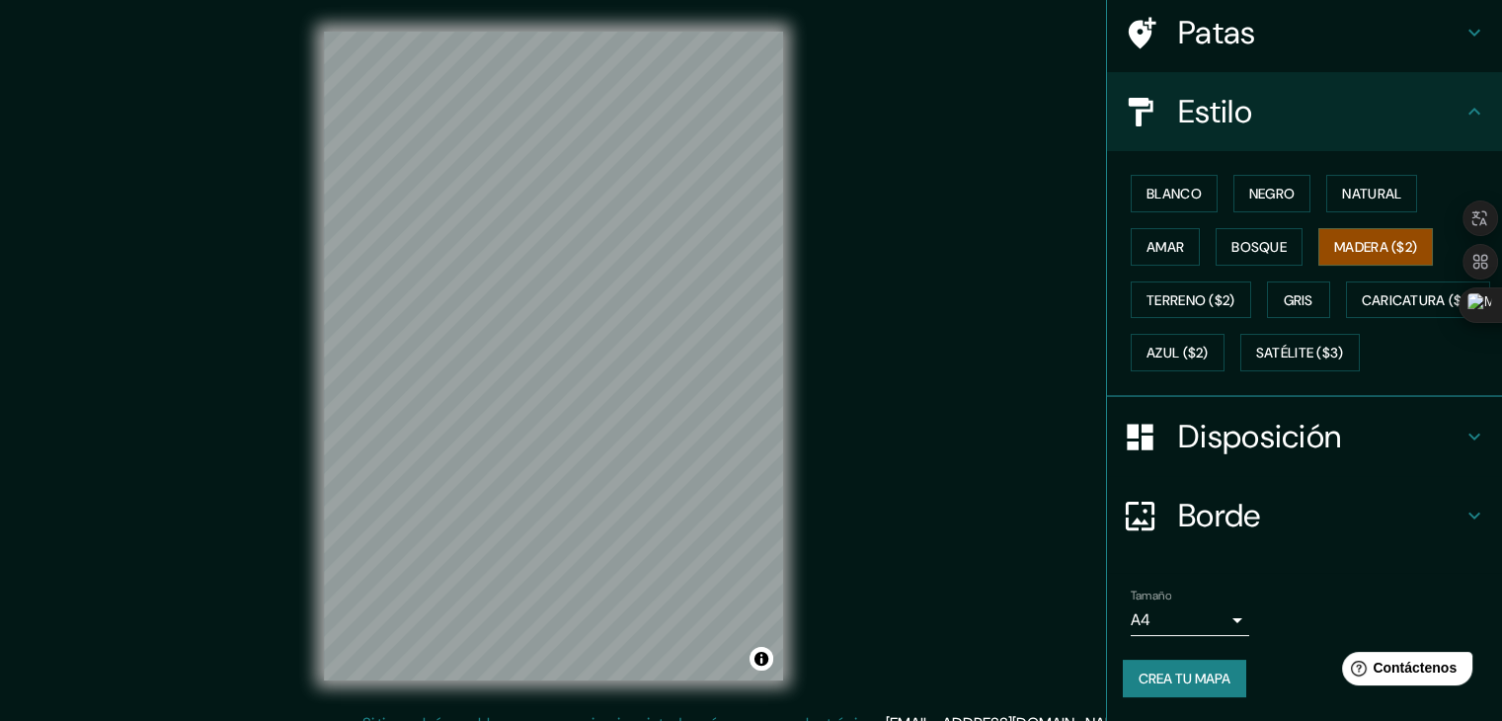
scroll to position [200, 0]
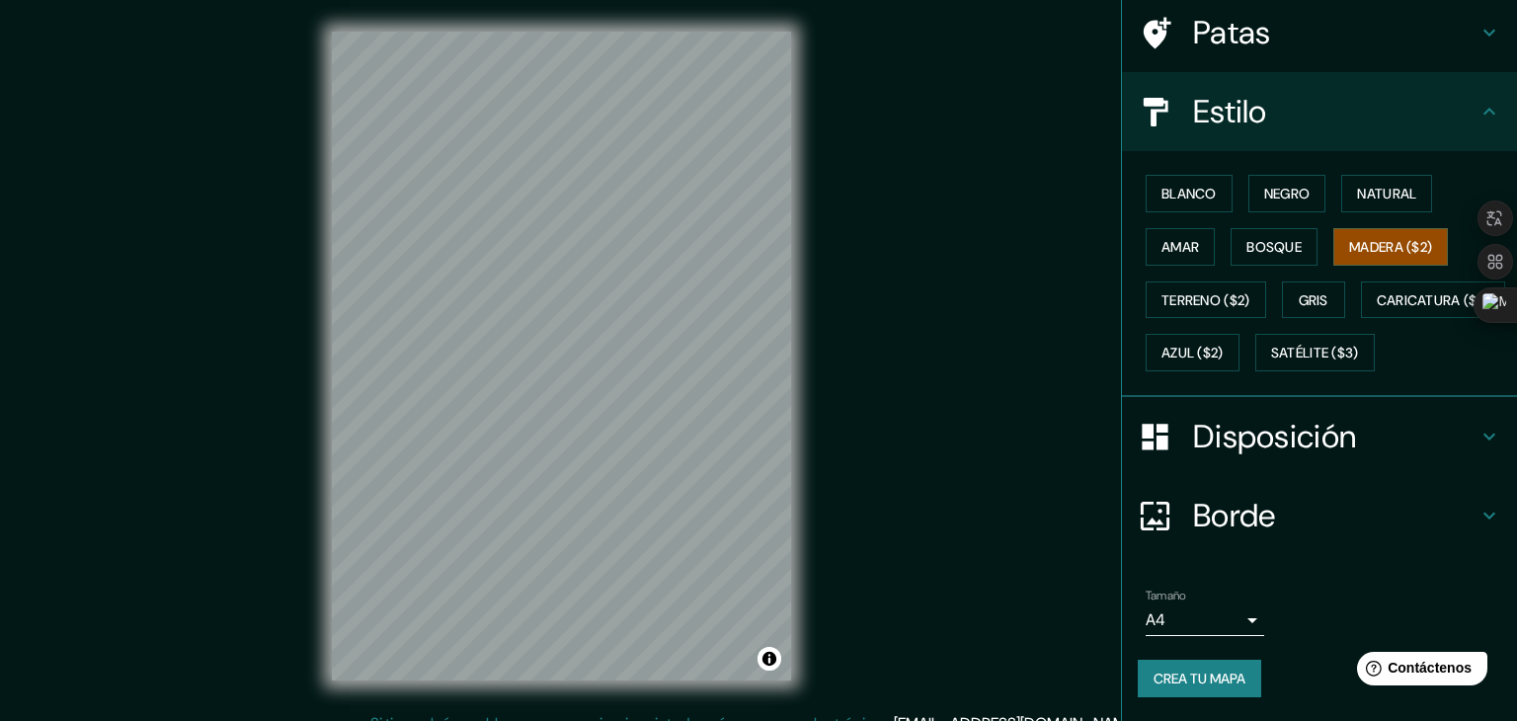
click at [1218, 621] on body "Mappin Ubicación [GEOGRAPHIC_DATA], [GEOGRAPHIC_DATA], [GEOGRAPHIC_DATA] [GEOGR…" at bounding box center [758, 360] width 1517 height 721
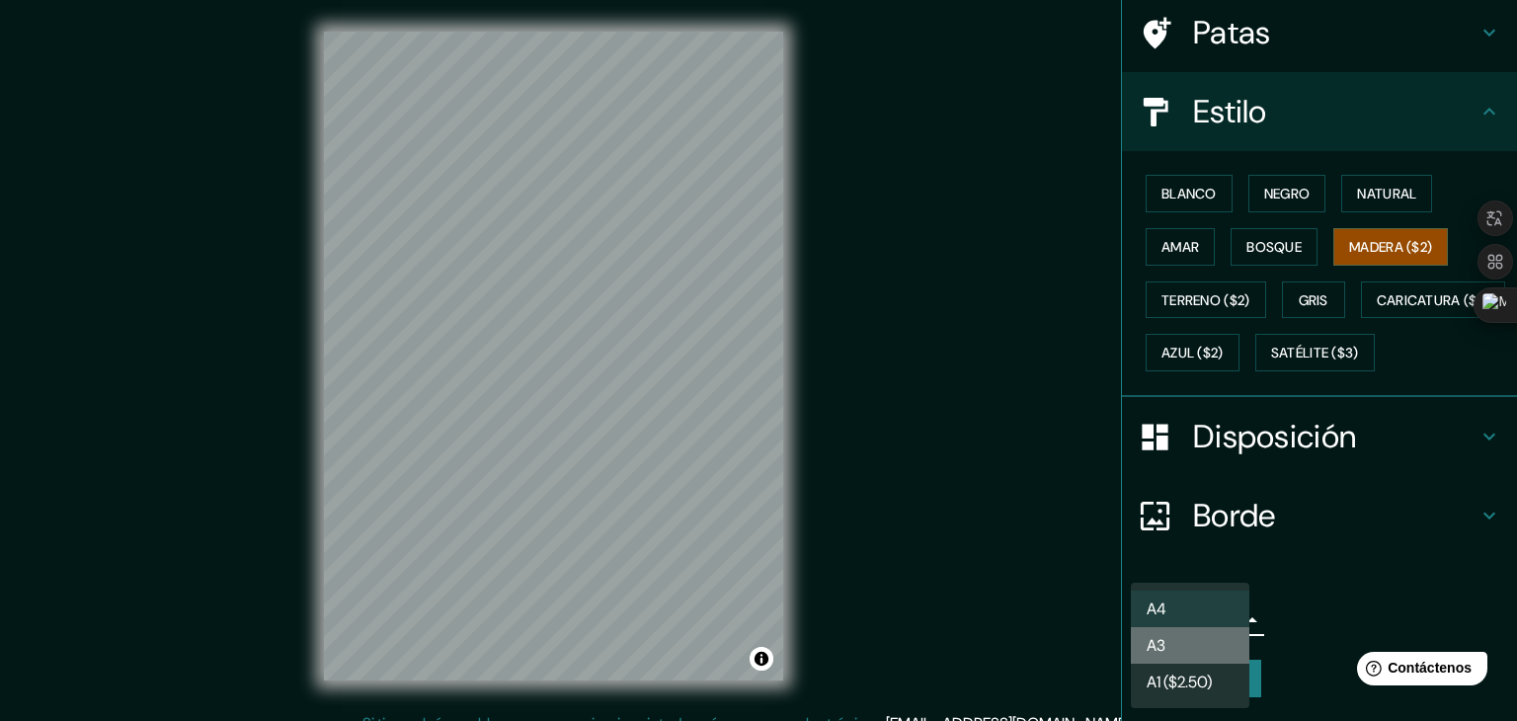
click at [1181, 638] on li "A3" at bounding box center [1190, 645] width 119 height 37
click at [1221, 623] on body "Mappin Ubicación [GEOGRAPHIC_DATA], [GEOGRAPHIC_DATA], [GEOGRAPHIC_DATA] [GEOGR…" at bounding box center [758, 360] width 1517 height 721
click at [1206, 610] on li "A4" at bounding box center [1190, 609] width 119 height 37
type input "single"
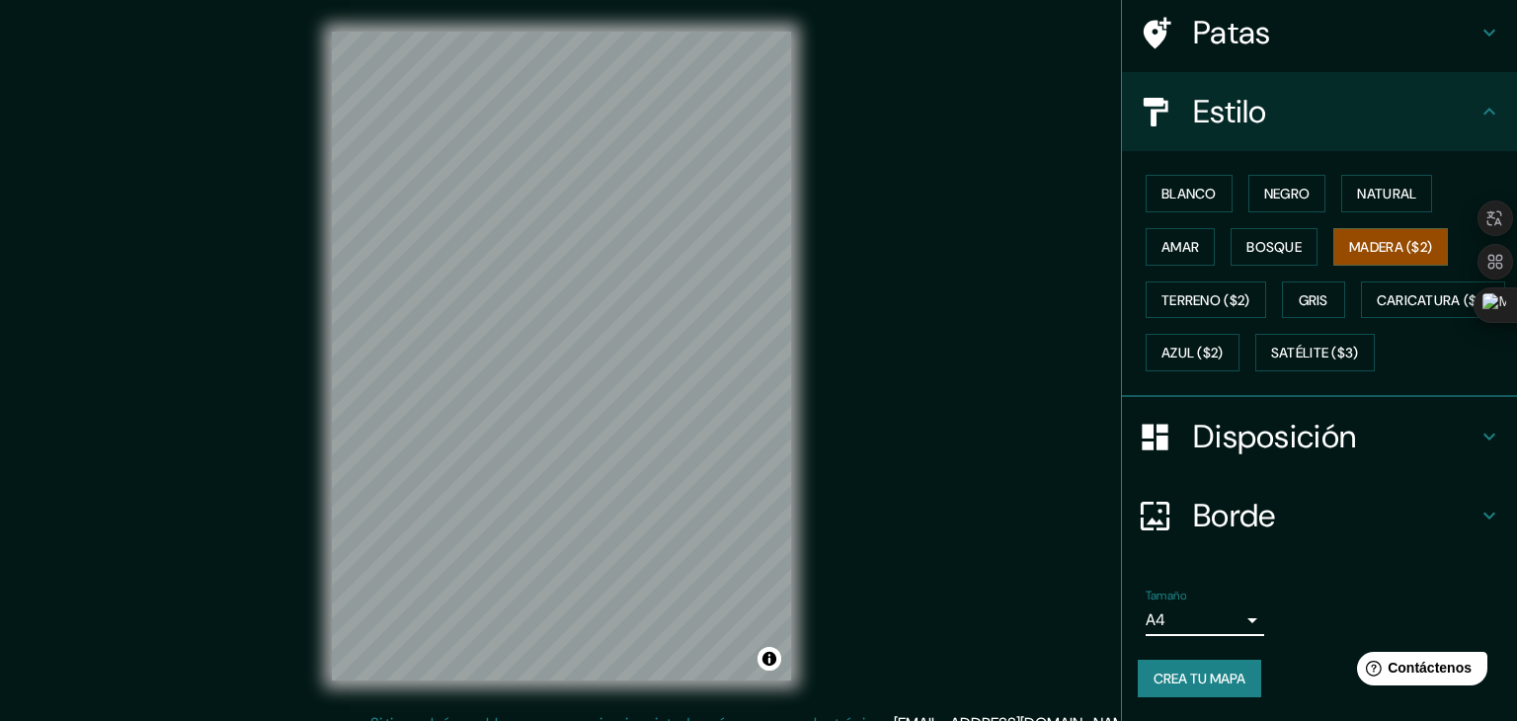
click at [1205, 614] on body "Mappin Ubicación [GEOGRAPHIC_DATA], [GEOGRAPHIC_DATA], [GEOGRAPHIC_DATA] [GEOGR…" at bounding box center [758, 360] width 1517 height 721
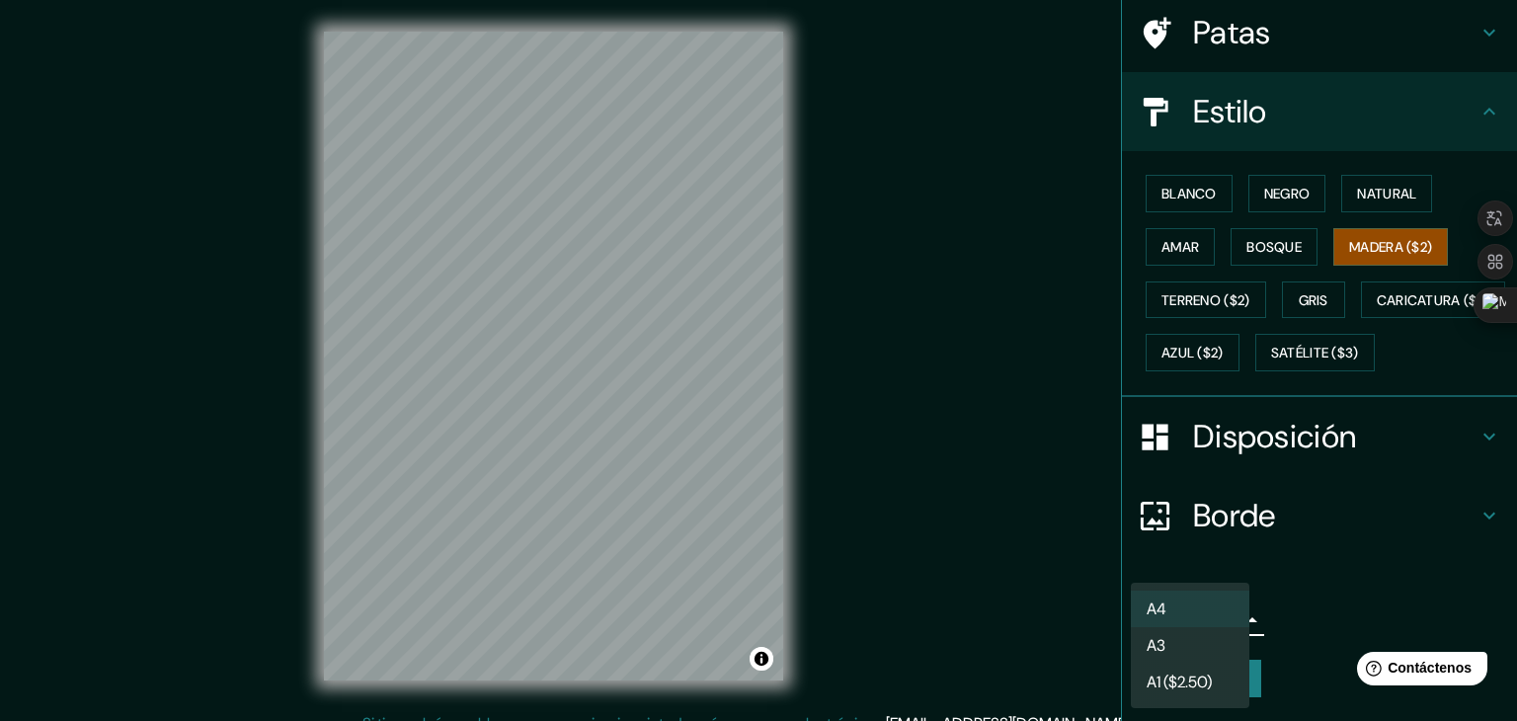
drag, startPoint x: 893, startPoint y: 551, endPoint x: 918, endPoint y: 554, distance: 24.9
click at [894, 551] on div at bounding box center [758, 360] width 1517 height 721
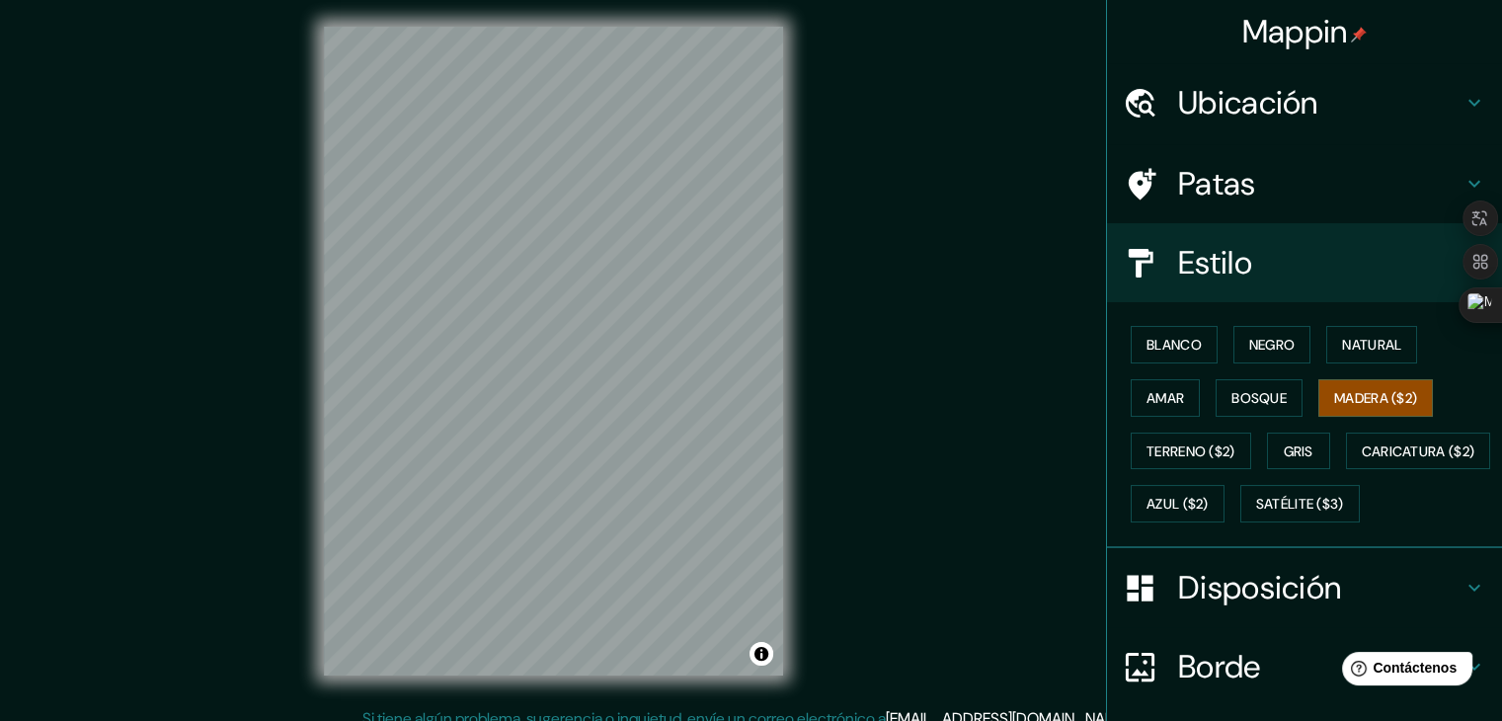
scroll to position [0, 0]
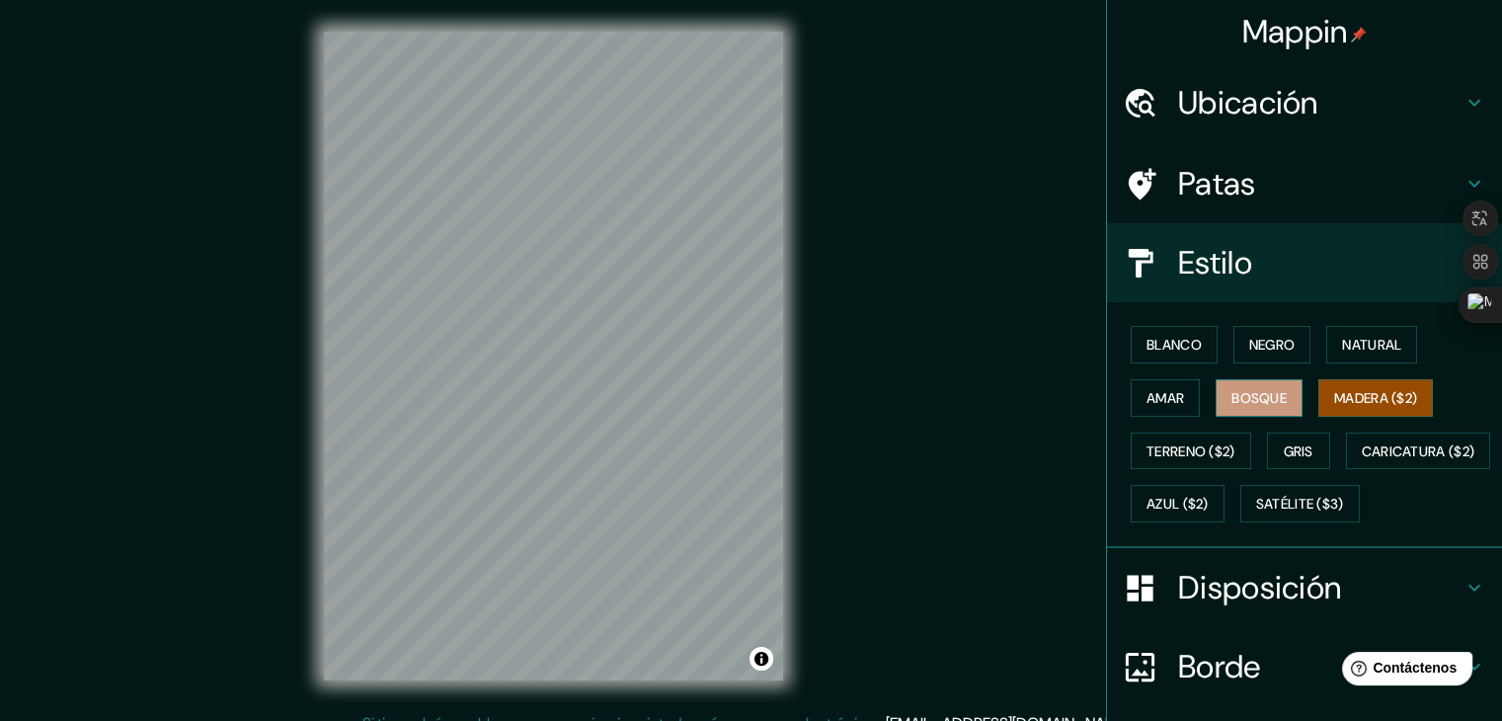
click at [1262, 390] on font "Bosque" at bounding box center [1259, 398] width 55 height 18
click at [1367, 332] on font "Natural" at bounding box center [1371, 345] width 59 height 26
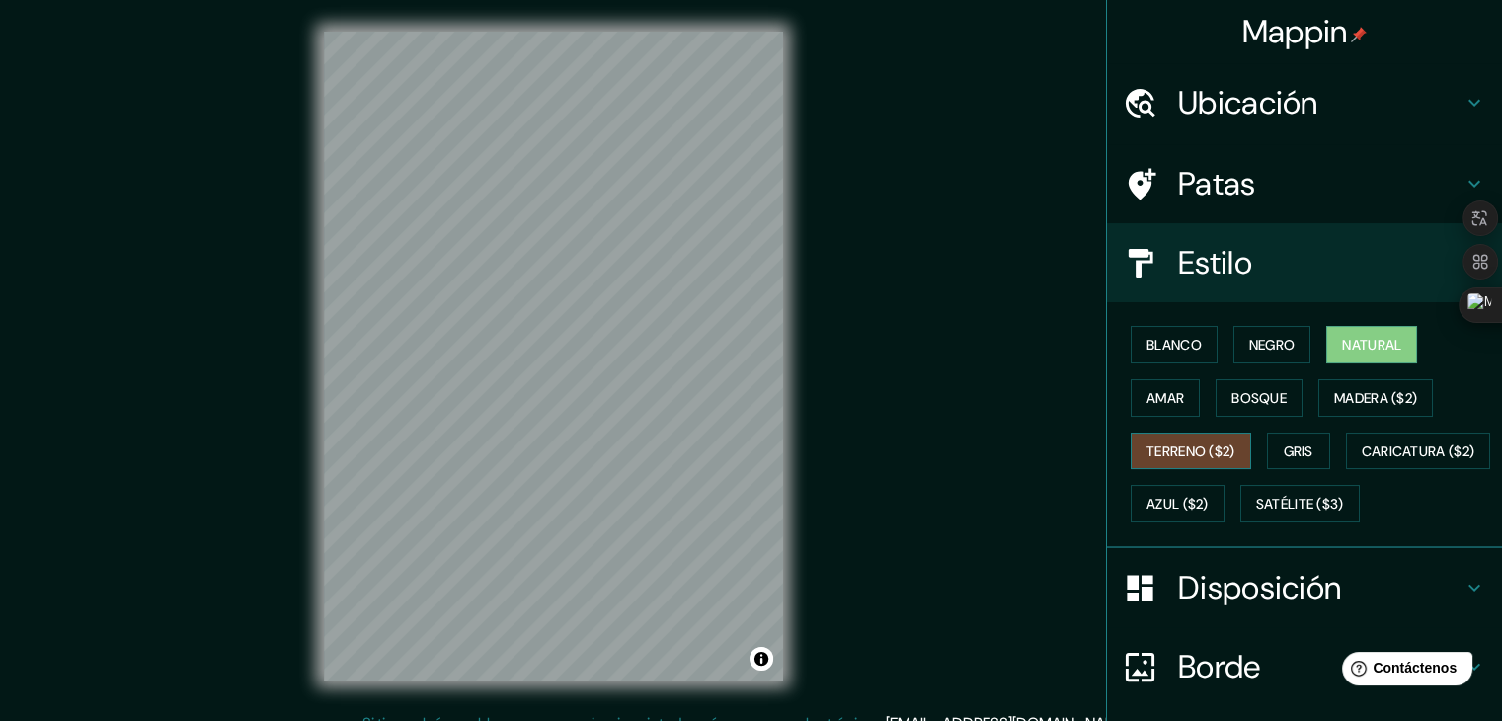
click at [1185, 452] on font "Terreno ($2)" at bounding box center [1191, 452] width 89 height 18
click at [1260, 390] on font "Bosque" at bounding box center [1259, 398] width 55 height 18
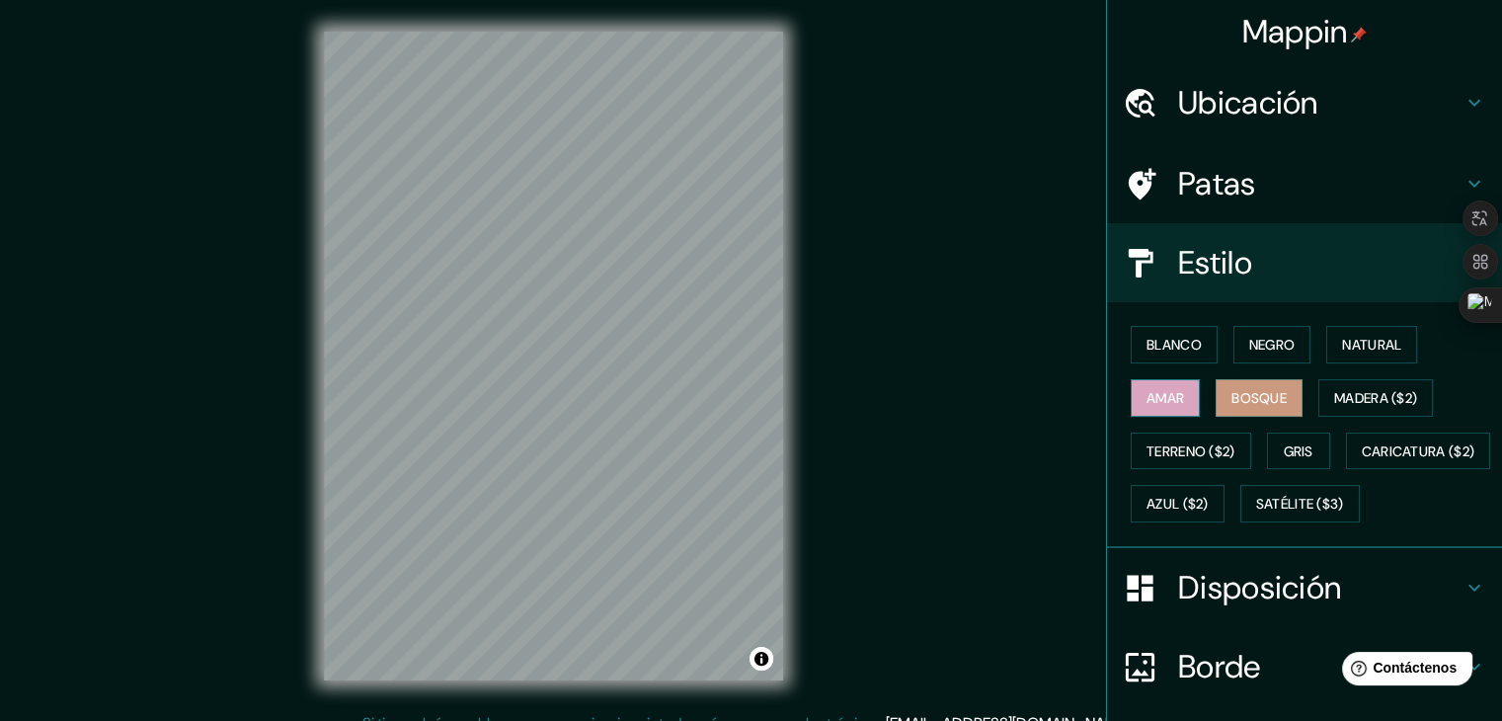
click at [1139, 409] on button "Amar" at bounding box center [1165, 398] width 69 height 38
click at [1252, 340] on font "Negro" at bounding box center [1273, 345] width 46 height 18
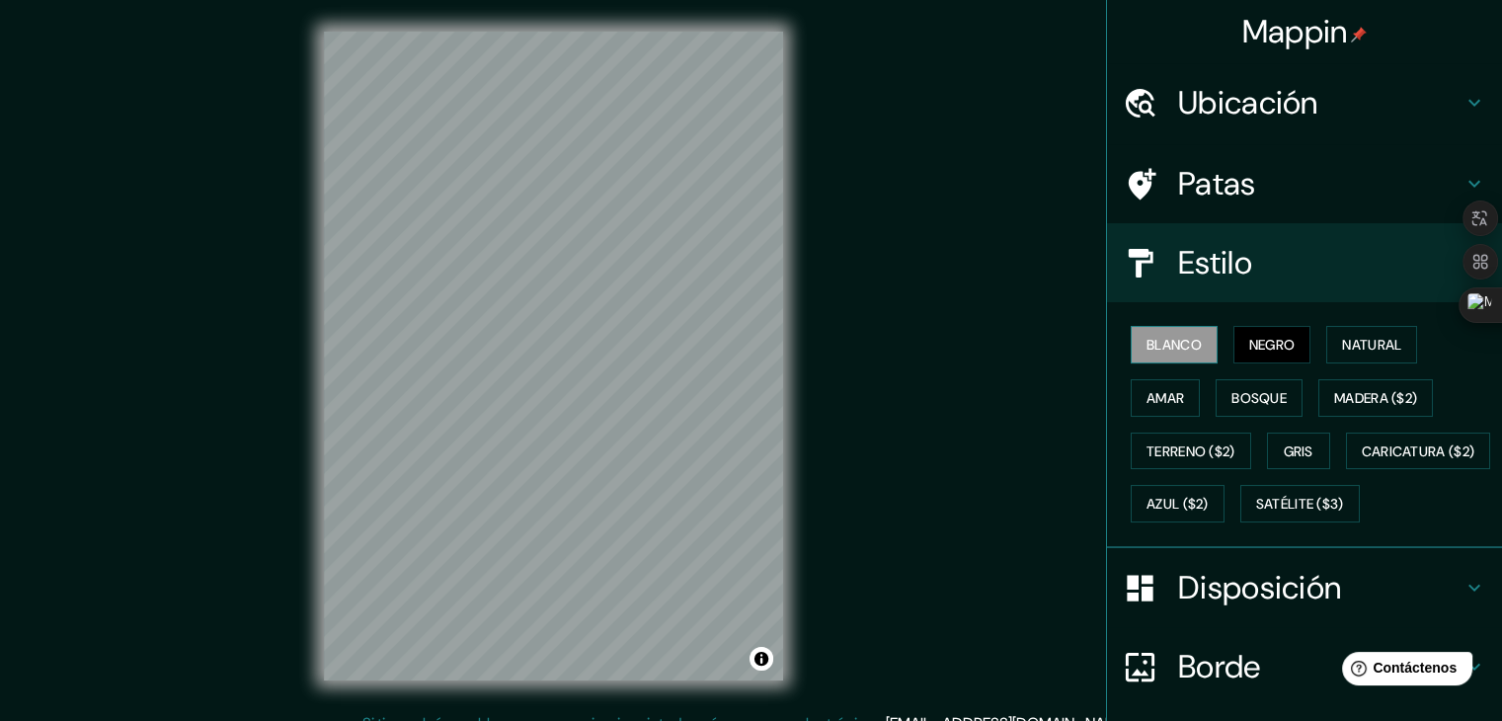
click at [1164, 345] on font "Blanco" at bounding box center [1174, 345] width 55 height 18
click at [1342, 344] on font "Natural" at bounding box center [1371, 345] width 59 height 18
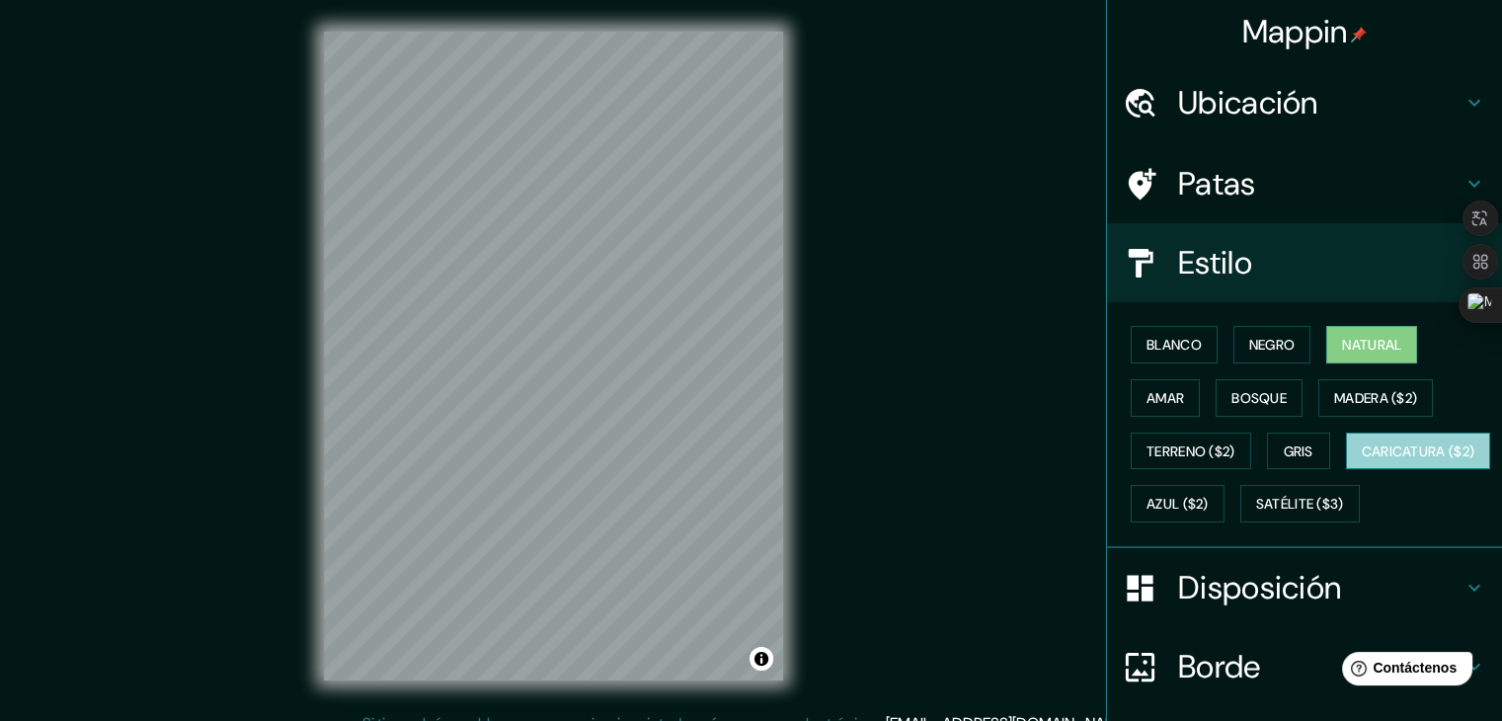
click at [1362, 460] on font "Caricatura ($2)" at bounding box center [1419, 452] width 114 height 18
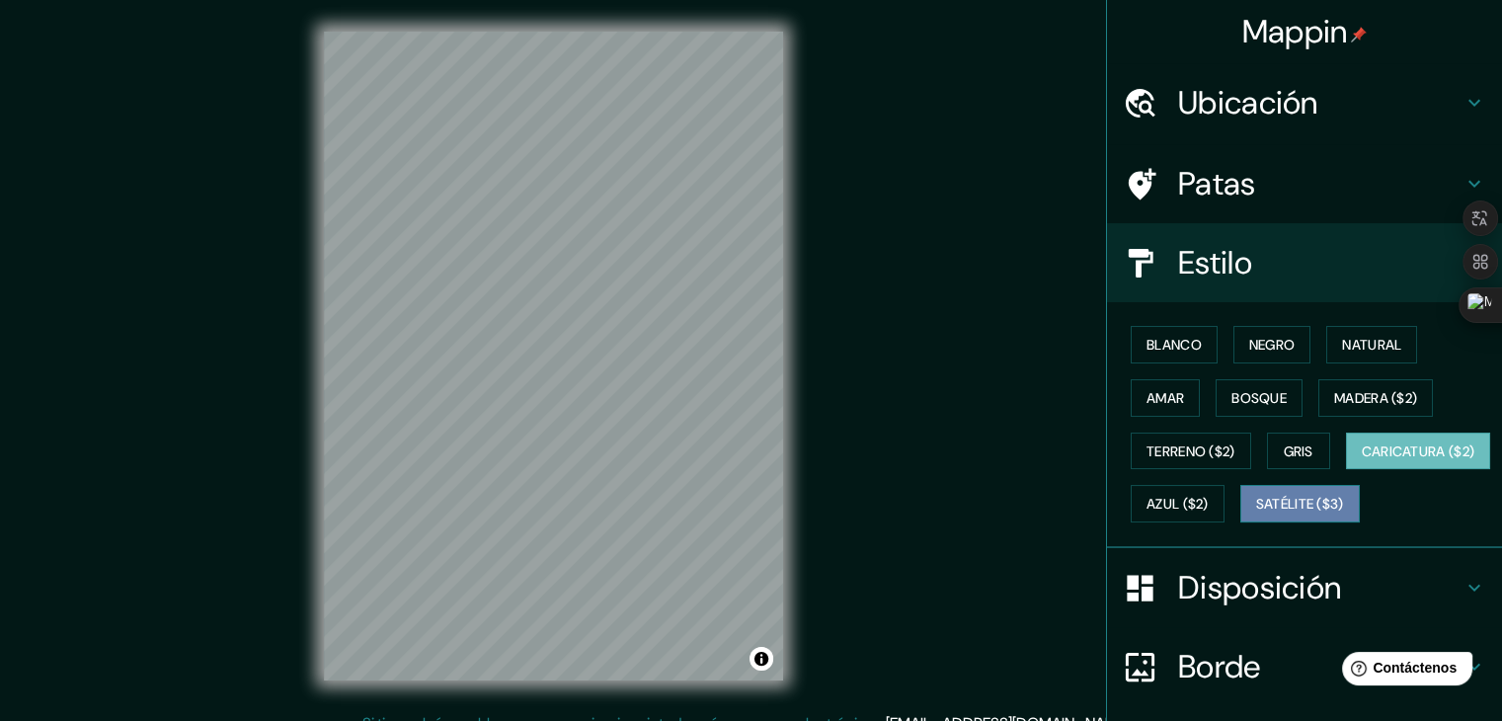
click at [1256, 514] on font "Satélite ($3)" at bounding box center [1300, 505] width 88 height 18
click at [1362, 464] on font "Caricatura ($2)" at bounding box center [1419, 452] width 114 height 26
click at [1256, 514] on font "Satélite ($3)" at bounding box center [1300, 505] width 88 height 18
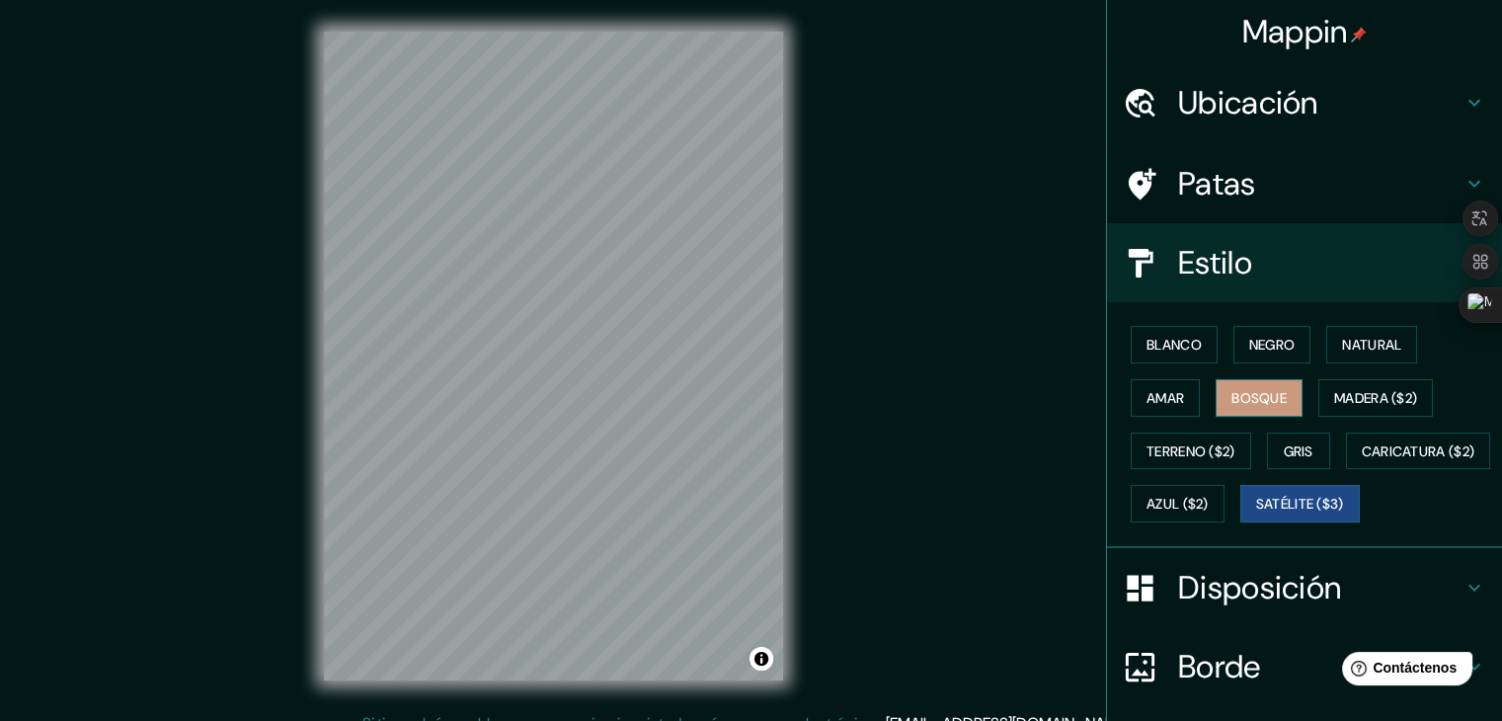
click at [1259, 398] on font "Bosque" at bounding box center [1259, 398] width 55 height 18
click at [1250, 345] on font "Negro" at bounding box center [1273, 345] width 46 height 18
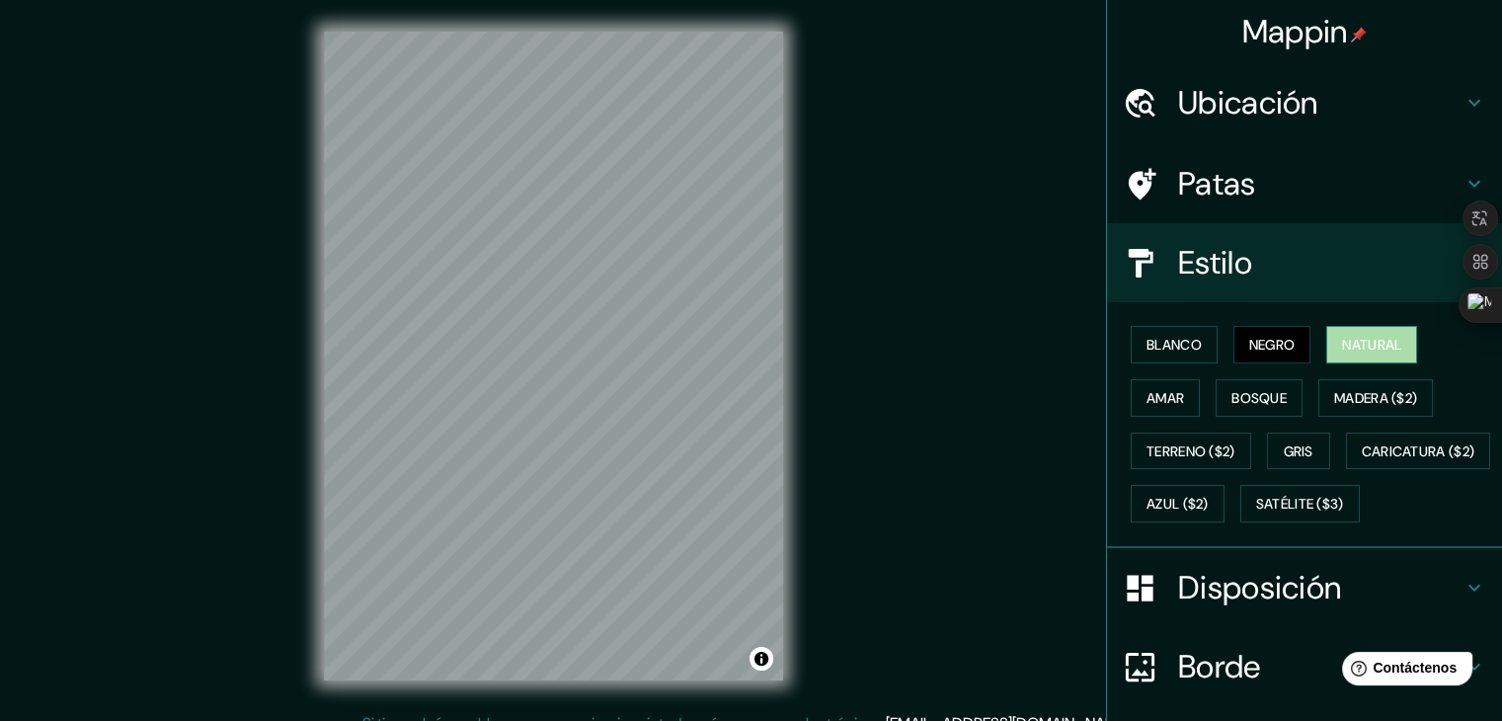
click at [1379, 343] on font "Natural" at bounding box center [1371, 345] width 59 height 18
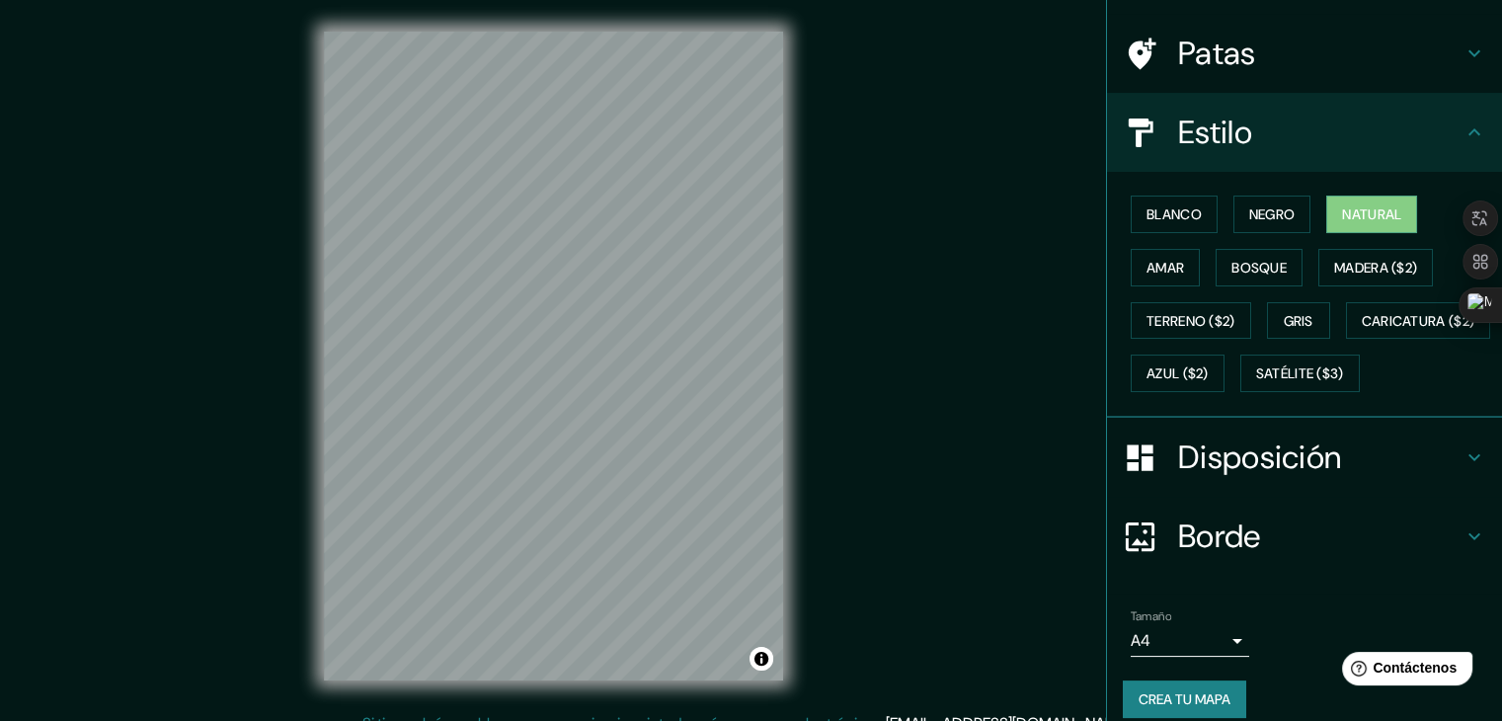
scroll to position [101, 0]
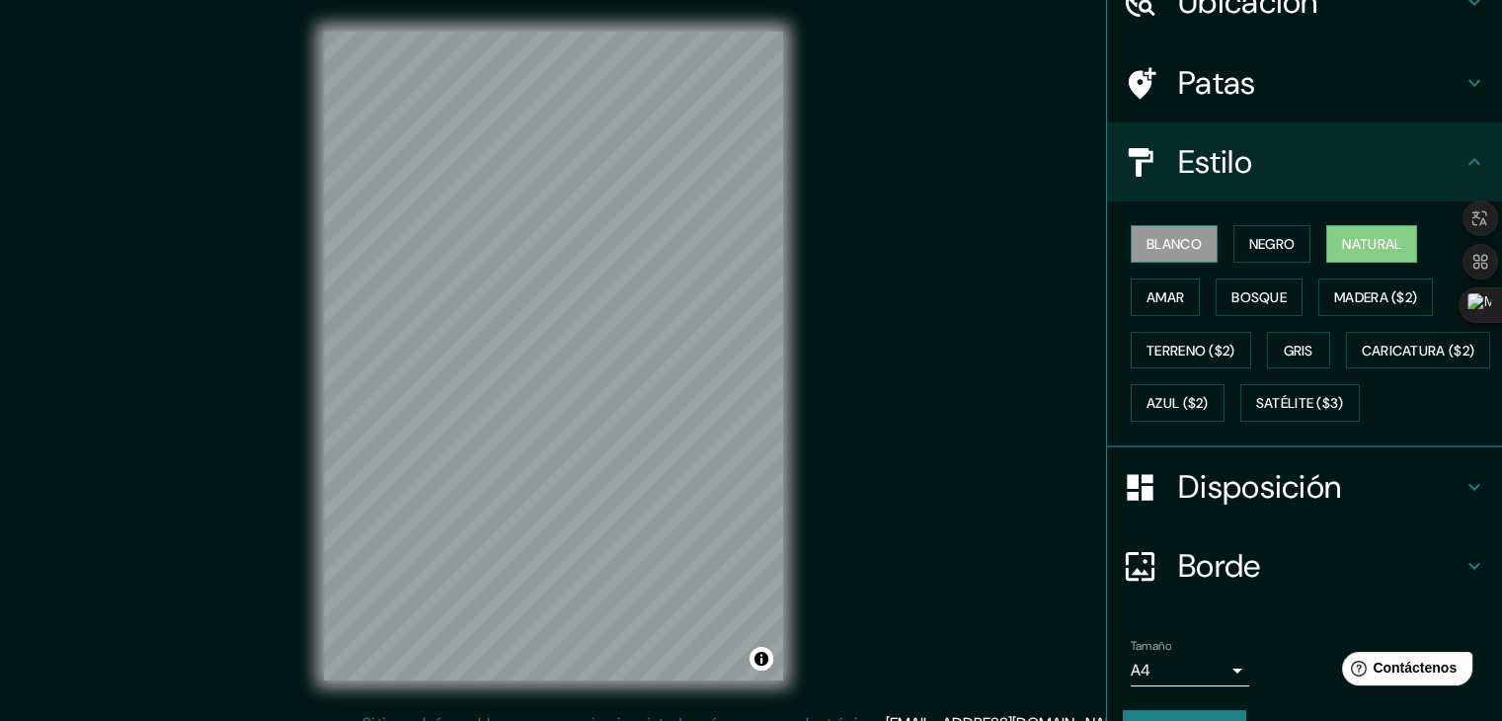
click at [1183, 254] on font "Blanco" at bounding box center [1174, 244] width 55 height 26
click at [1371, 247] on font "Natural" at bounding box center [1371, 244] width 59 height 18
click at [1282, 242] on font "Negro" at bounding box center [1273, 244] width 46 height 18
click at [1358, 239] on font "Natural" at bounding box center [1371, 244] width 59 height 18
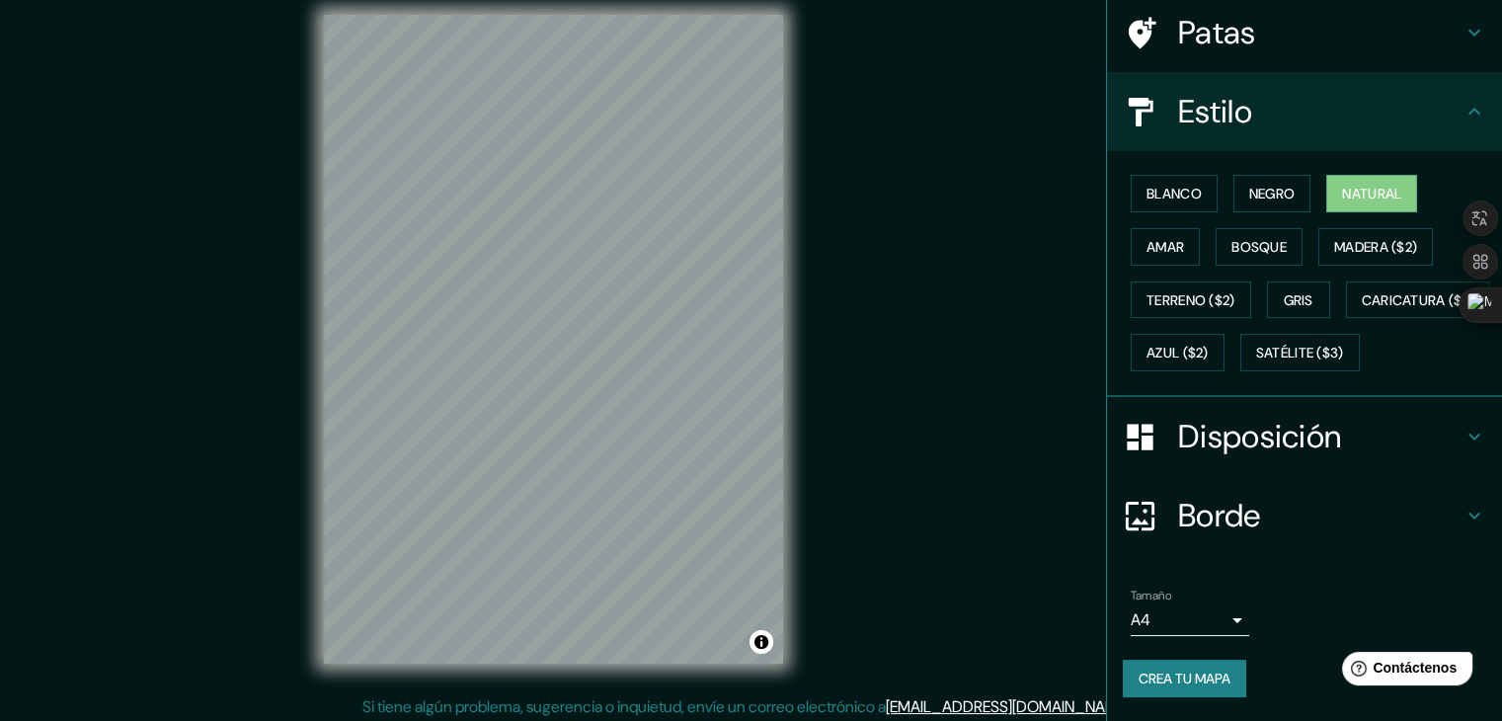
scroll to position [23, 0]
